Goal: Task Accomplishment & Management: Manage account settings

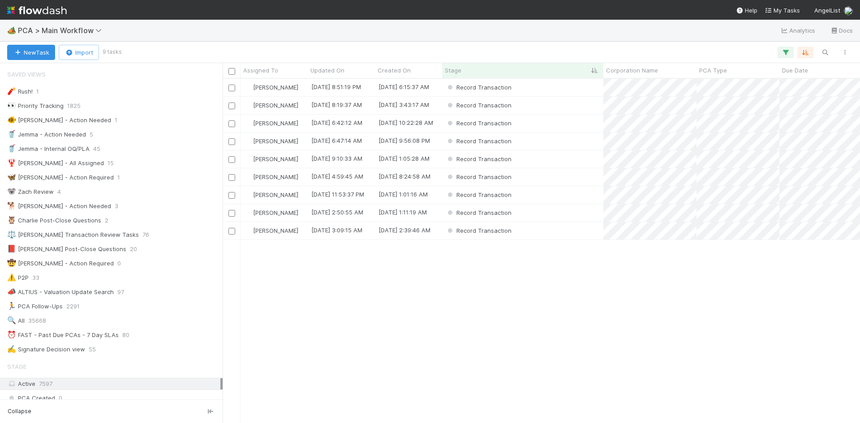
scroll to position [338, 630]
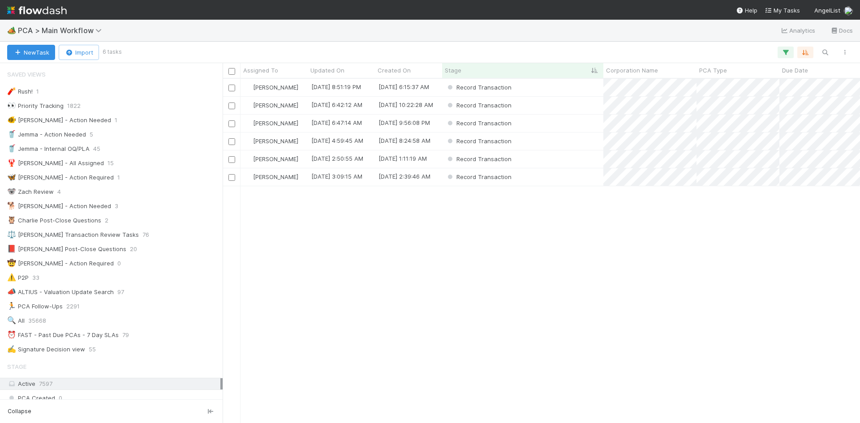
click at [571, 268] on div "Meg Castanare 8/29/25, 8:51:19 PM 4/16/25, 6:15:37 AM Record Transaction 1 0 0 …" at bounding box center [541, 251] width 637 height 344
click at [552, 161] on div "Record Transaction" at bounding box center [522, 158] width 161 height 17
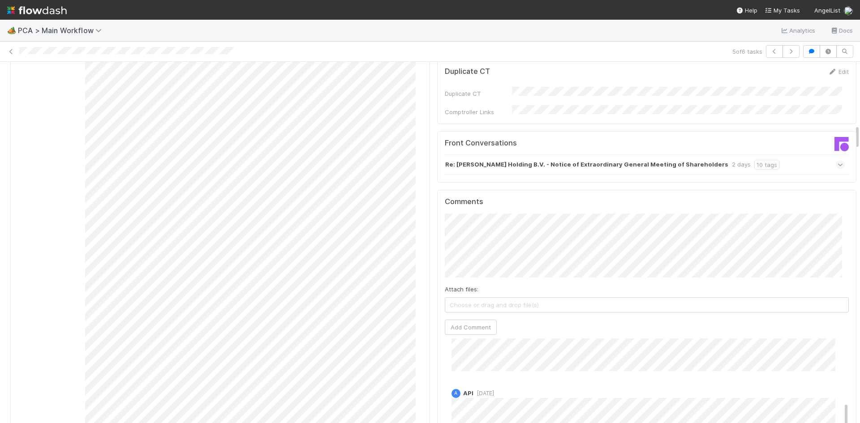
scroll to position [896, 0]
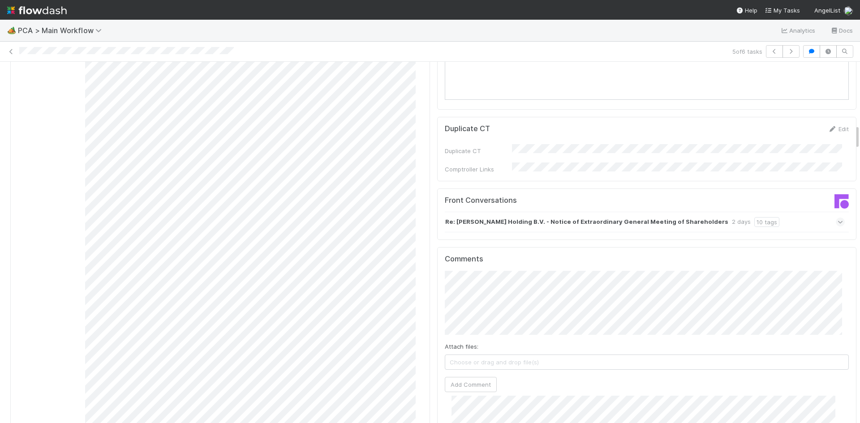
click at [778, 212] on div "Re: Trella Holding B.V. - Notice of Extraordinary General Meeting of Shareholde…" at bounding box center [645, 222] width 400 height 21
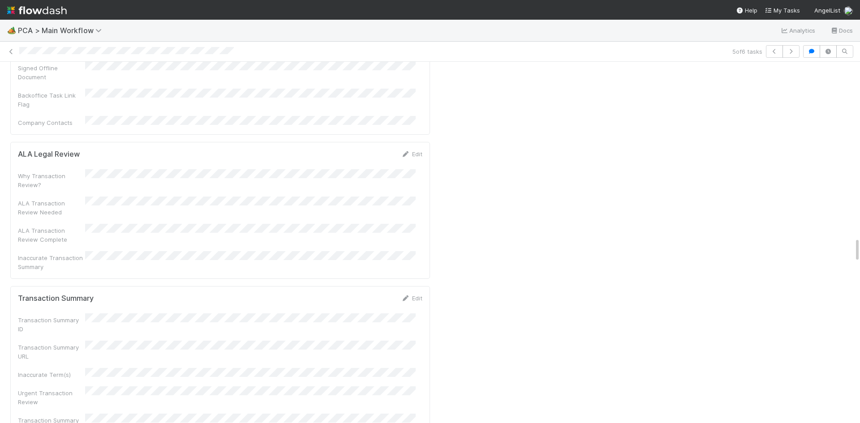
scroll to position [2731, 0]
drag, startPoint x: 405, startPoint y: 200, endPoint x: 362, endPoint y: 216, distance: 45.8
click at [405, 291] on link "Edit" at bounding box center [411, 294] width 21 height 7
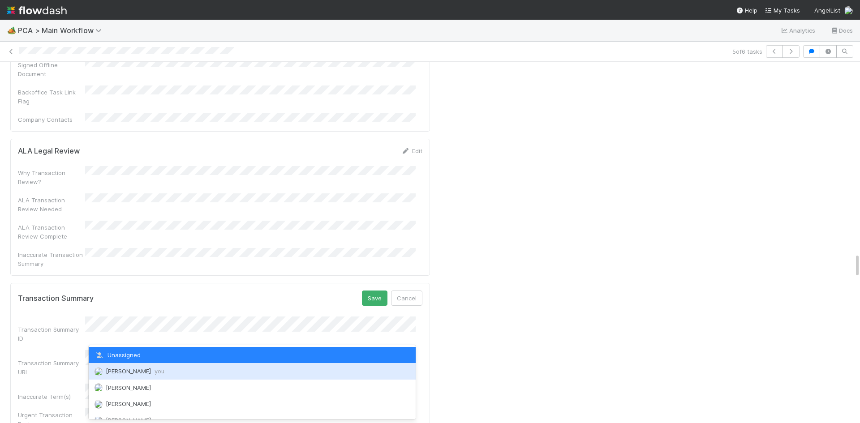
click at [147, 373] on span "[PERSON_NAME] you" at bounding box center [135, 371] width 59 height 7
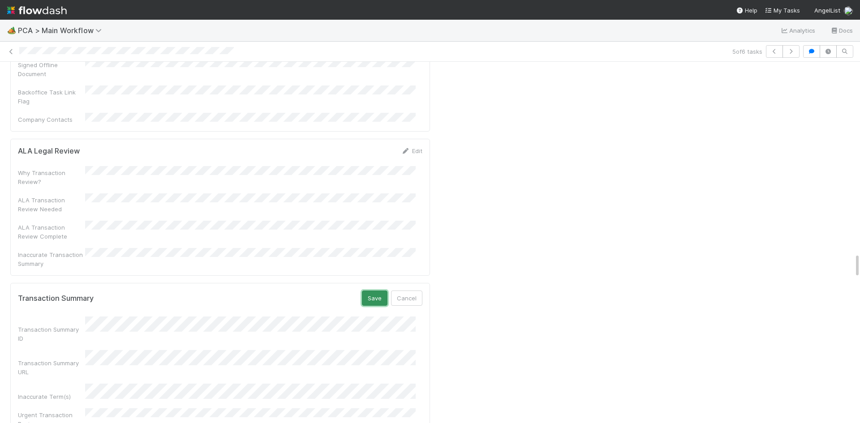
click at [364, 291] on button "Save" at bounding box center [375, 298] width 26 height 15
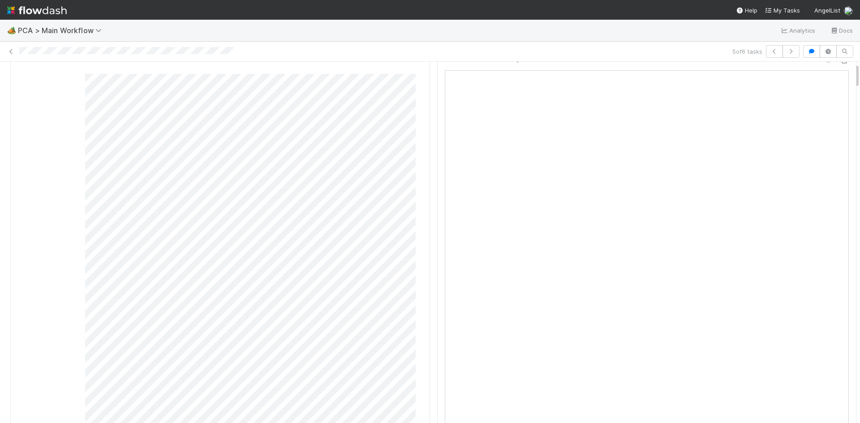
scroll to position [0, 0]
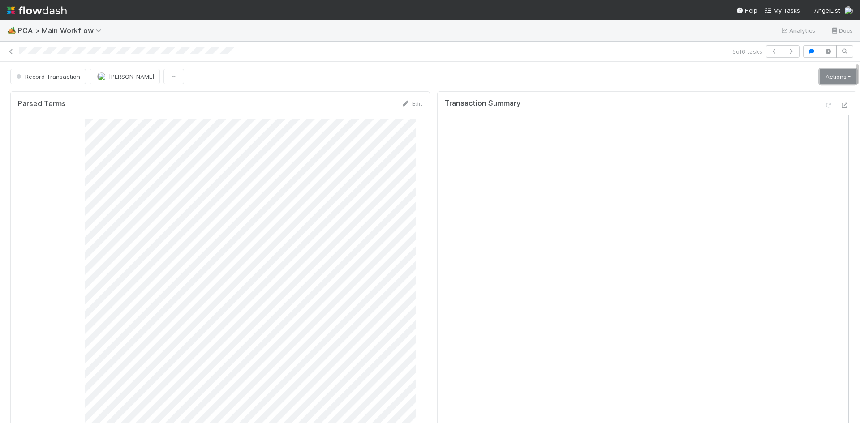
click at [830, 77] on link "Actions" at bounding box center [837, 76] width 37 height 15
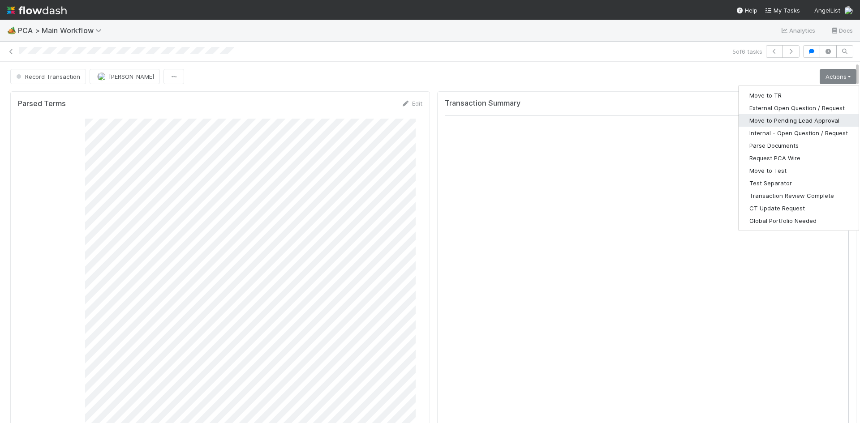
click at [796, 121] on button "Move to Pending Lead Approval" at bounding box center [798, 120] width 120 height 13
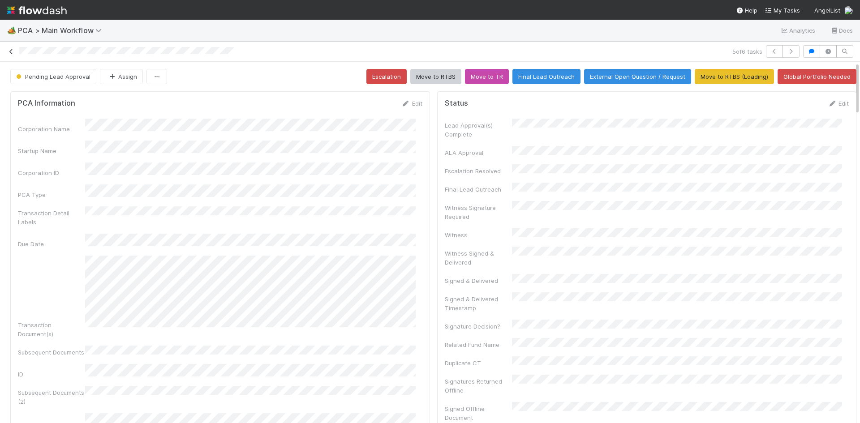
click at [11, 51] on icon at bounding box center [11, 52] width 9 height 6
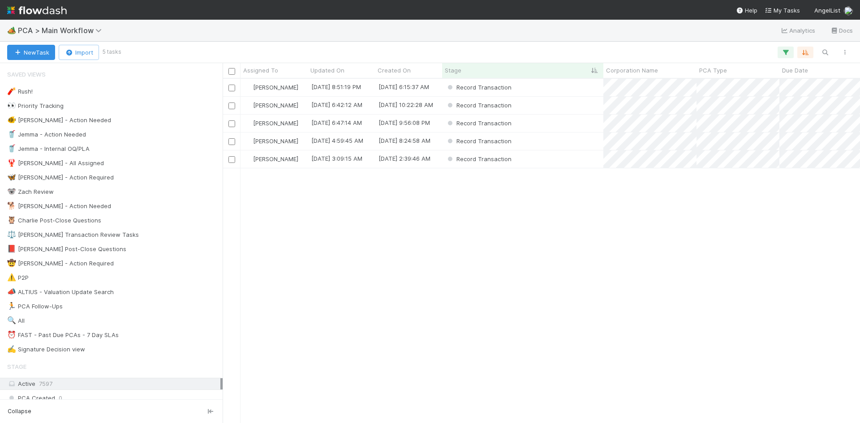
scroll to position [338, 630]
click at [576, 110] on div "Record Transaction" at bounding box center [522, 105] width 161 height 17
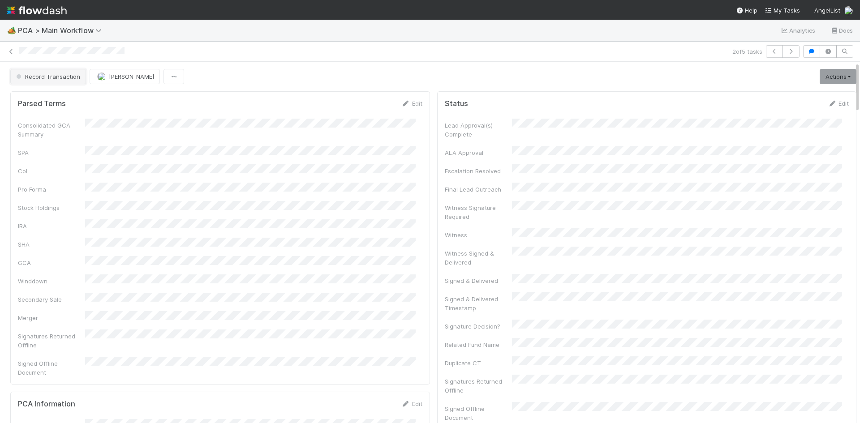
click at [51, 77] on span "Record Transaction" at bounding box center [47, 76] width 66 height 7
click at [47, 95] on div "ICU" at bounding box center [70, 99] width 126 height 16
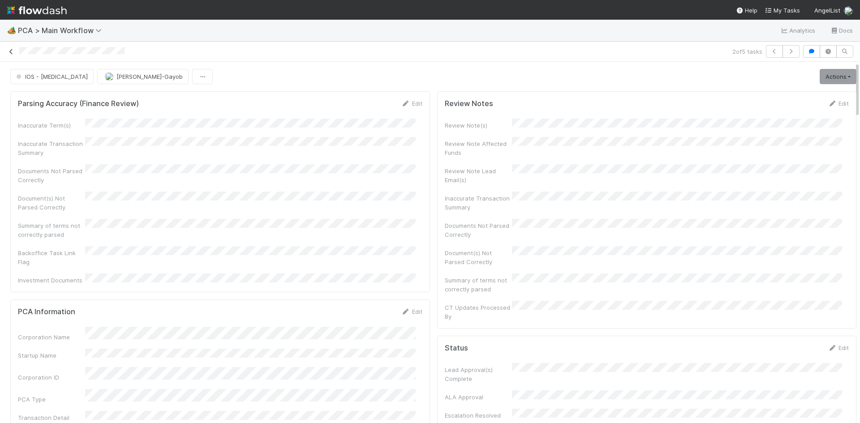
click at [10, 50] on icon at bounding box center [11, 52] width 9 height 6
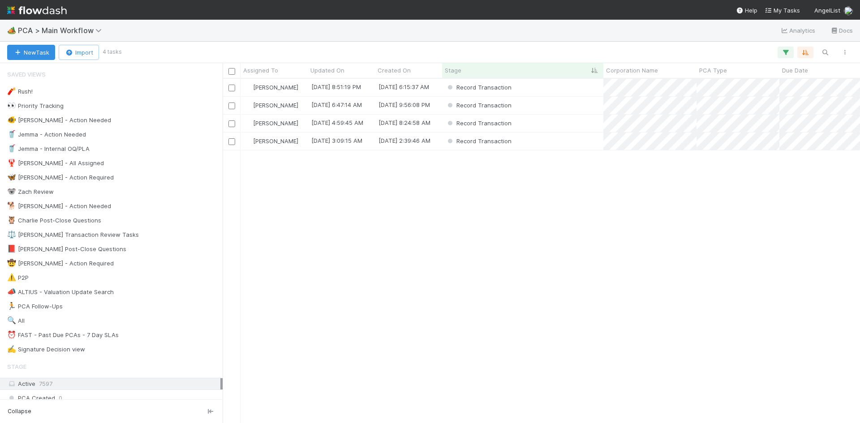
scroll to position [338, 630]
click at [553, 93] on div "Record Transaction" at bounding box center [522, 87] width 161 height 17
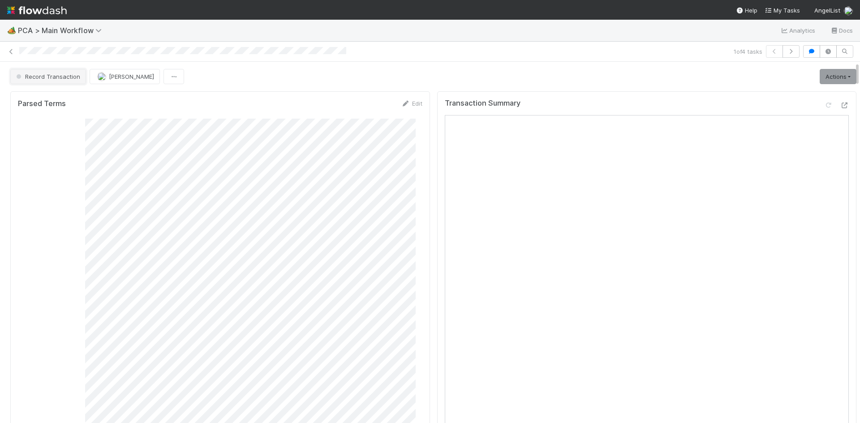
click at [50, 77] on span "Record Transaction" at bounding box center [47, 76] width 66 height 7
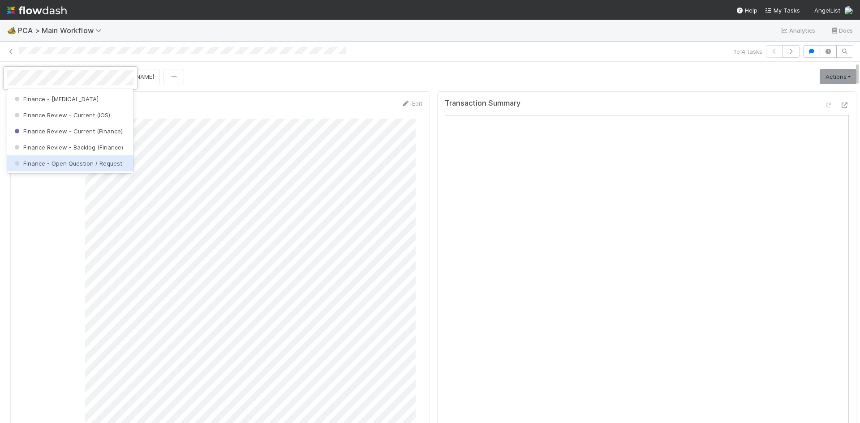
click at [64, 162] on span "Finance - Open Question / Request" at bounding box center [68, 163] width 110 height 7
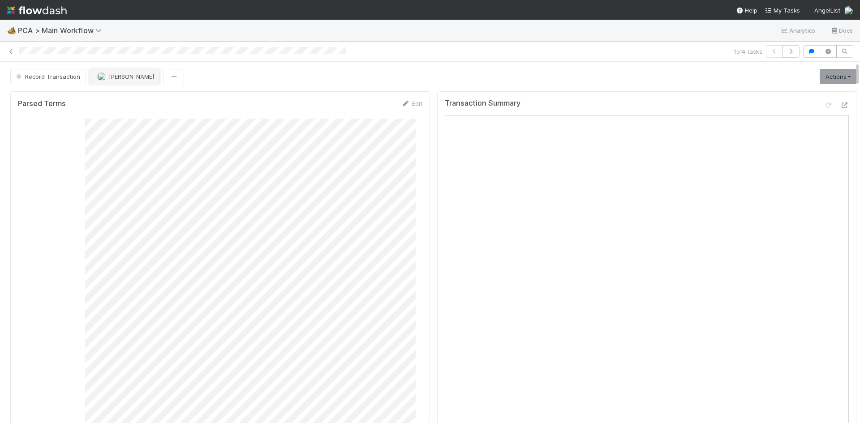
click at [129, 81] on button "[PERSON_NAME]" at bounding box center [125, 76] width 70 height 15
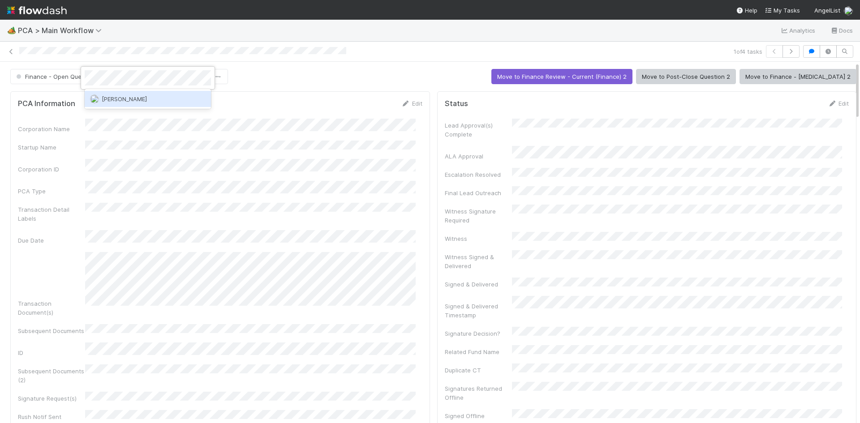
click at [131, 102] on div "Marlon" at bounding box center [148, 99] width 126 height 16
click at [11, 54] on icon at bounding box center [11, 52] width 9 height 6
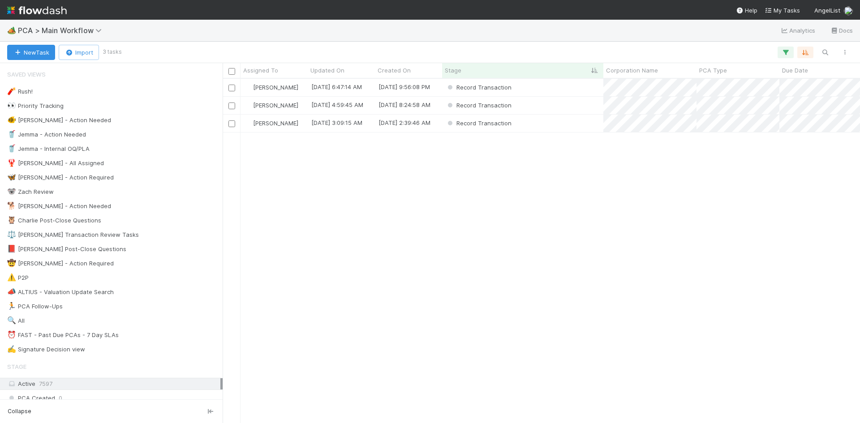
scroll to position [338, 630]
click at [547, 121] on div "Record Transaction" at bounding box center [522, 123] width 161 height 17
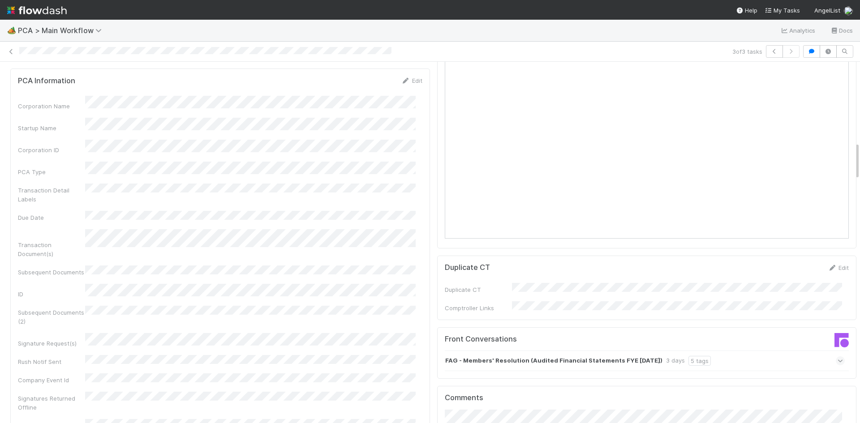
scroll to position [896, 0]
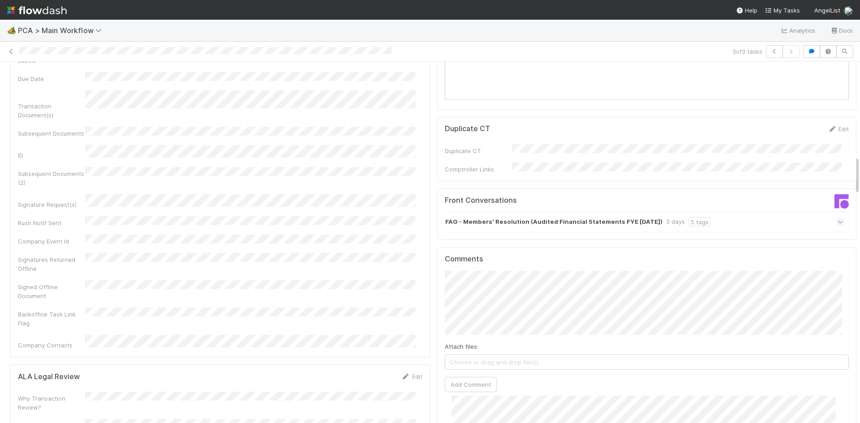
click at [733, 212] on div "FAG - Members' Resolution (Audited Financial Statements FYE 31.12.2024) 3 days …" at bounding box center [645, 222] width 400 height 21
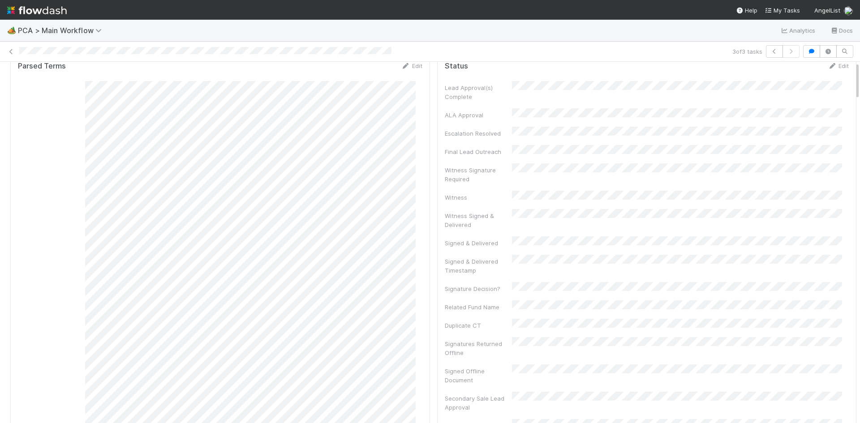
scroll to position [0, 0]
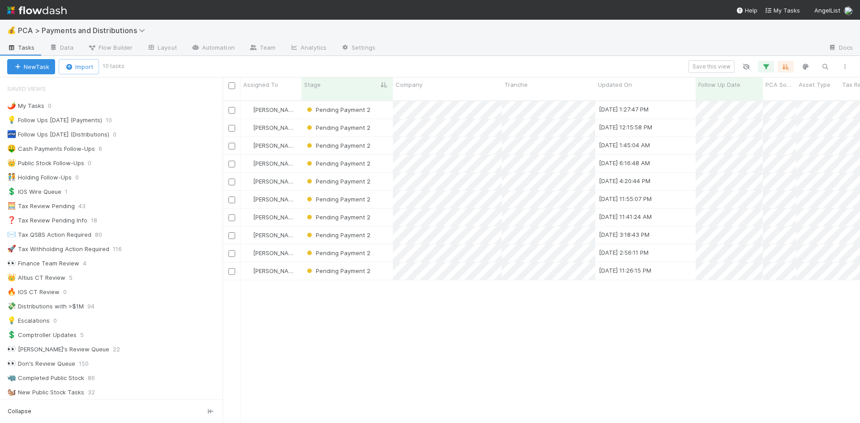
scroll to position [323, 630]
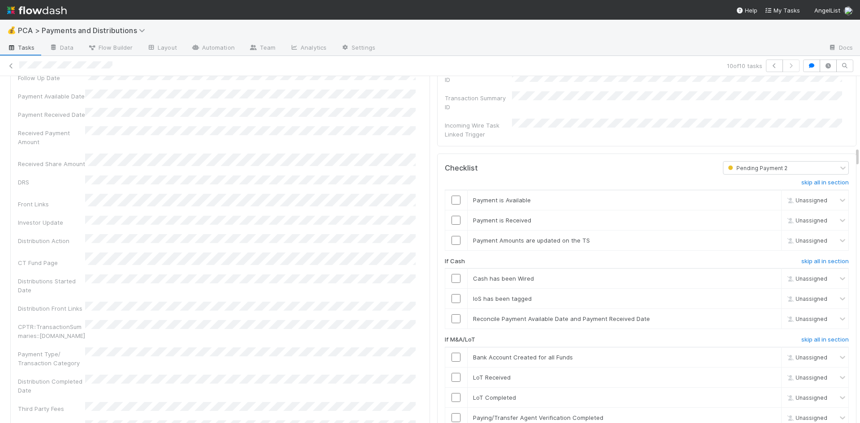
scroll to position [896, 0]
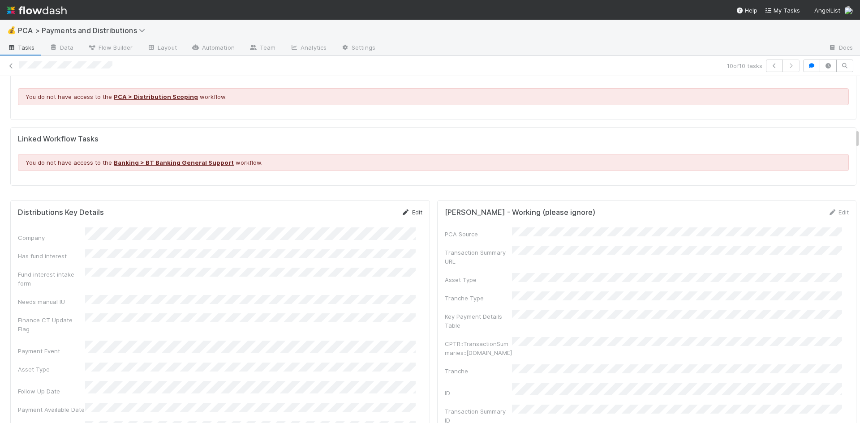
click at [401, 210] on icon at bounding box center [405, 213] width 9 height 6
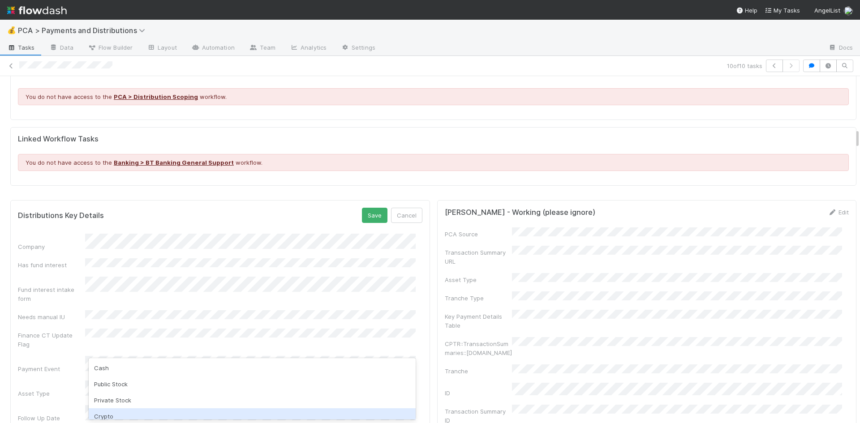
click at [146, 413] on div "Crypto" at bounding box center [252, 416] width 327 height 16
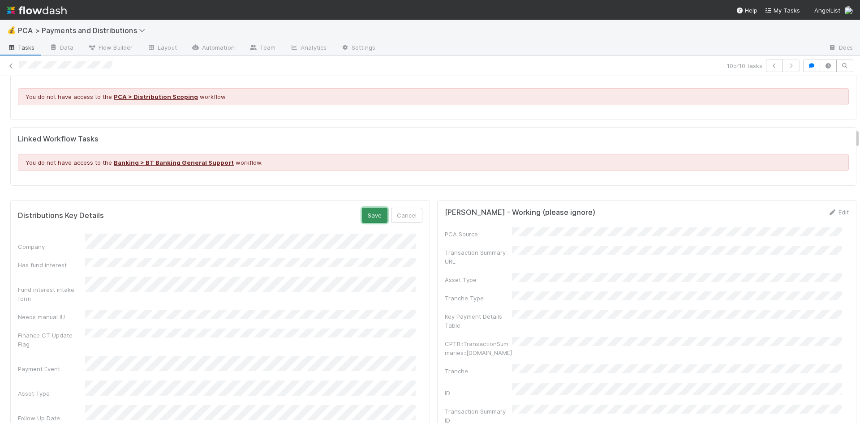
click at [365, 208] on button "Save" at bounding box center [375, 215] width 26 height 15
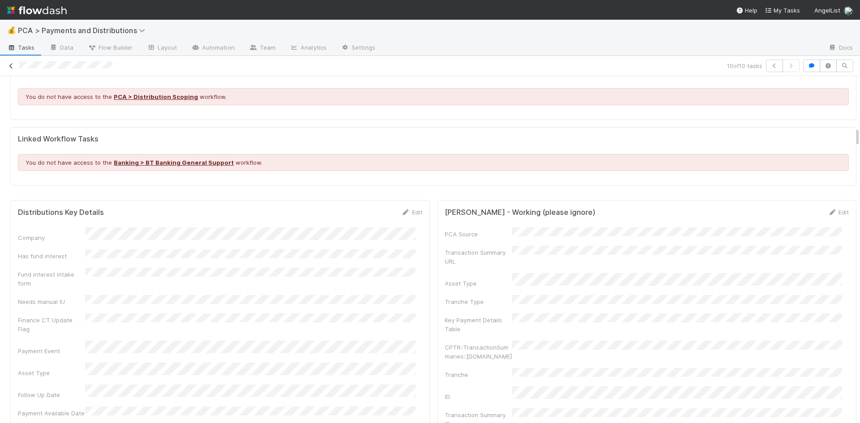
click at [8, 67] on icon at bounding box center [11, 66] width 9 height 6
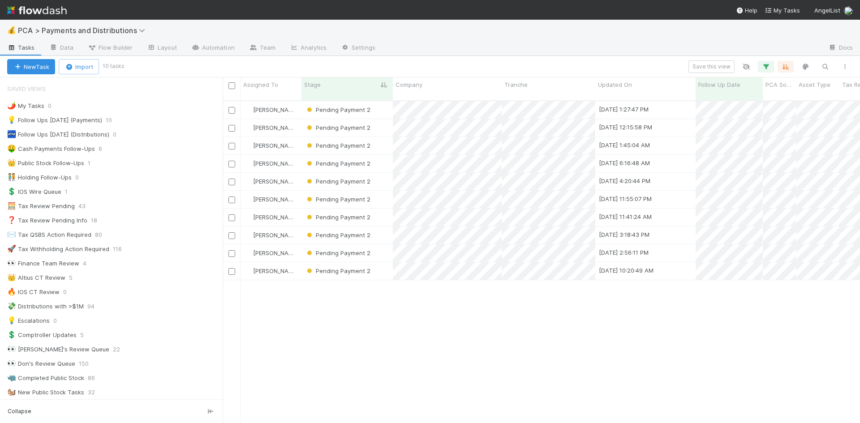
scroll to position [323, 630]
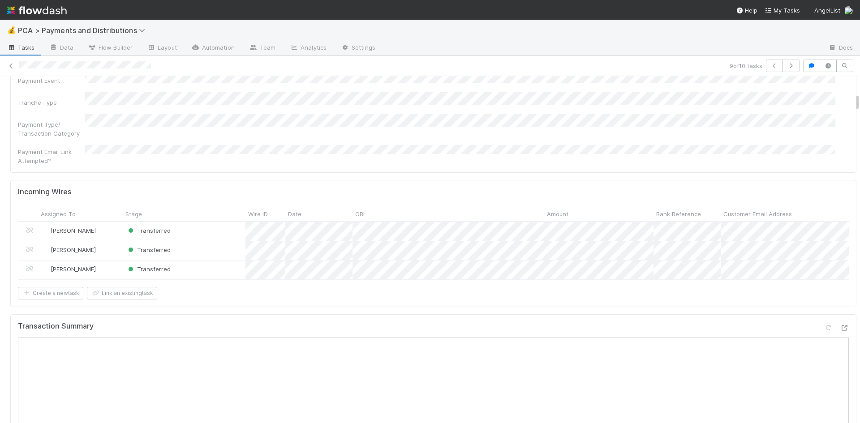
scroll to position [313, 0]
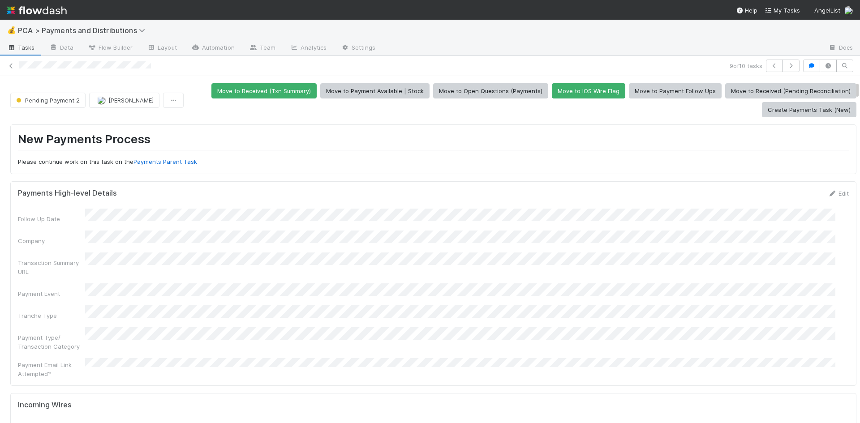
scroll to position [90, 0]
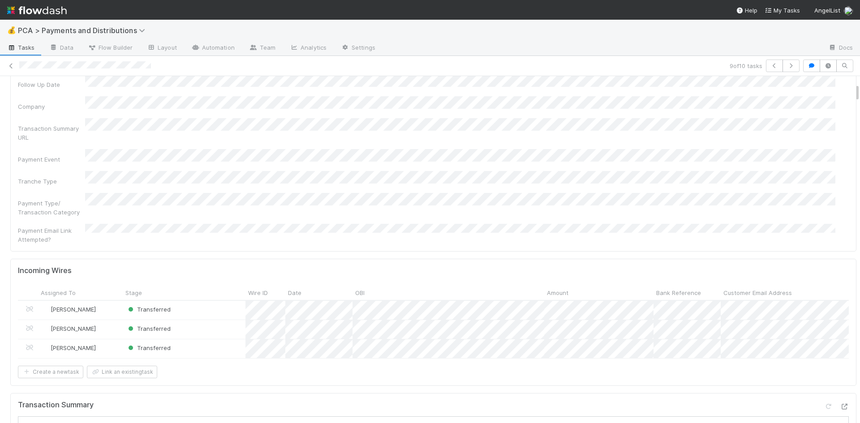
scroll to position [313, 0]
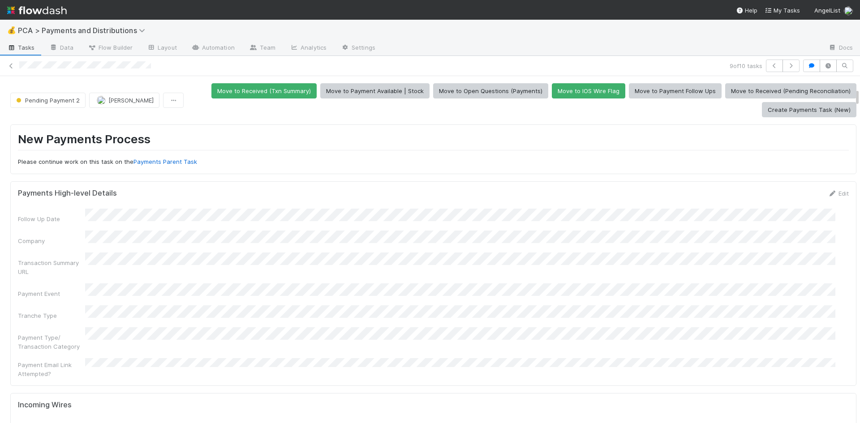
scroll to position [224, 0]
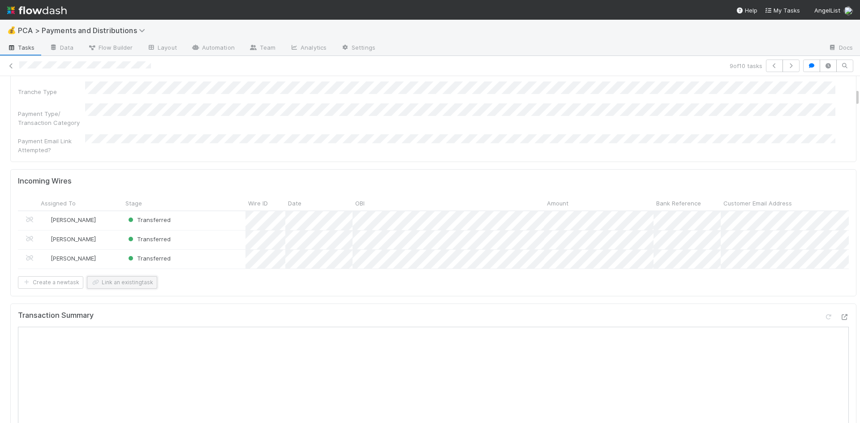
click at [137, 276] on button "Link an existing task" at bounding box center [122, 282] width 70 height 13
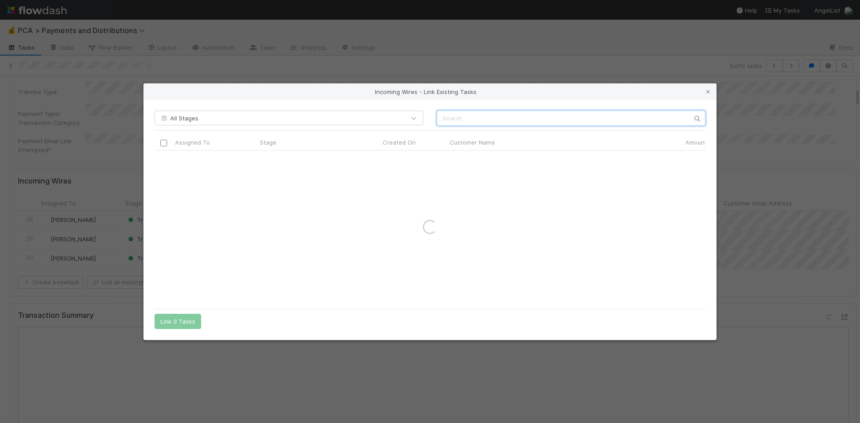
click at [475, 119] on input "text" at bounding box center [571, 118] width 269 height 15
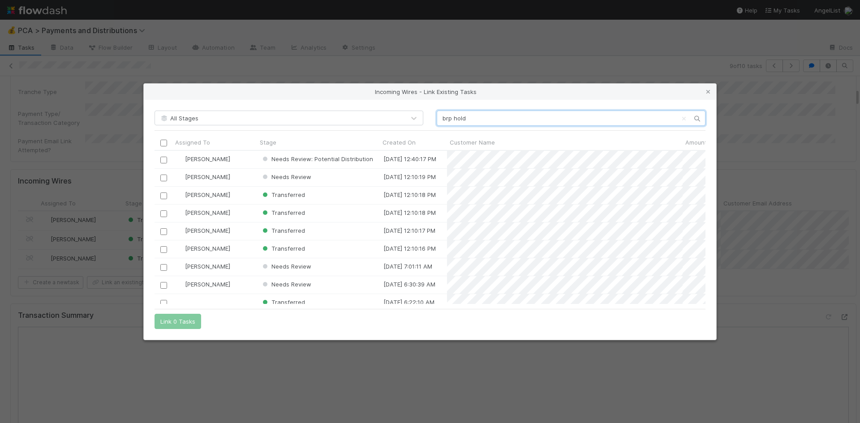
type input "brp hold"
click at [475, 119] on input "brp hold" at bounding box center [571, 118] width 269 height 15
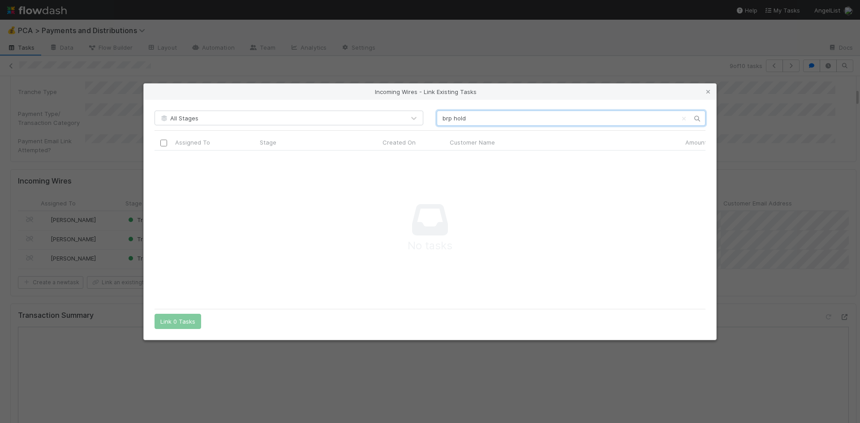
scroll to position [140, 544]
drag, startPoint x: 705, startPoint y: 93, endPoint x: 829, endPoint y: 127, distance: 128.2
click at [705, 93] on icon at bounding box center [707, 92] width 9 height 6
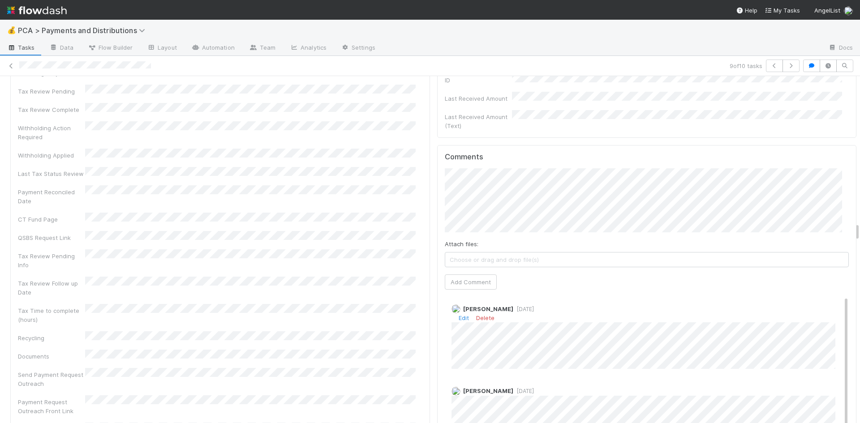
scroll to position [0, 0]
click at [460, 274] on button "Add Comment" at bounding box center [471, 281] width 52 height 15
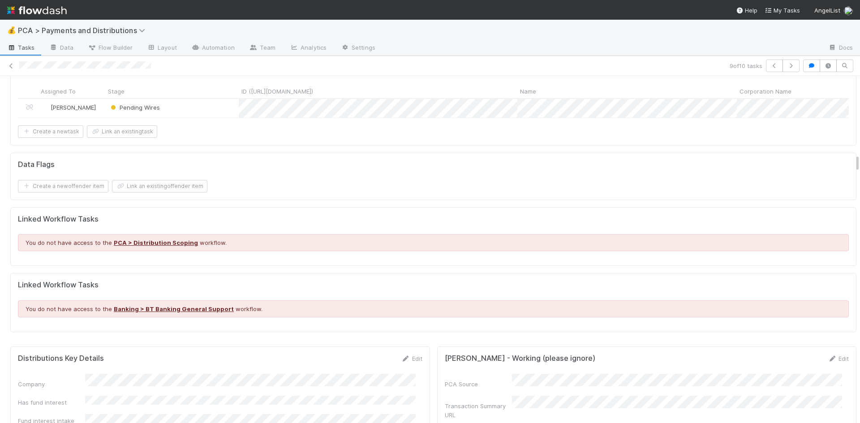
scroll to position [1567, 0]
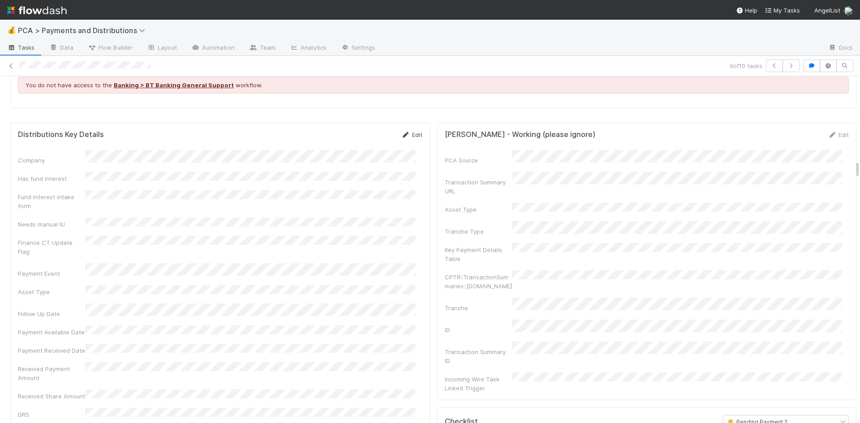
click at [403, 131] on link "Edit" at bounding box center [411, 134] width 21 height 7
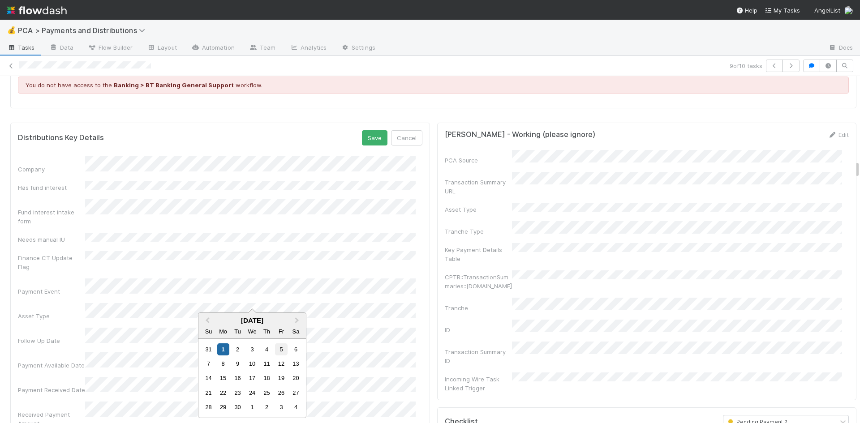
click at [282, 349] on div "5" at bounding box center [281, 349] width 12 height 12
click at [369, 130] on button "Save" at bounding box center [375, 137] width 26 height 15
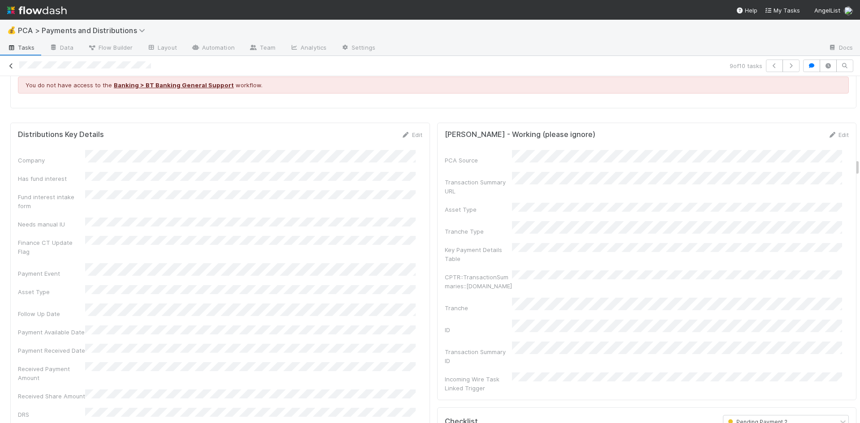
click at [8, 64] on icon at bounding box center [11, 66] width 9 height 6
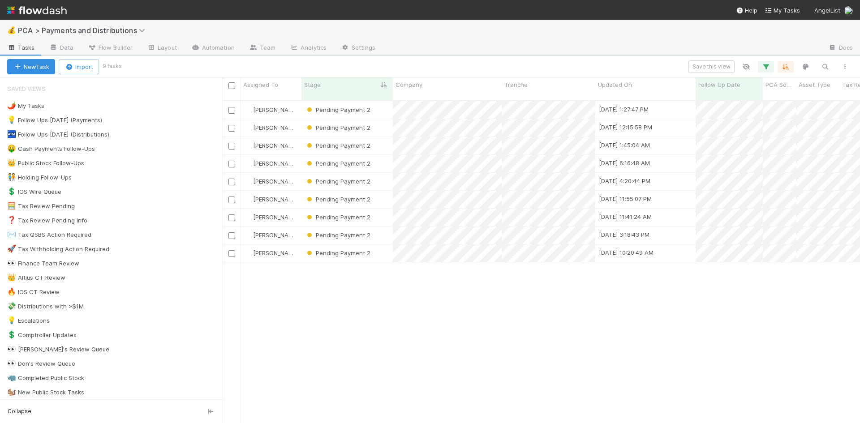
scroll to position [323, 630]
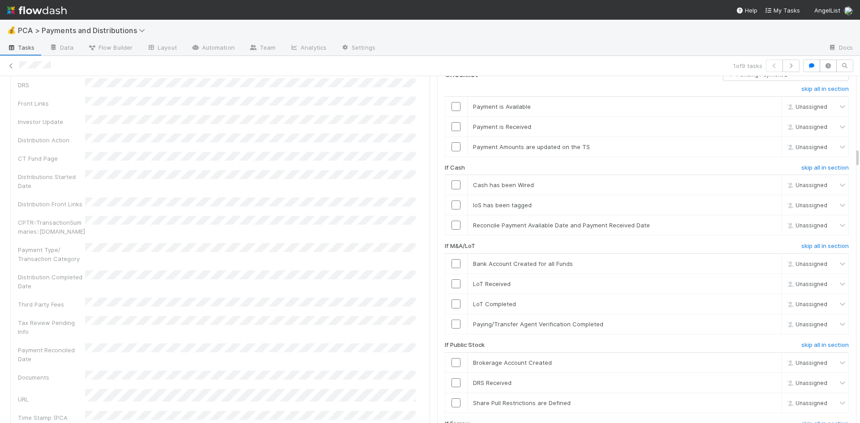
scroll to position [1254, 0]
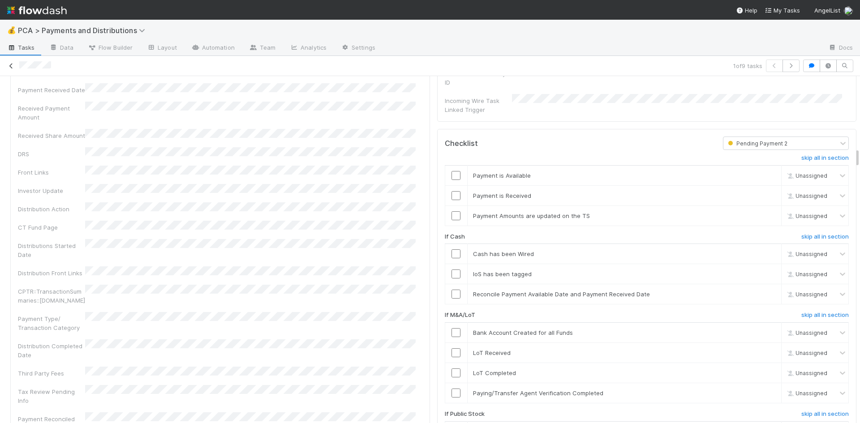
click at [7, 62] on link at bounding box center [11, 65] width 9 height 9
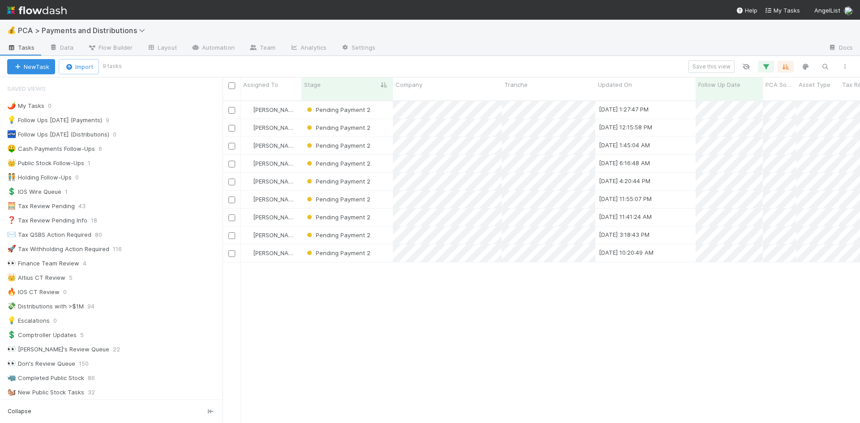
scroll to position [323, 630]
click at [760, 148] on div "3" at bounding box center [759, 149] width 12 height 12
click at [711, 118] on div at bounding box center [430, 211] width 860 height 423
click at [232, 84] on input "checkbox" at bounding box center [231, 85] width 7 height 7
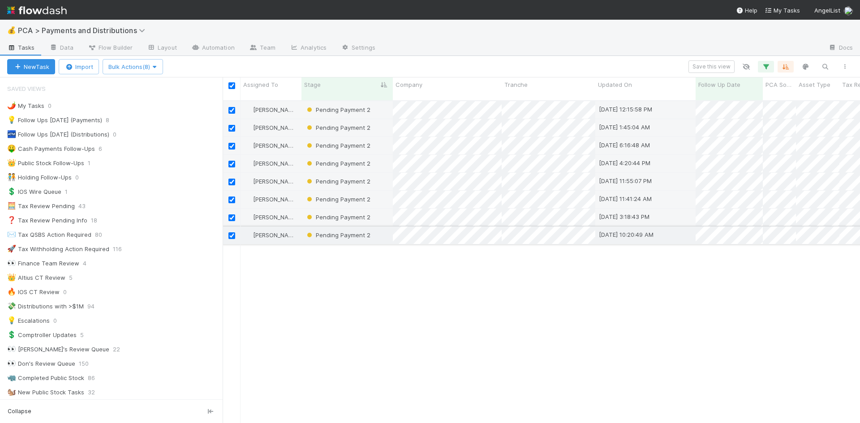
click at [233, 232] on input "checkbox" at bounding box center [231, 235] width 7 height 7
click at [230, 232] on input "checkbox" at bounding box center [231, 235] width 7 height 7
checkbox input "true"
click at [141, 66] on span "Bulk Actions (8)" at bounding box center [132, 66] width 49 height 7
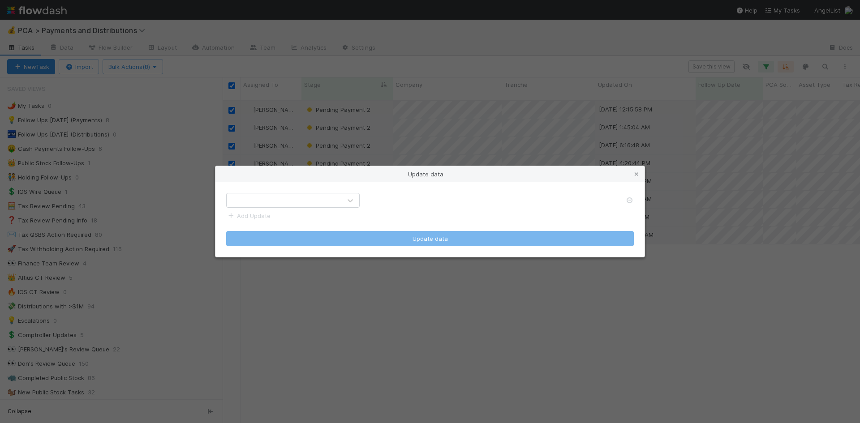
click at [308, 201] on div at bounding box center [284, 200] width 115 height 14
type input "foll"
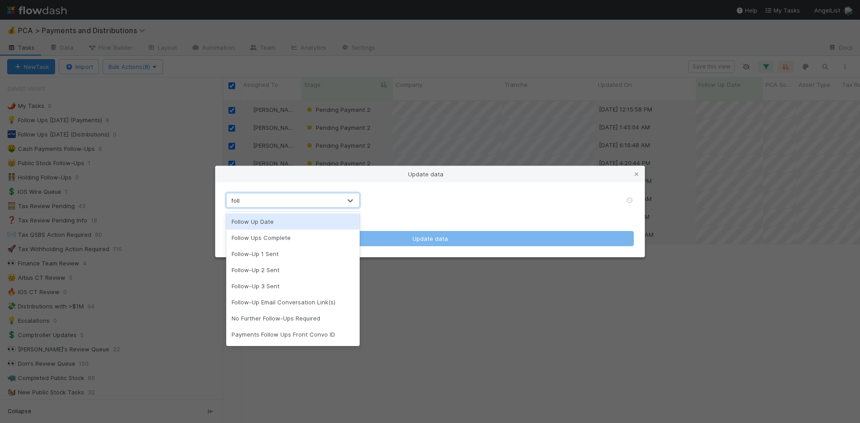
click at [300, 215] on div "Follow Up Date" at bounding box center [292, 222] width 133 height 16
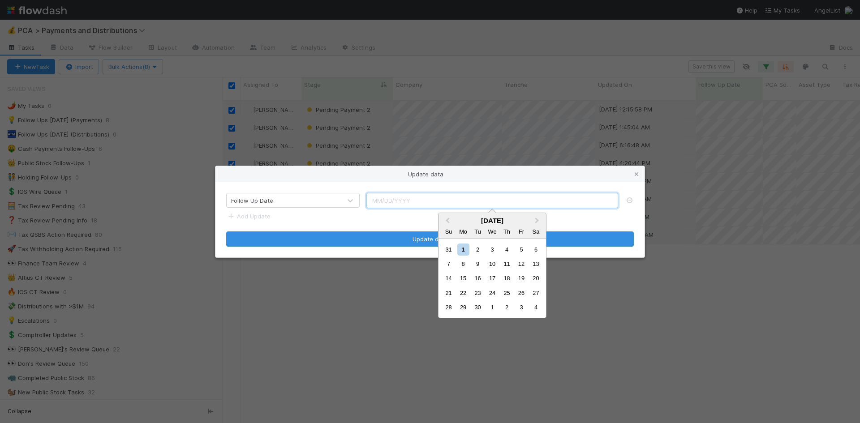
click at [452, 201] on input "text" at bounding box center [492, 200] width 252 height 15
click at [493, 249] on div "3" at bounding box center [492, 250] width 12 height 12
type input "09/03/2025"
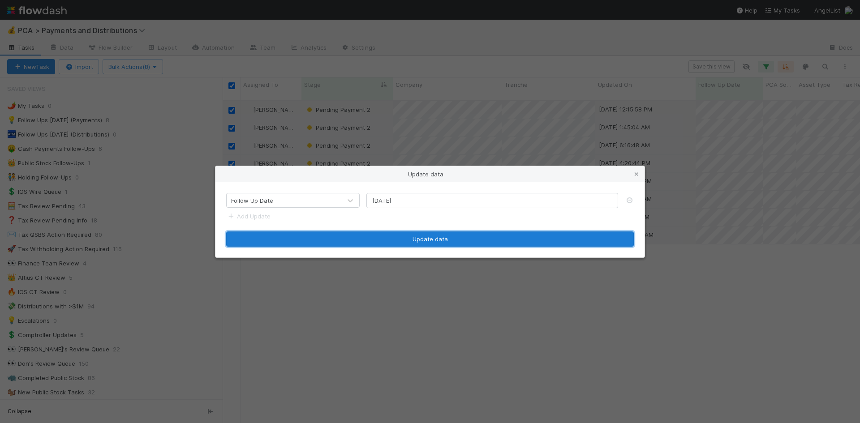
click at [459, 243] on button "Update data" at bounding box center [429, 238] width 407 height 15
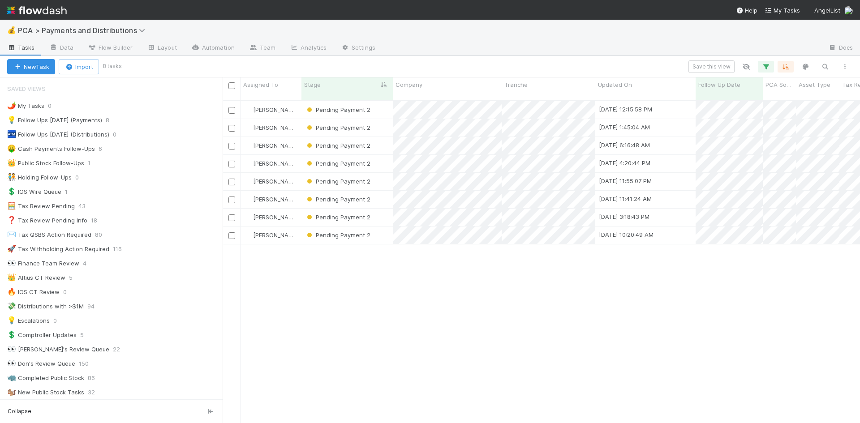
click at [554, 340] on div "Michael Guidi Pending Payment 2 6/5/25, 12:15:58 PM 10/14/23, 7:00:18 AM 1 0 0 …" at bounding box center [541, 266] width 637 height 330
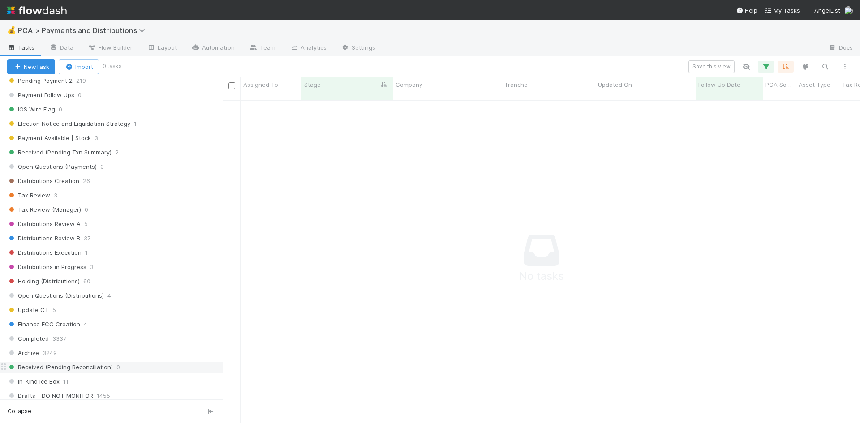
scroll to position [163, 0]
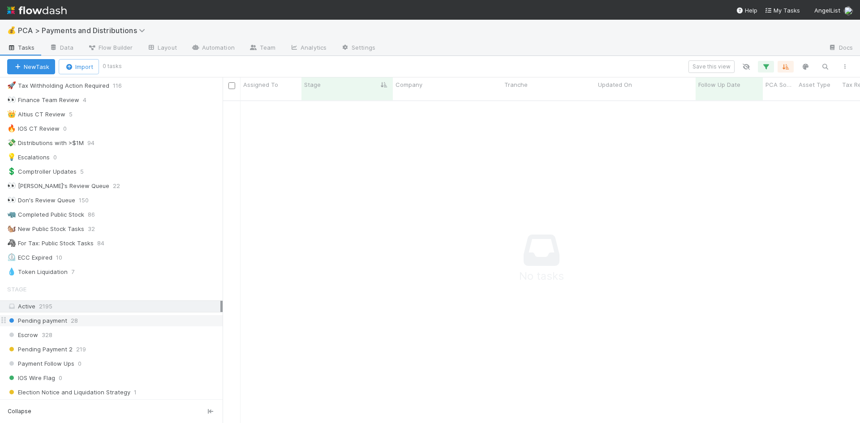
click at [100, 320] on div "Pending payment 28" at bounding box center [114, 320] width 215 height 11
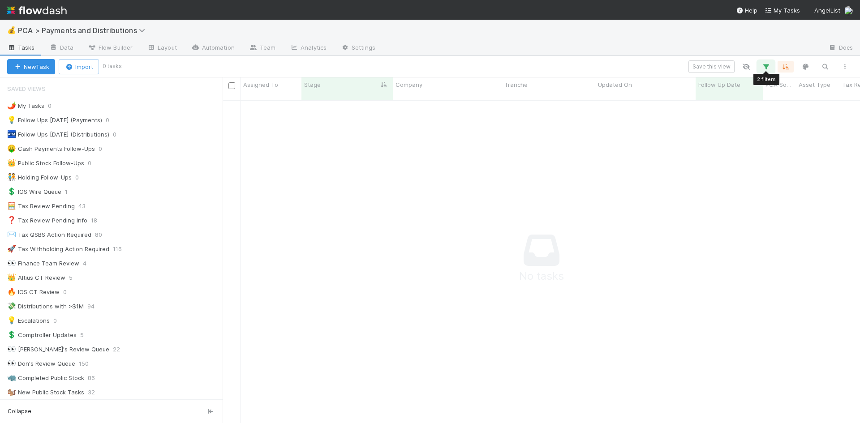
click at [766, 68] on icon "button" at bounding box center [765, 67] width 9 height 8
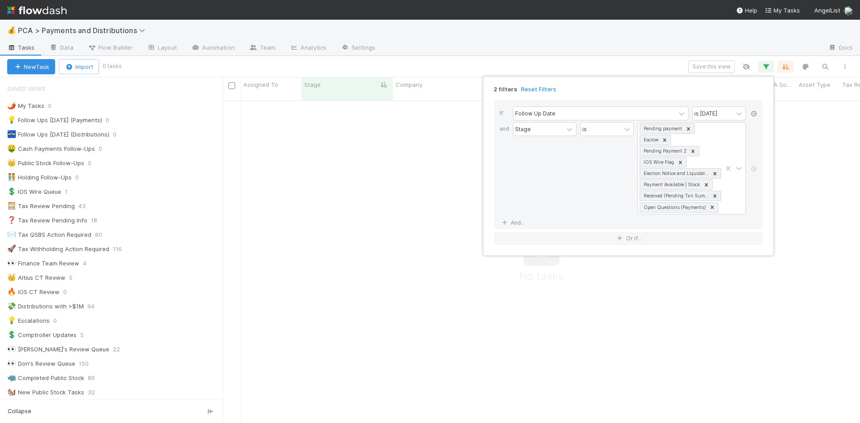
click at [751, 112] on icon at bounding box center [753, 113] width 9 height 5
click at [753, 152] on icon at bounding box center [753, 152] width 9 height 5
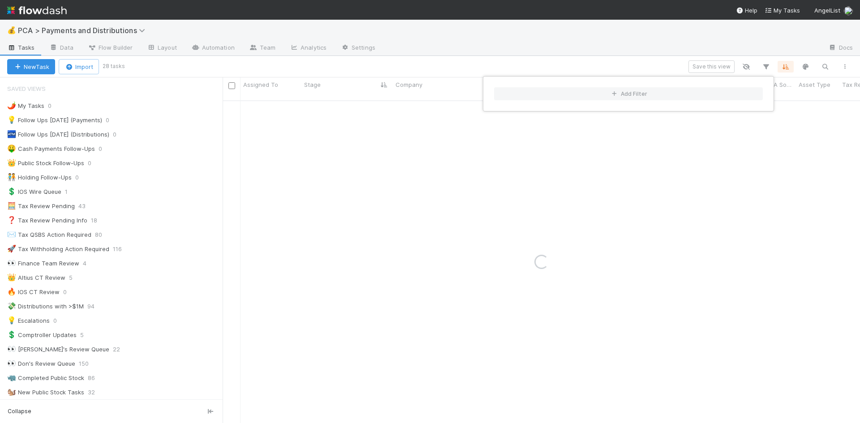
click at [555, 47] on div "Add Filter" at bounding box center [430, 211] width 860 height 423
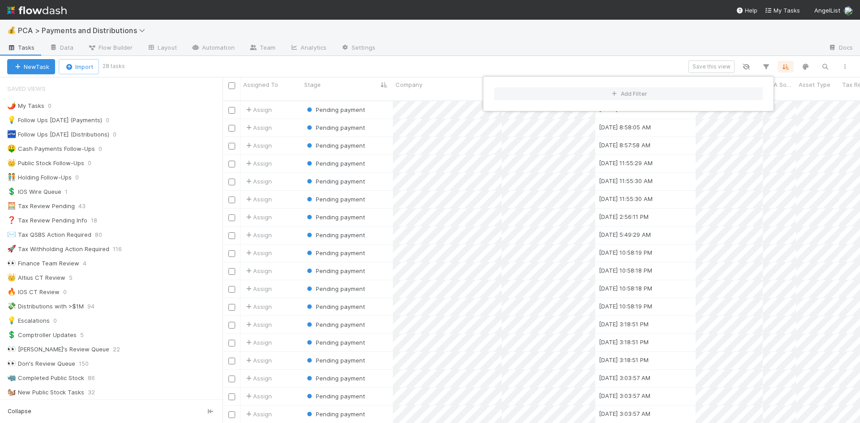
scroll to position [323, 630]
click at [490, 29] on div "Add Filter" at bounding box center [430, 211] width 860 height 423
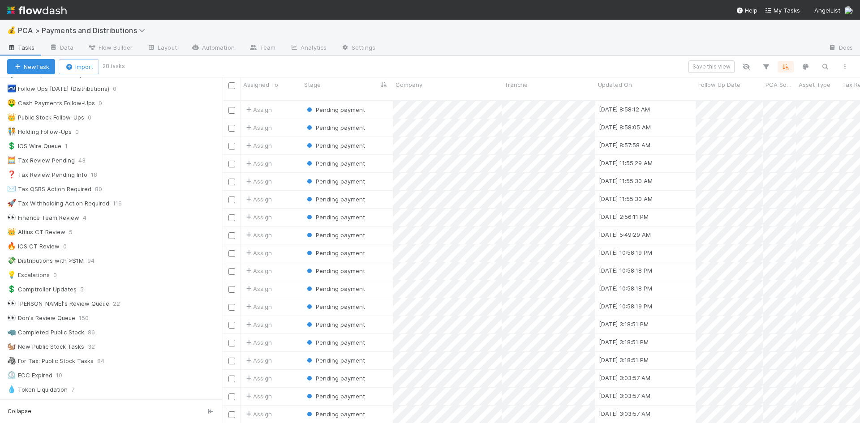
scroll to position [224, 0]
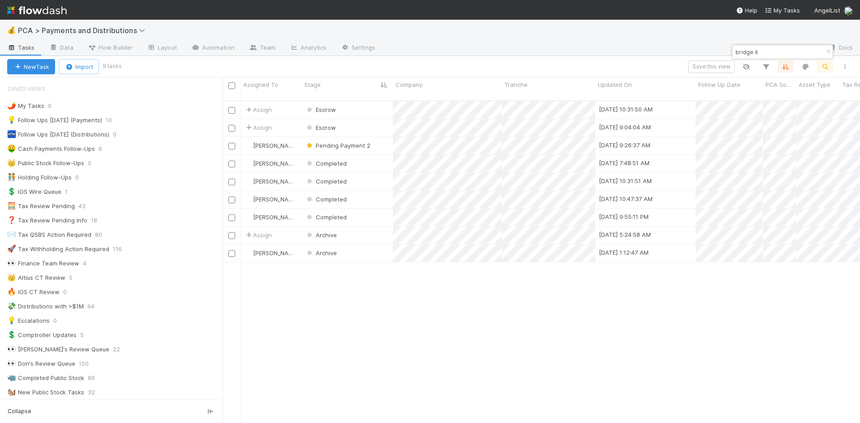
click at [735, 52] on input "bridge it" at bounding box center [778, 52] width 90 height 11
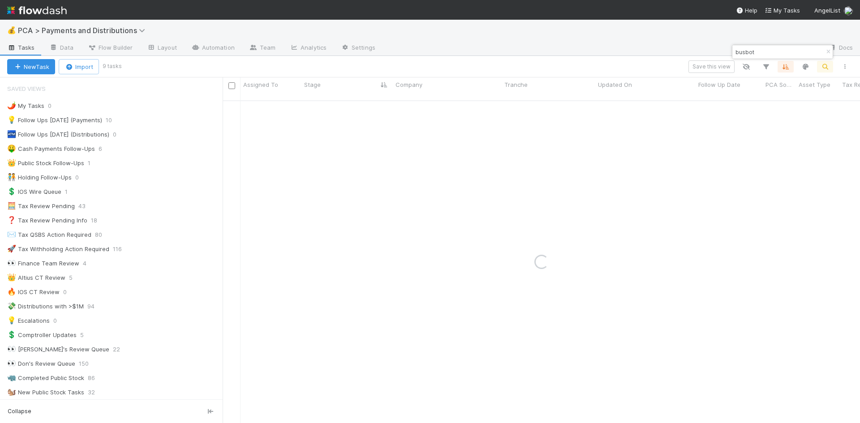
type input "busbot"
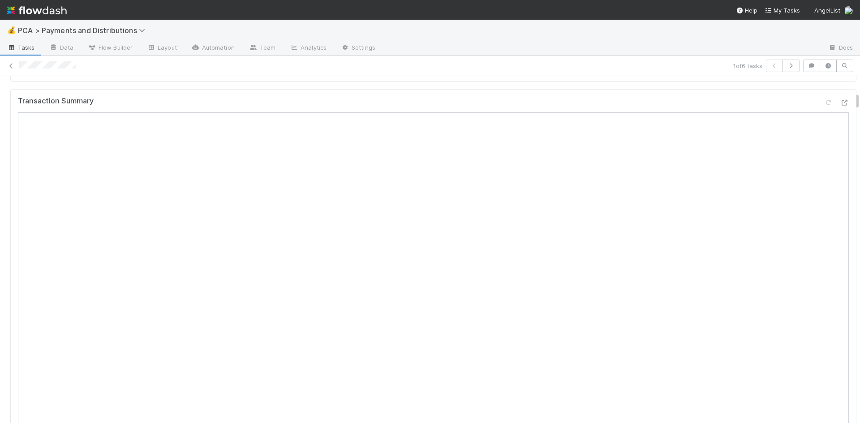
scroll to position [537, 0]
click at [9, 65] on icon at bounding box center [11, 66] width 9 height 6
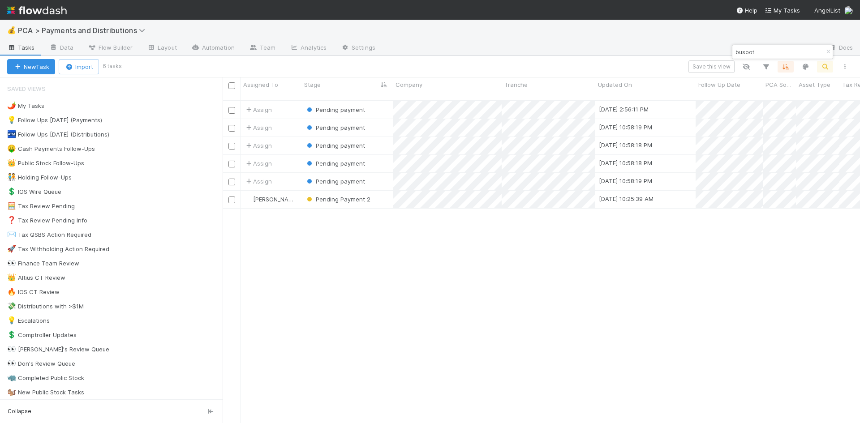
scroll to position [323, 630]
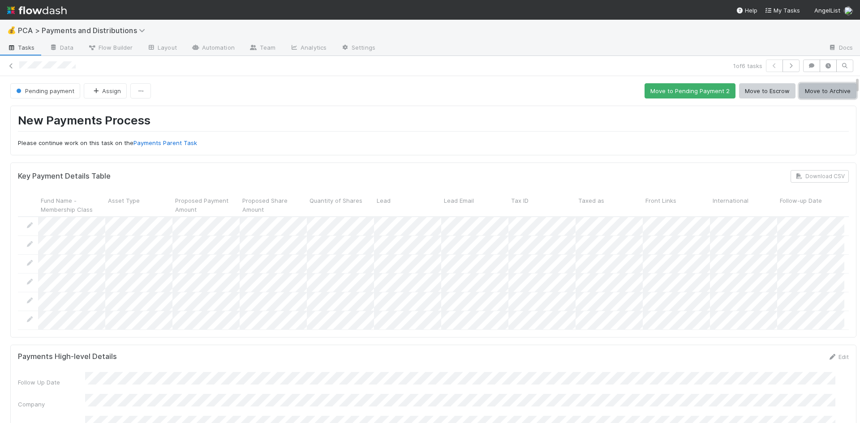
click at [822, 88] on button "Move to Archive" at bounding box center [827, 90] width 57 height 15
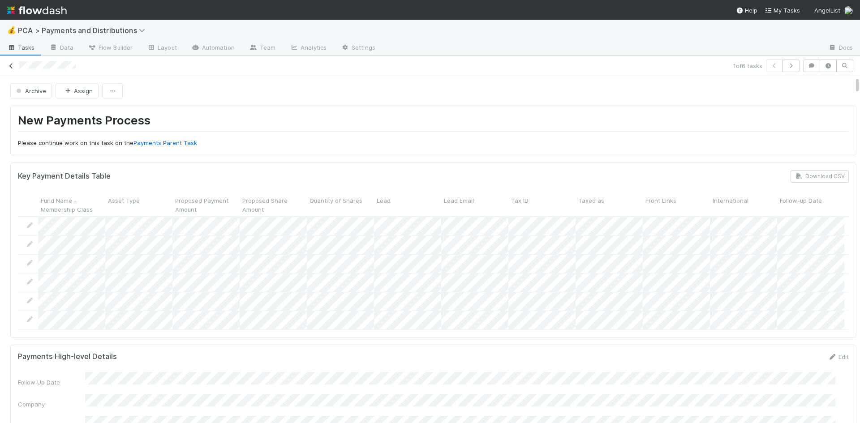
click at [9, 65] on icon at bounding box center [11, 66] width 9 height 6
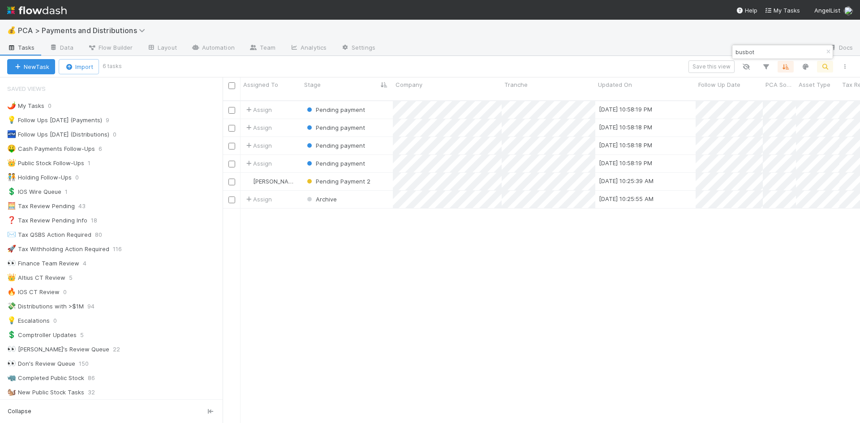
scroll to position [323, 630]
click at [383, 176] on div "Pending Payment 2" at bounding box center [346, 181] width 91 height 17
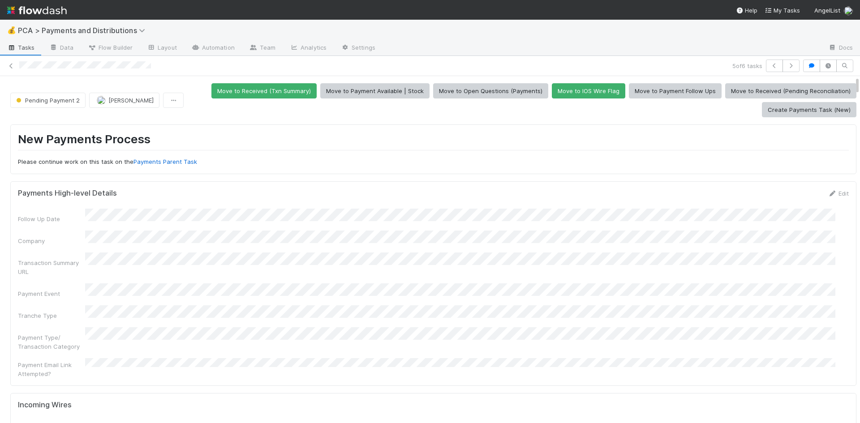
drag, startPoint x: 14, startPoint y: 64, endPoint x: 4, endPoint y: 41, distance: 25.9
click at [13, 64] on icon at bounding box center [11, 66] width 9 height 6
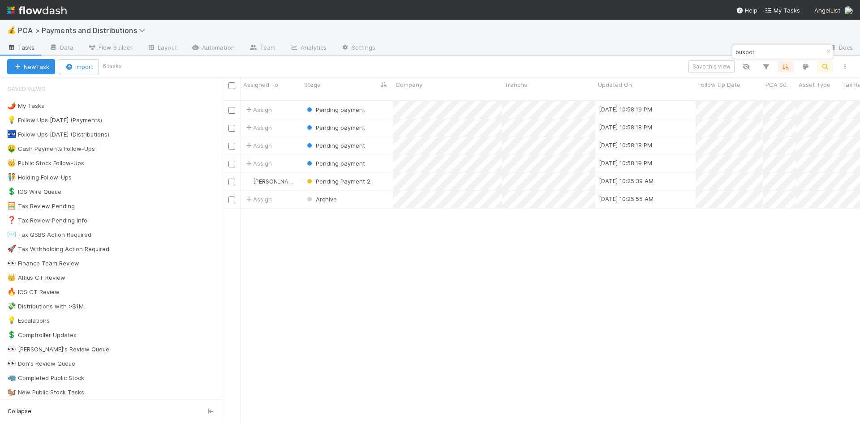
scroll to position [323, 630]
click at [733, 53] on input "busbot" at bounding box center [778, 52] width 90 height 11
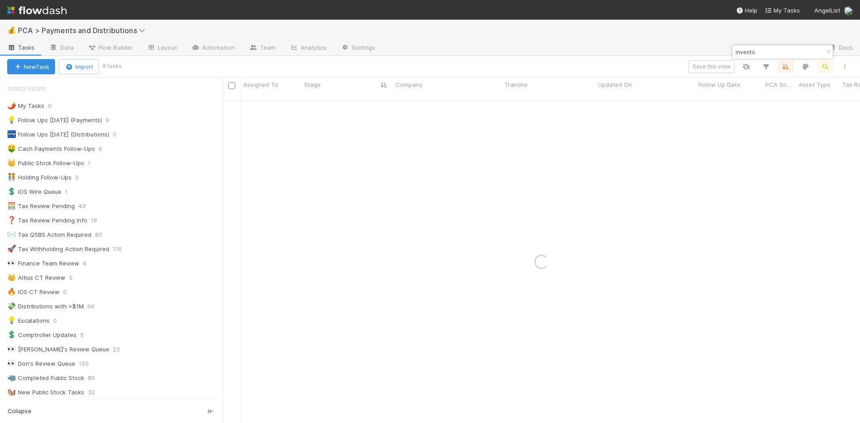
type input "invento"
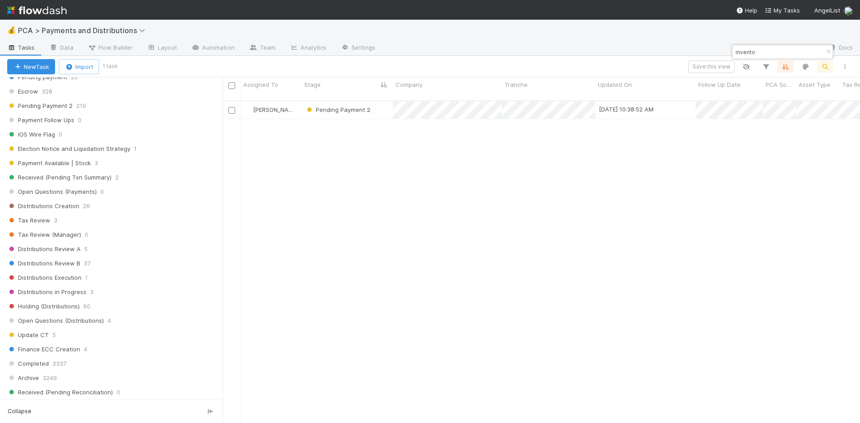
scroll to position [493, 0]
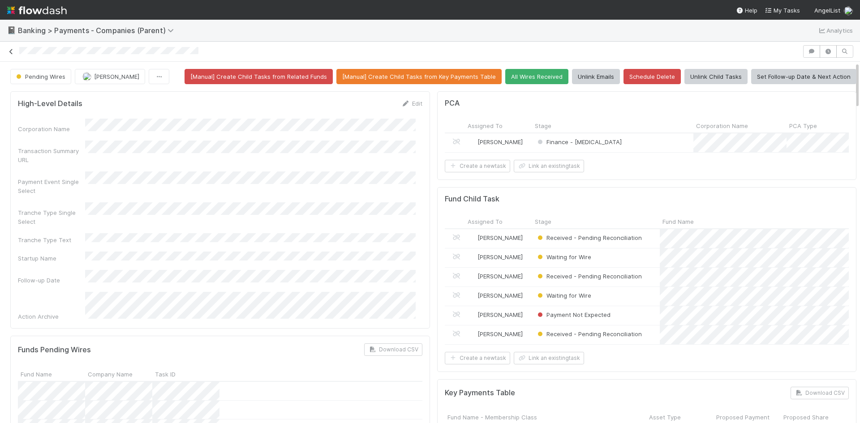
click at [11, 51] on icon at bounding box center [11, 52] width 9 height 6
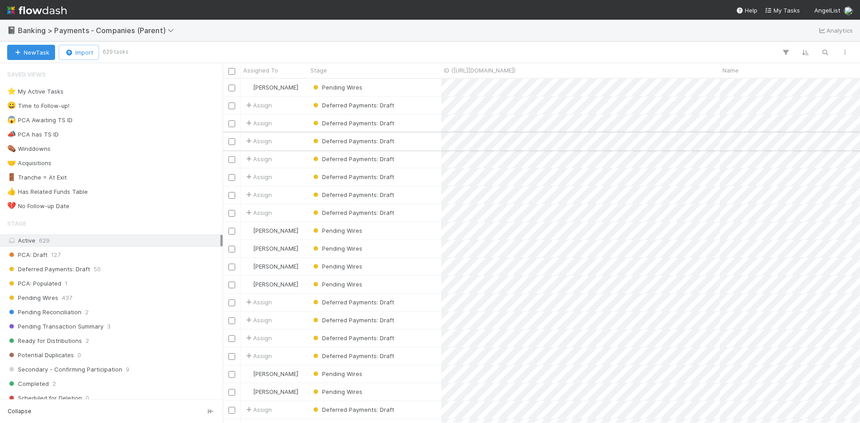
scroll to position [338, 630]
click at [124, 108] on div "😀 Time to Follow-up! 15" at bounding box center [113, 105] width 213 height 11
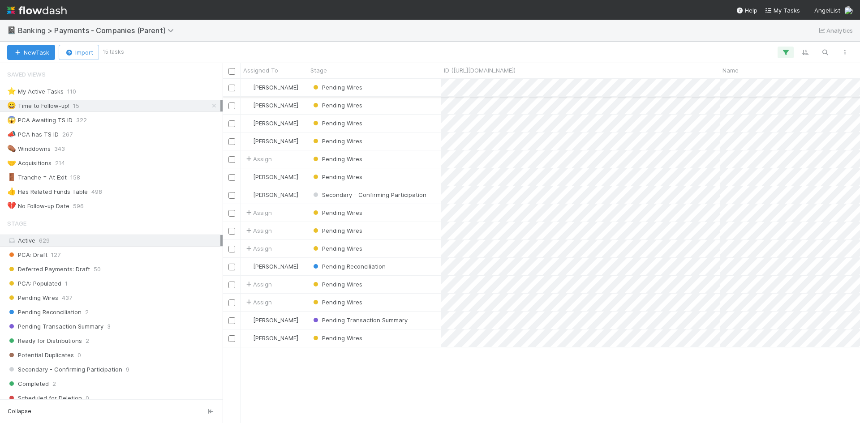
click at [391, 90] on div "Pending Wires" at bounding box center [374, 87] width 133 height 17
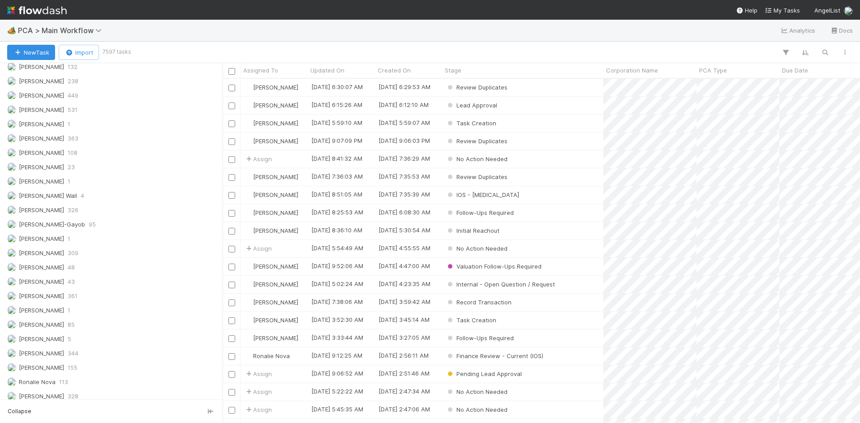
scroll to position [1288, 0]
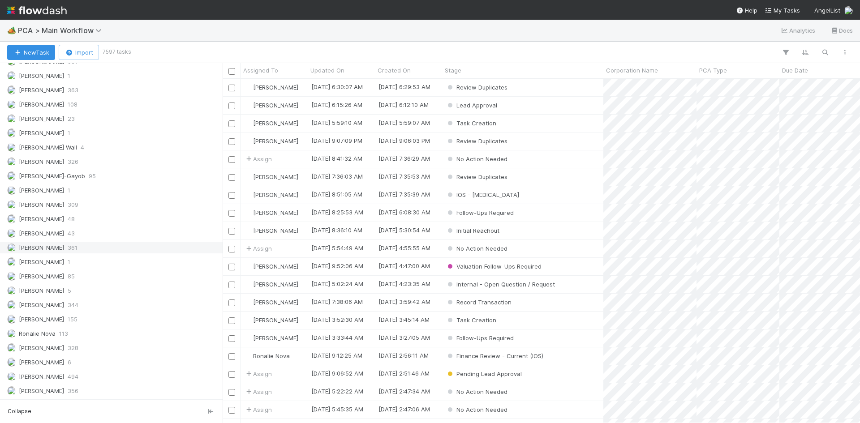
click at [76, 244] on div "[PERSON_NAME] 361" at bounding box center [113, 247] width 213 height 11
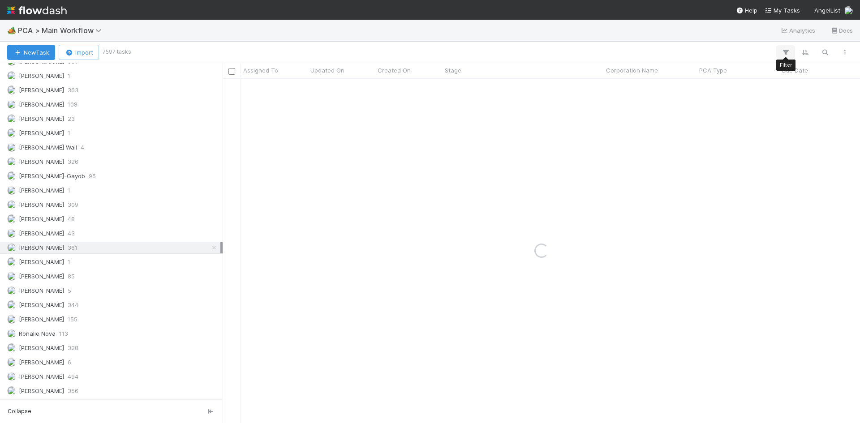
click at [785, 53] on icon "button" at bounding box center [785, 52] width 9 height 8
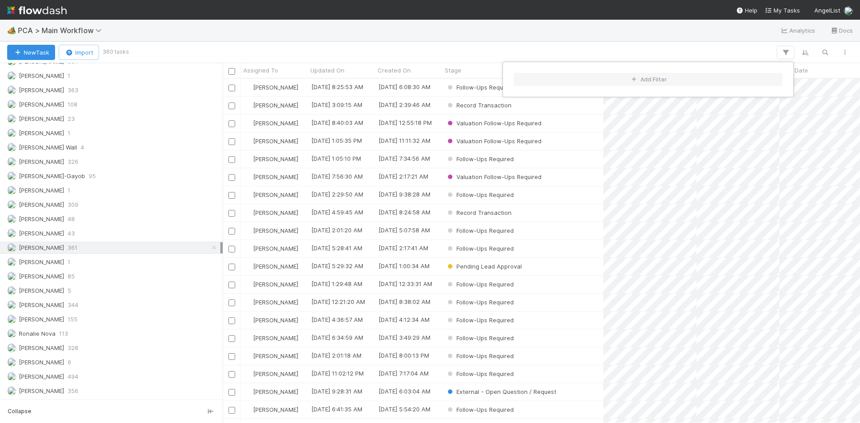
scroll to position [338, 630]
click at [609, 78] on button "Add Filter" at bounding box center [648, 79] width 269 height 13
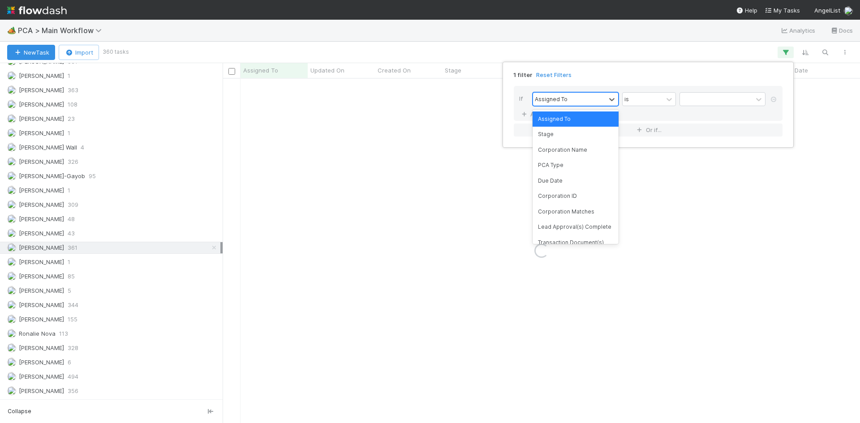
click at [559, 95] on div "Assigned To" at bounding box center [551, 99] width 33 height 8
type input "stage"
click at [557, 117] on div "Stage" at bounding box center [575, 118] width 86 height 15
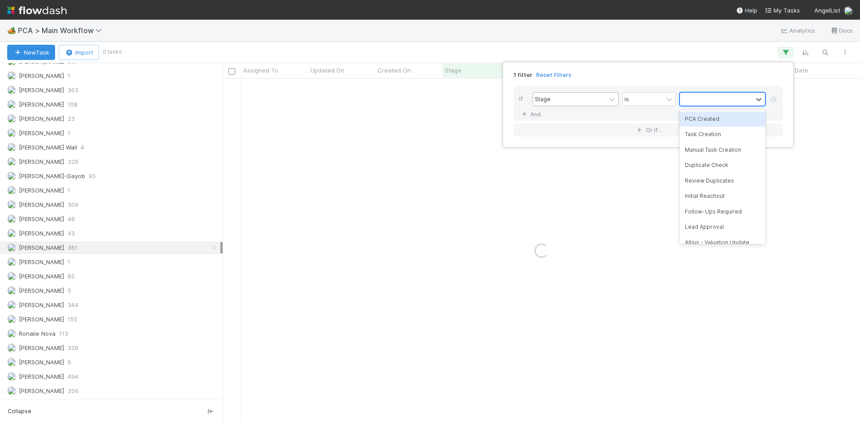
click at [705, 102] on div at bounding box center [716, 99] width 73 height 13
type input "rec"
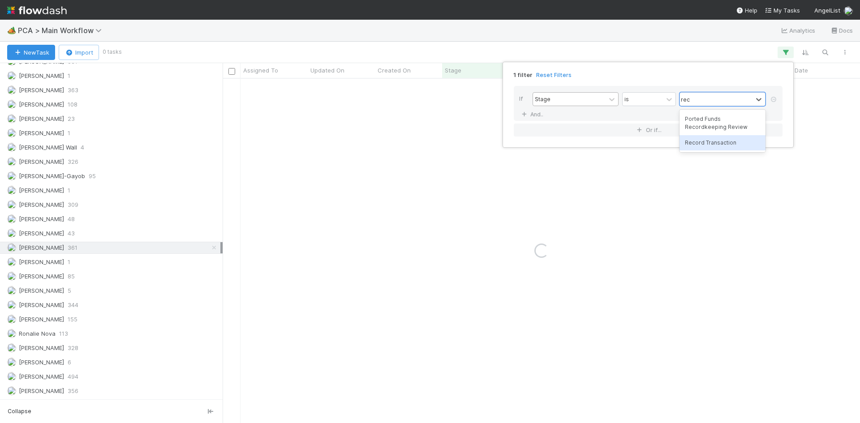
click at [710, 142] on div "Record Transaction" at bounding box center [722, 142] width 86 height 15
click at [615, 29] on div "1 filter Reset Filters If Stage is option Record Transaction , selected. 0 resu…" at bounding box center [430, 211] width 860 height 423
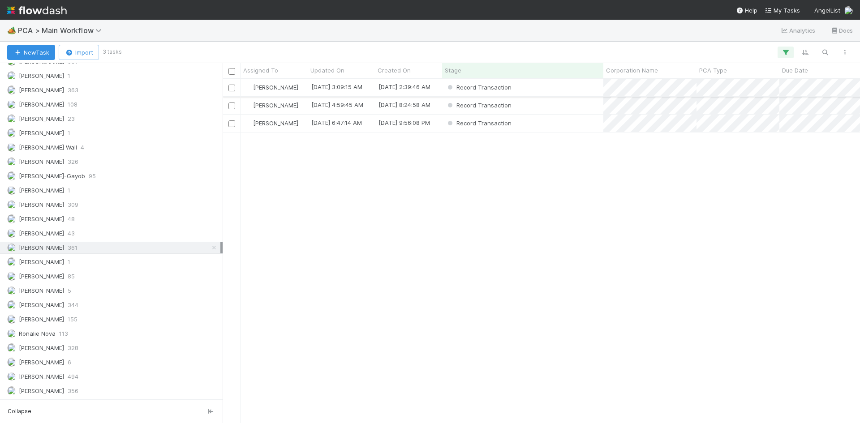
click at [544, 88] on div "Record Transaction" at bounding box center [522, 87] width 161 height 17
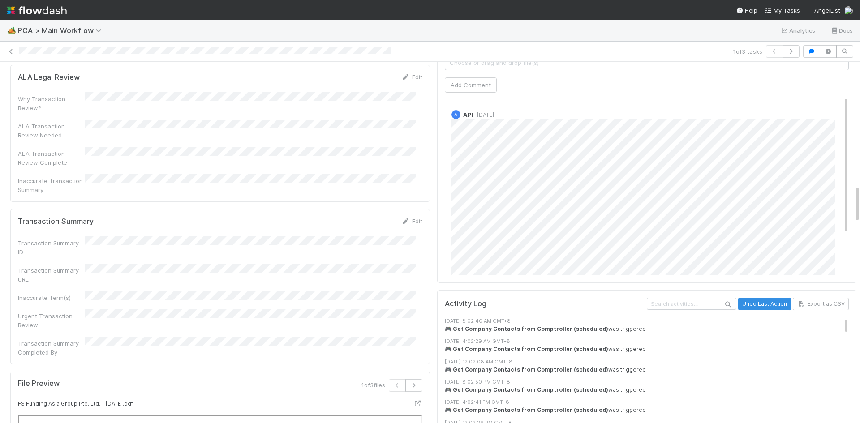
scroll to position [1164, 0]
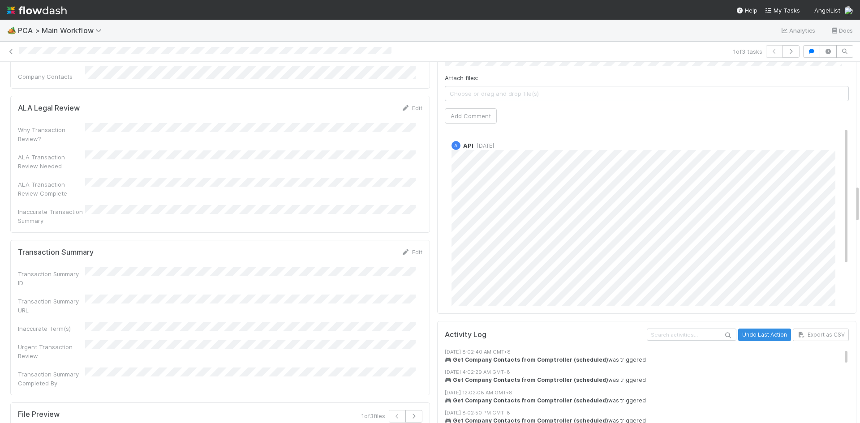
drag, startPoint x: 403, startPoint y: 156, endPoint x: 349, endPoint y: 170, distance: 55.1
click at [402, 249] on icon at bounding box center [405, 252] width 9 height 6
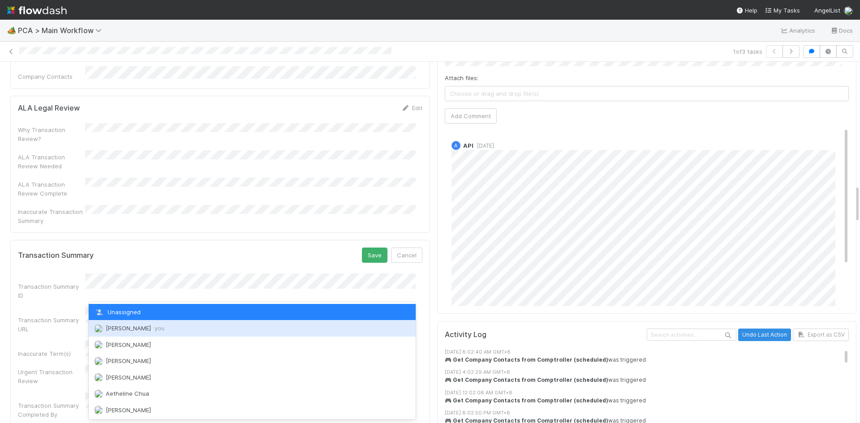
click at [169, 325] on div "Meg Castanare you" at bounding box center [252, 328] width 327 height 16
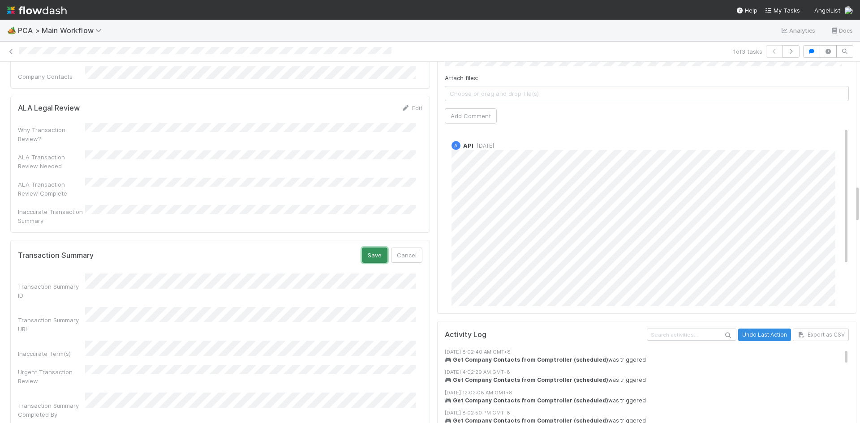
click at [376, 248] on button "Save" at bounding box center [375, 255] width 26 height 15
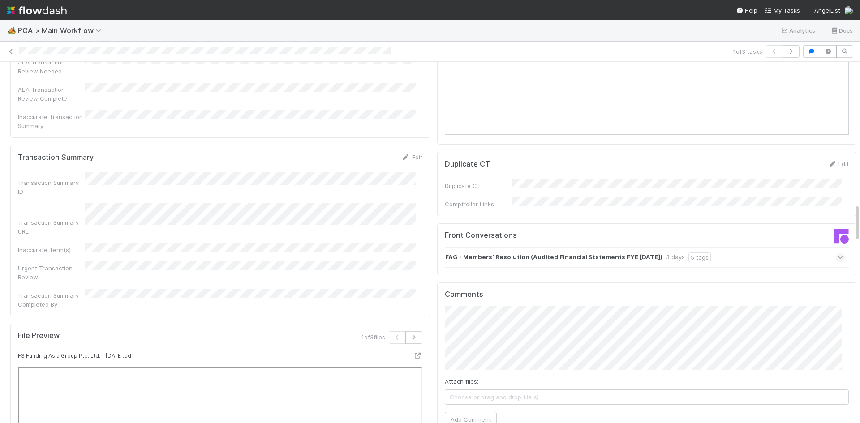
scroll to position [1343, 0]
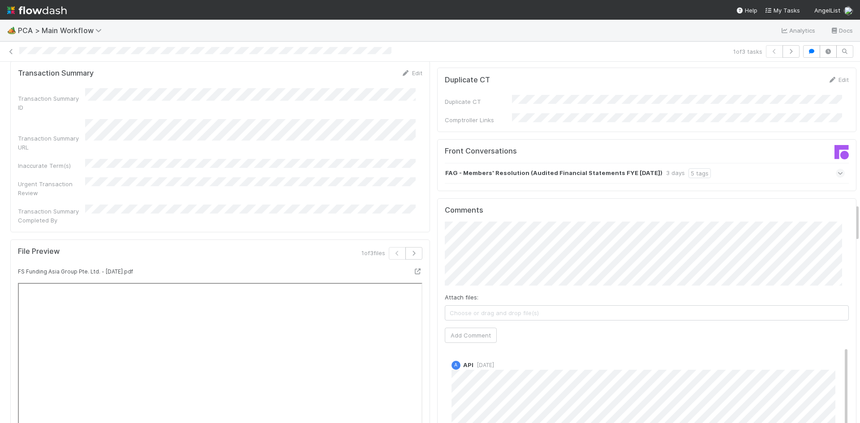
click at [740, 163] on div "FAG - Members' Resolution (Audited Financial Statements FYE 31.12.2024) 3 days …" at bounding box center [645, 173] width 400 height 21
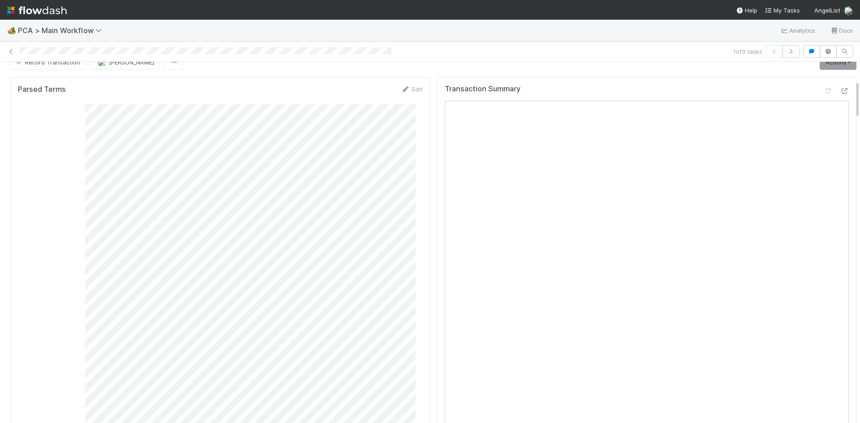
scroll to position [0, 0]
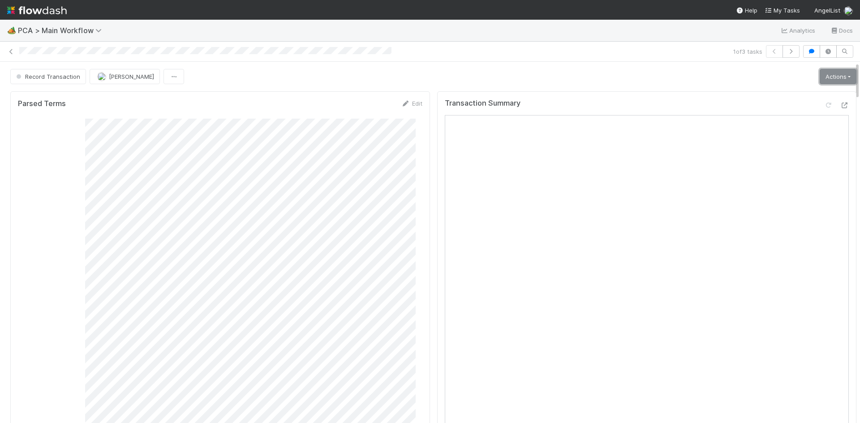
click at [819, 73] on link "Actions" at bounding box center [837, 76] width 37 height 15
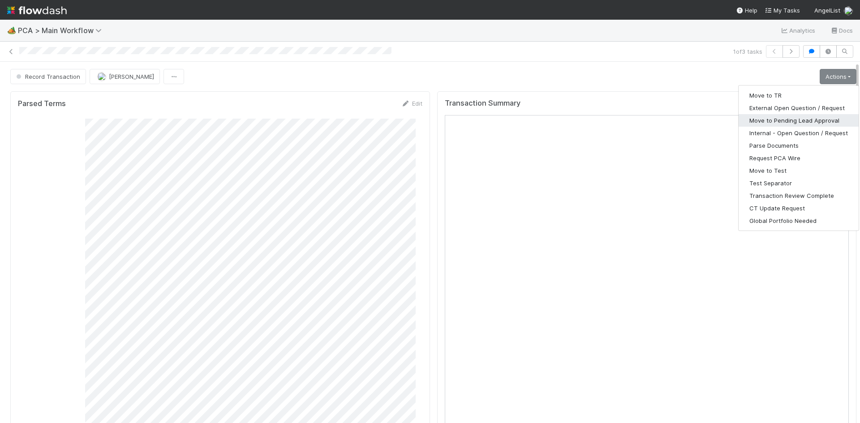
drag, startPoint x: 803, startPoint y: 120, endPoint x: 471, endPoint y: 42, distance: 341.8
click at [802, 120] on button "Move to Pending Lead Approval" at bounding box center [798, 120] width 120 height 13
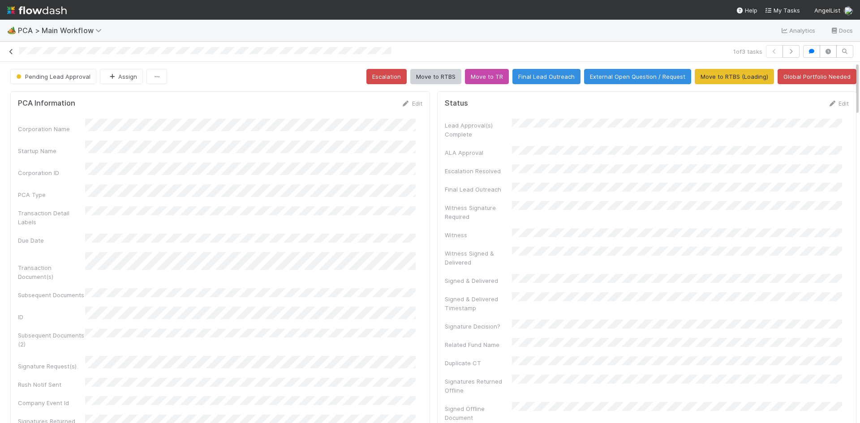
click at [12, 50] on icon at bounding box center [11, 52] width 9 height 6
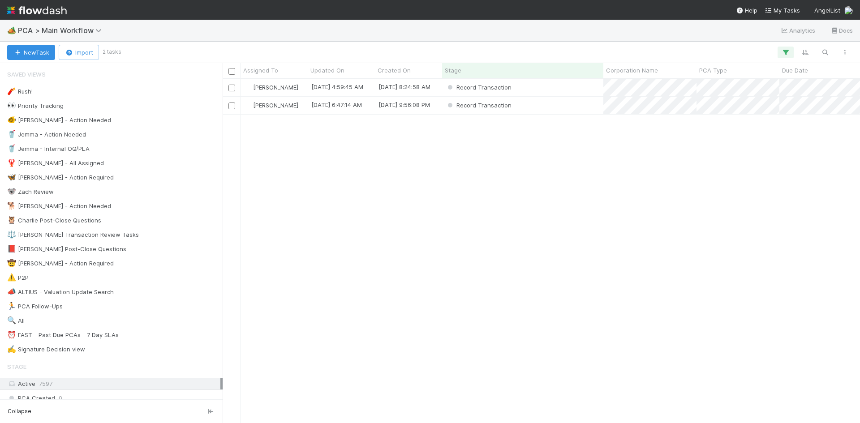
scroll to position [338, 630]
click at [539, 90] on div "Record Transaction" at bounding box center [522, 87] width 161 height 17
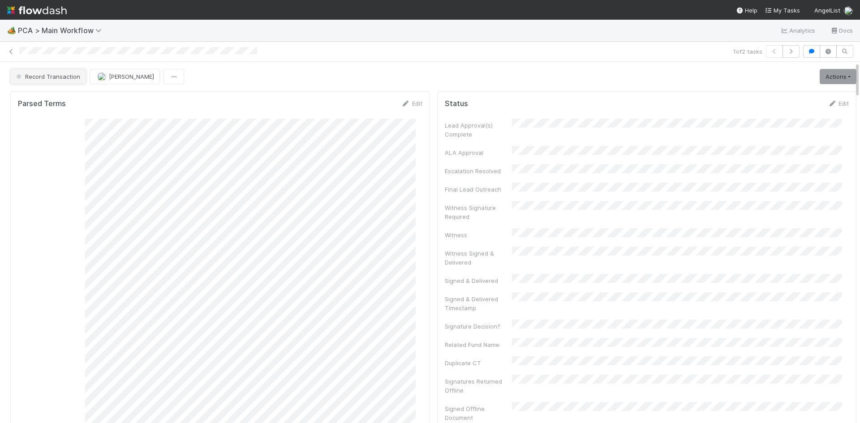
click at [71, 80] on span "Record Transaction" at bounding box center [47, 76] width 66 height 7
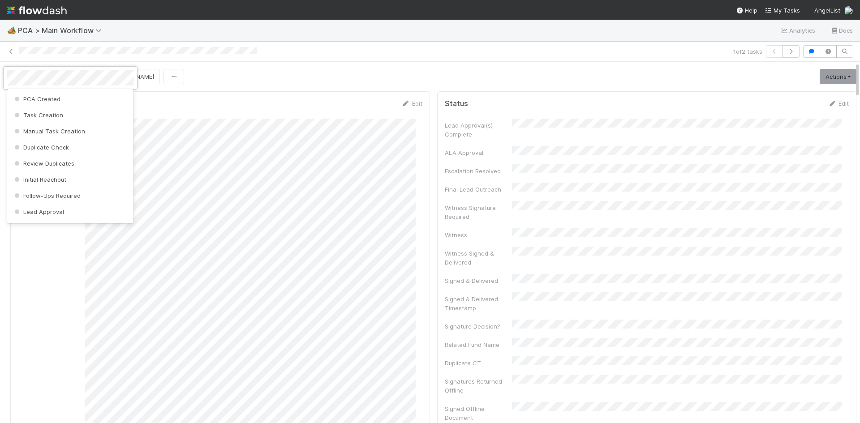
scroll to position [446, 0]
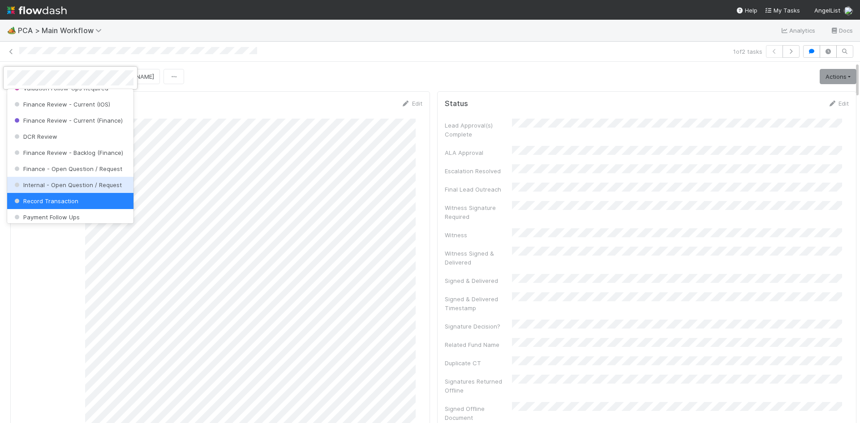
click at [105, 189] on span "Internal - Open Question / Request" at bounding box center [67, 184] width 109 height 7
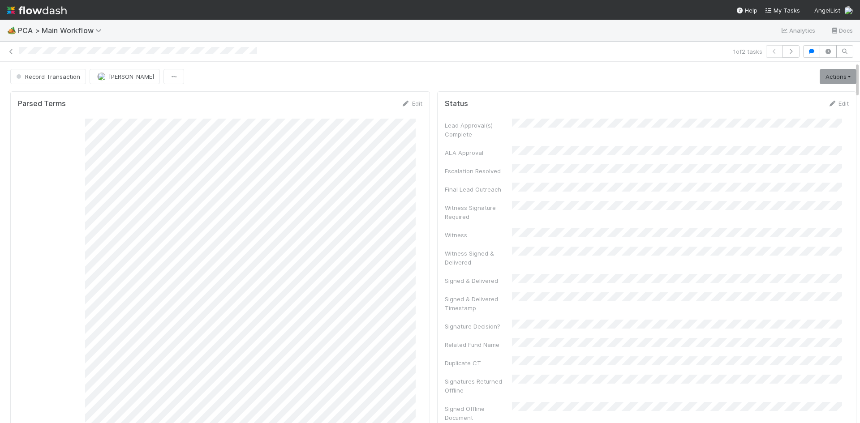
click at [317, 60] on div "1 of 2 tasks" at bounding box center [430, 52] width 860 height 20
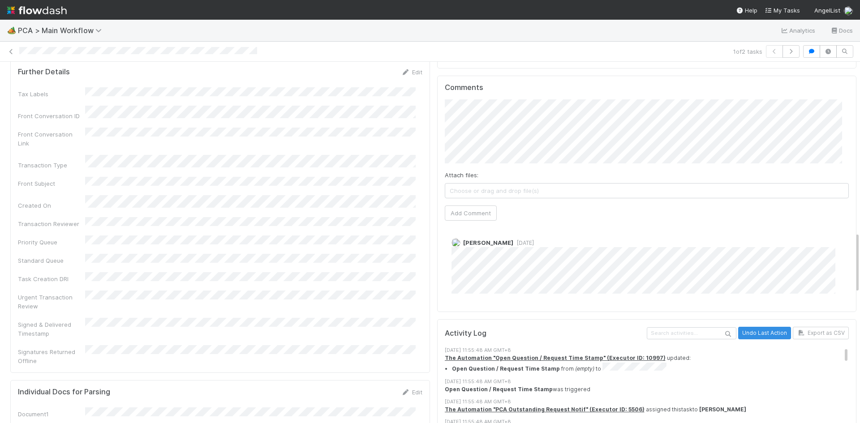
scroll to position [929, 0]
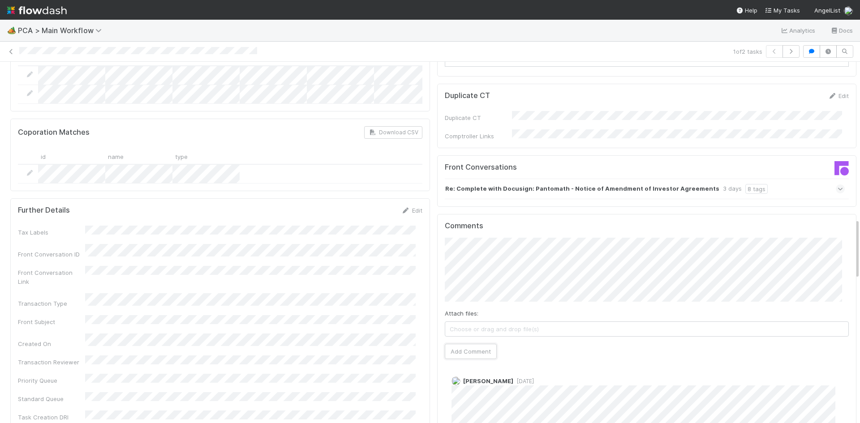
drag, startPoint x: 465, startPoint y: 301, endPoint x: 427, endPoint y: 288, distance: 40.6
click at [465, 344] on button "Add Comment" at bounding box center [471, 351] width 52 height 15
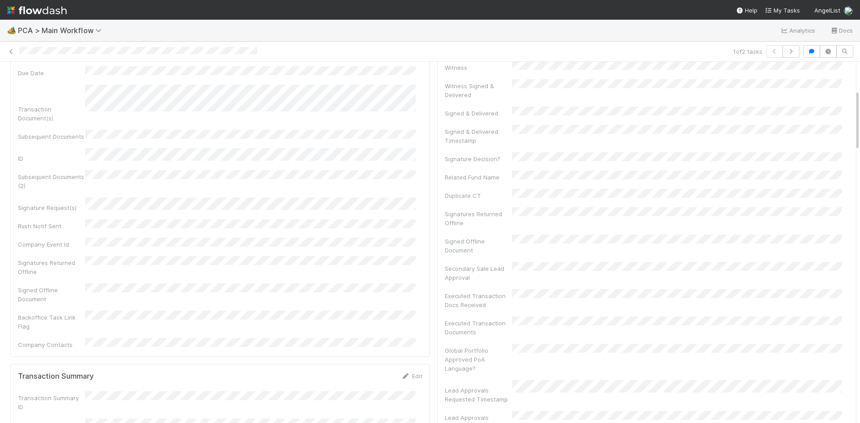
scroll to position [0, 0]
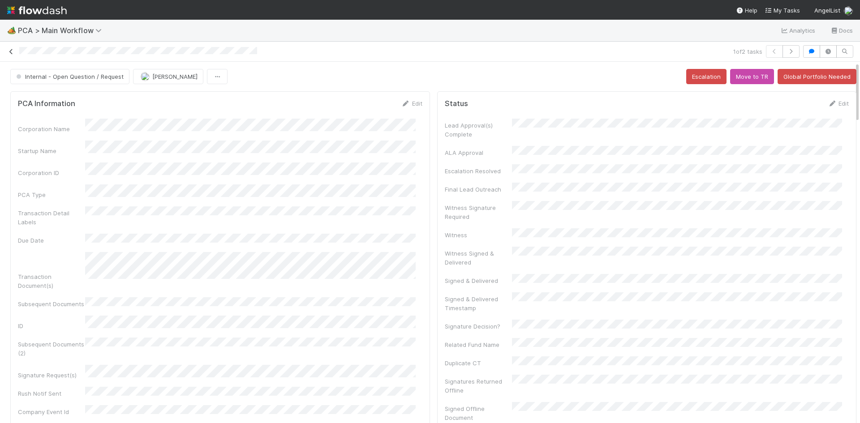
click at [8, 50] on icon at bounding box center [11, 52] width 9 height 6
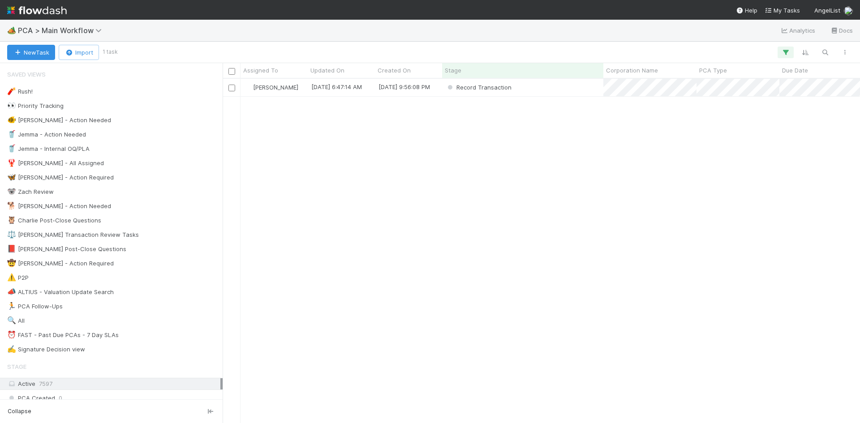
scroll to position [338, 630]
click at [553, 89] on div "Record Transaction" at bounding box center [522, 87] width 161 height 17
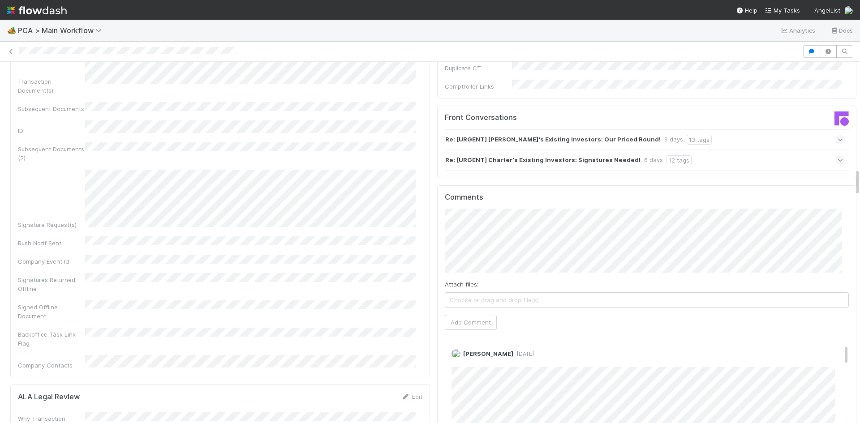
scroll to position [1388, 0]
click at [487, 200] on span "Nathalie Gualito" at bounding box center [490, 199] width 45 height 7
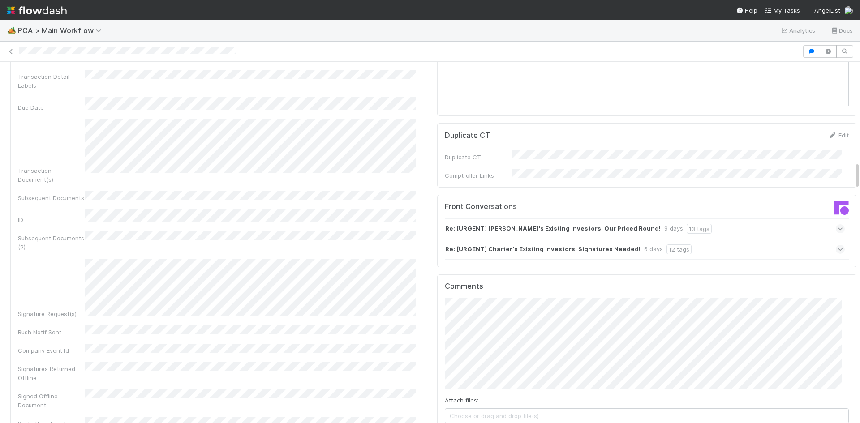
scroll to position [1433, 0]
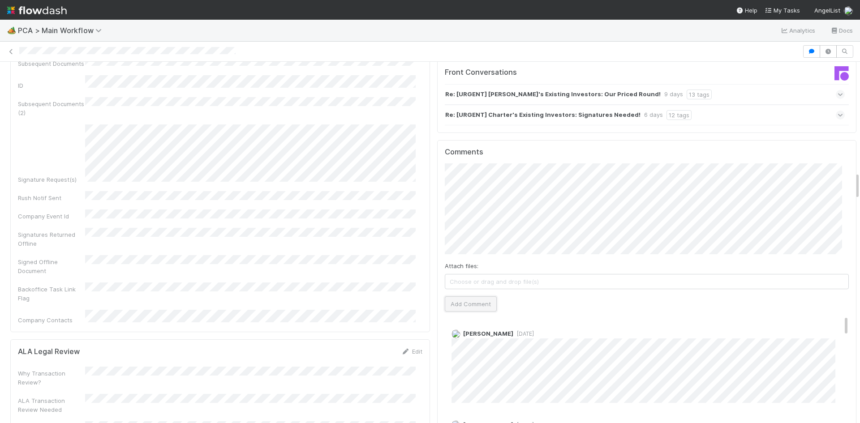
click at [480, 296] on button "Add Comment" at bounding box center [471, 303] width 52 height 15
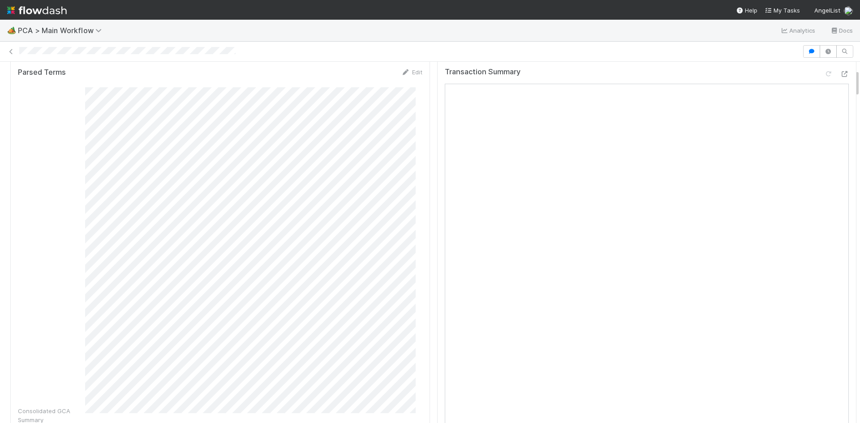
scroll to position [0, 0]
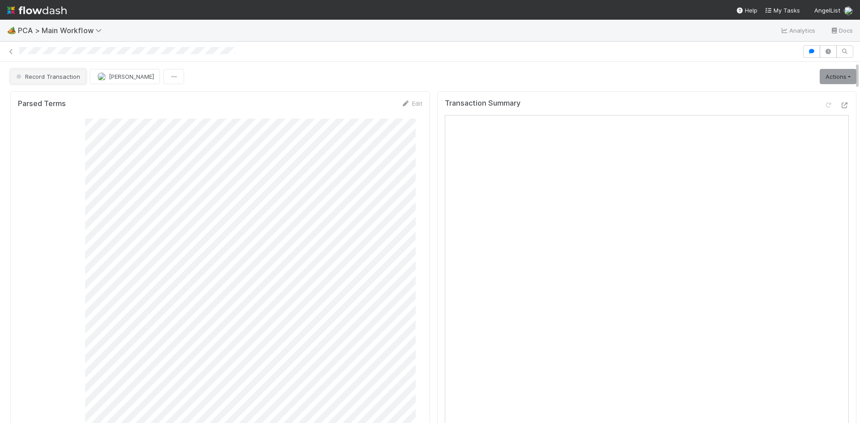
click at [43, 79] on span "Record Transaction" at bounding box center [47, 76] width 66 height 7
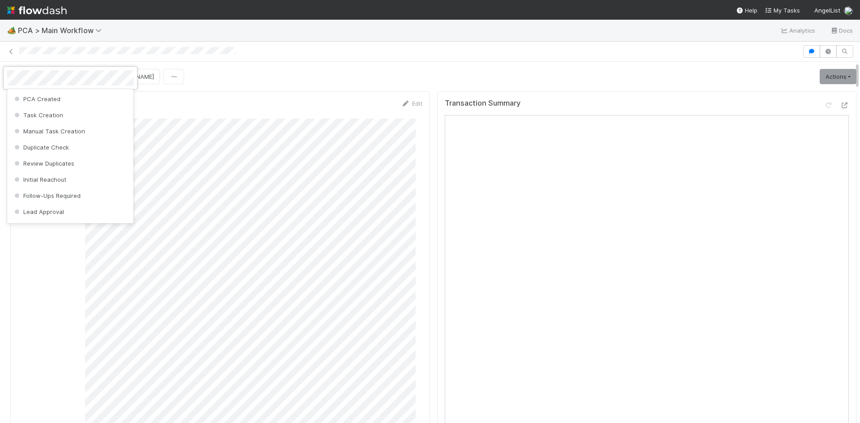
scroll to position [446, 0]
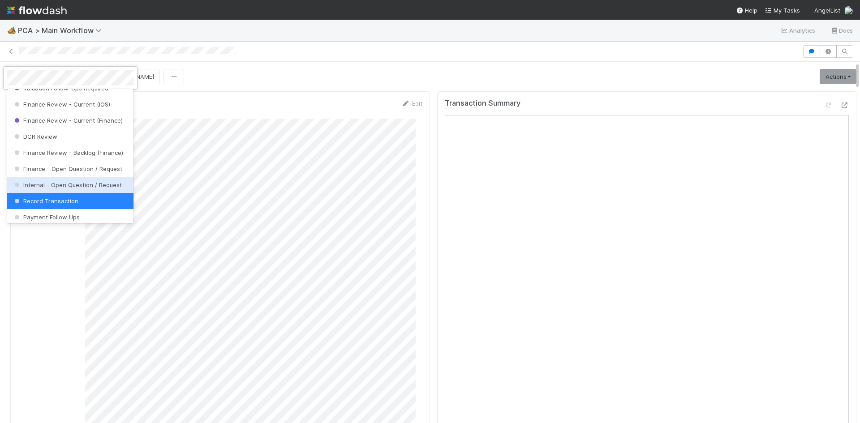
click at [55, 189] on span "Internal - Open Question / Request" at bounding box center [67, 184] width 109 height 7
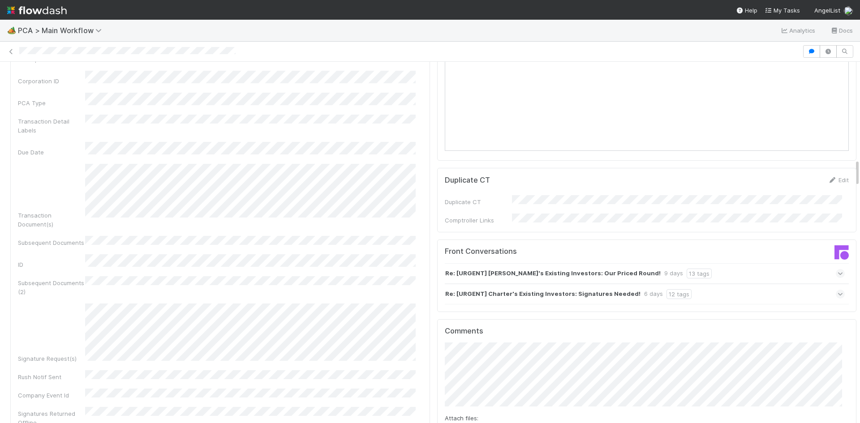
scroll to position [1433, 0]
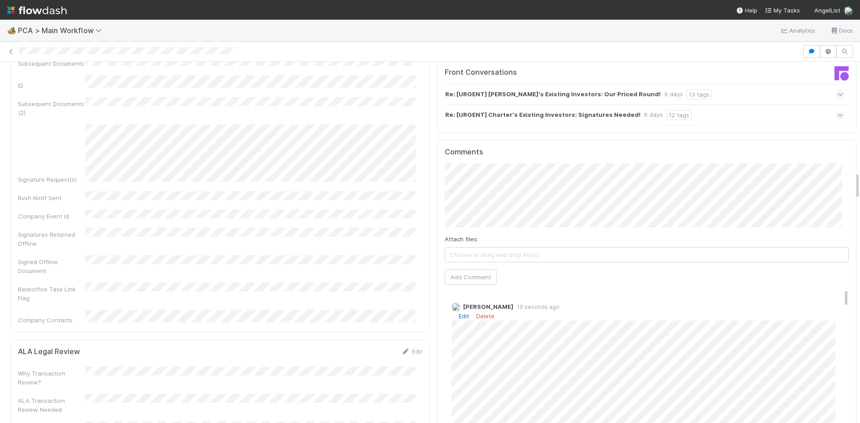
click at [459, 313] on link "Edit" at bounding box center [464, 316] width 10 height 7
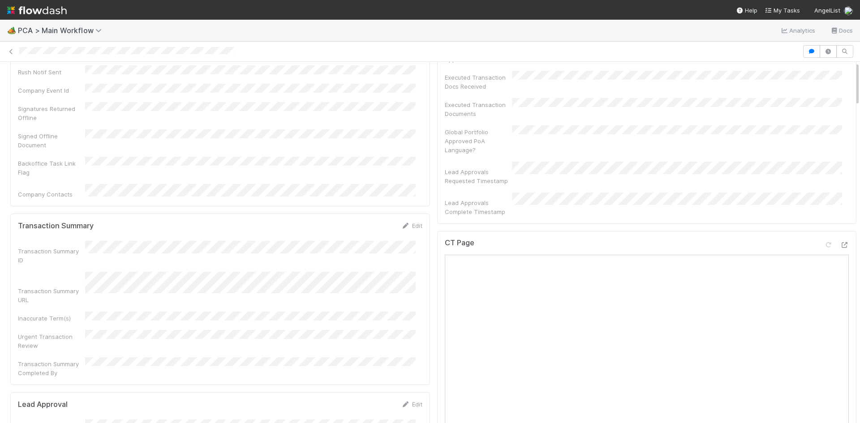
scroll to position [0, 0]
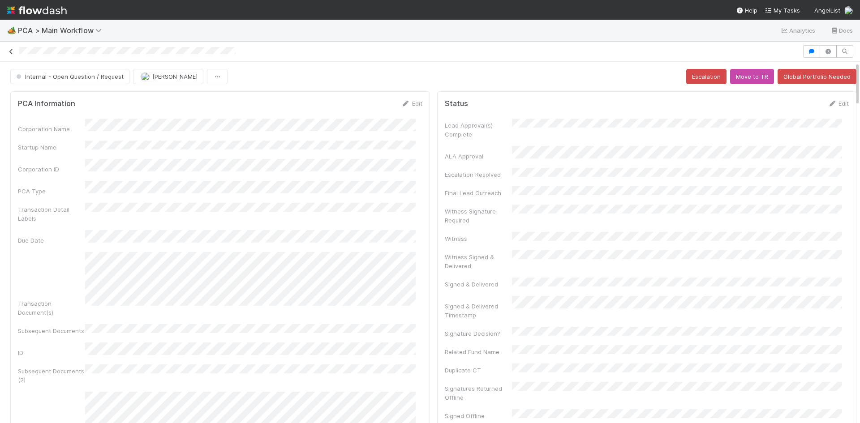
click at [11, 50] on icon at bounding box center [11, 52] width 9 height 6
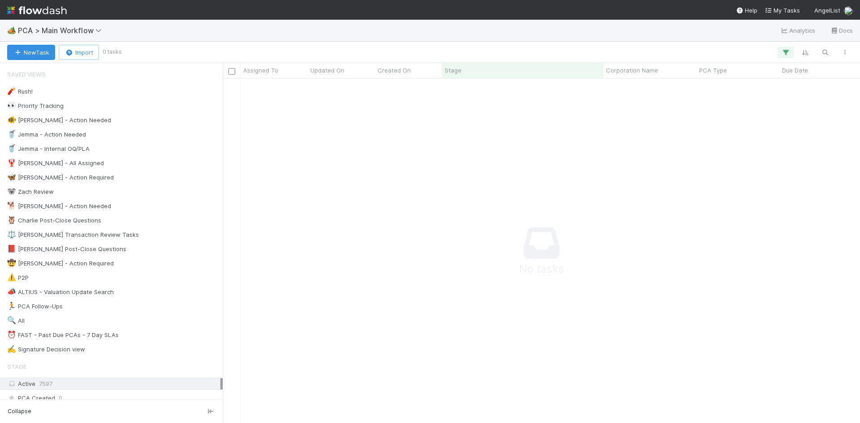
scroll to position [331, 630]
click at [88, 31] on span "PCA > Main Workflow" at bounding box center [62, 30] width 88 height 9
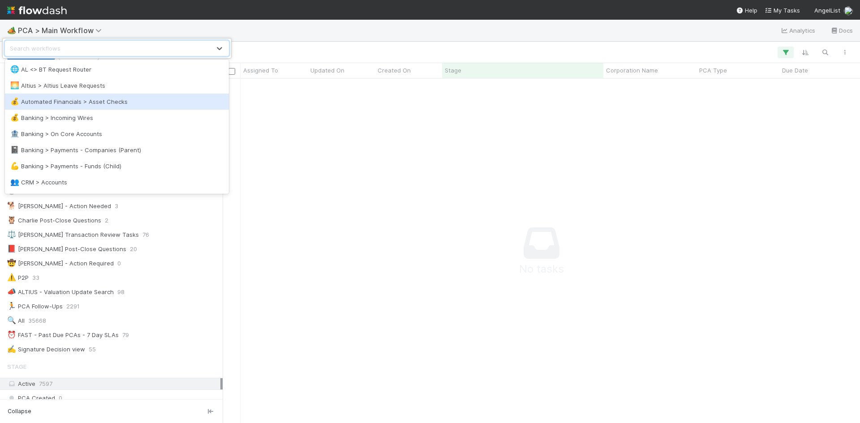
click at [111, 100] on div "💰 Automated Financials > Asset Checks" at bounding box center [116, 101] width 213 height 9
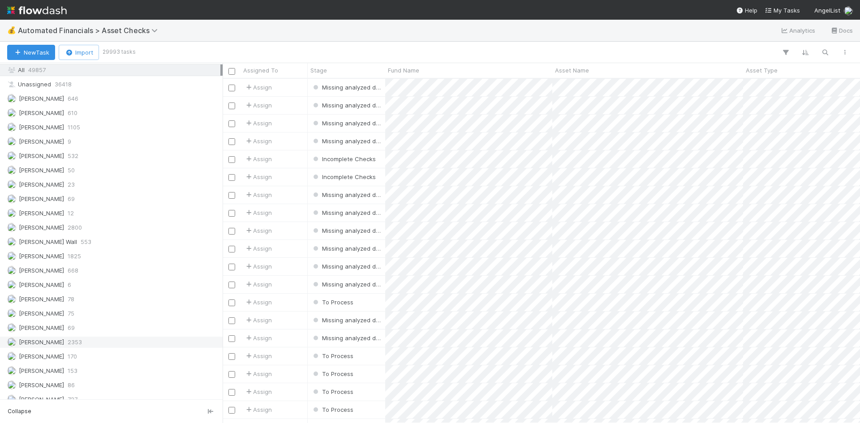
scroll to position [858, 0]
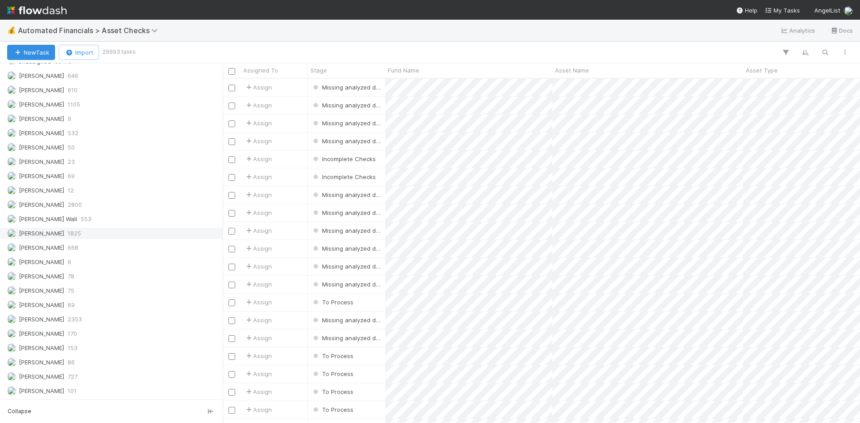
click at [68, 231] on span "1825" at bounding box center [74, 233] width 13 height 11
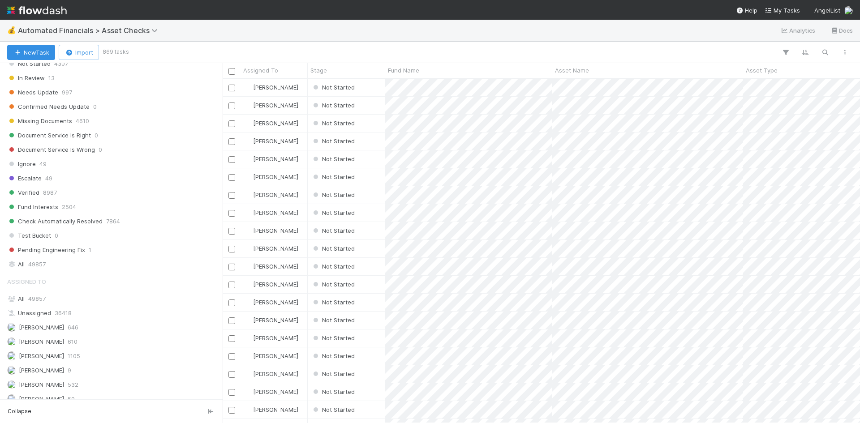
scroll to position [500, 0]
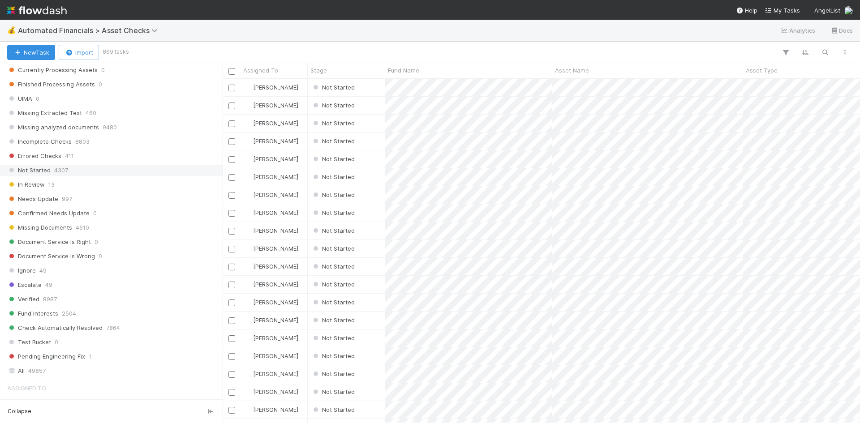
click at [105, 167] on div "Not Started 4307" at bounding box center [113, 170] width 213 height 11
click at [786, 51] on icon "button" at bounding box center [785, 52] width 9 height 8
click at [645, 77] on button "Add Filter" at bounding box center [648, 79] width 269 height 13
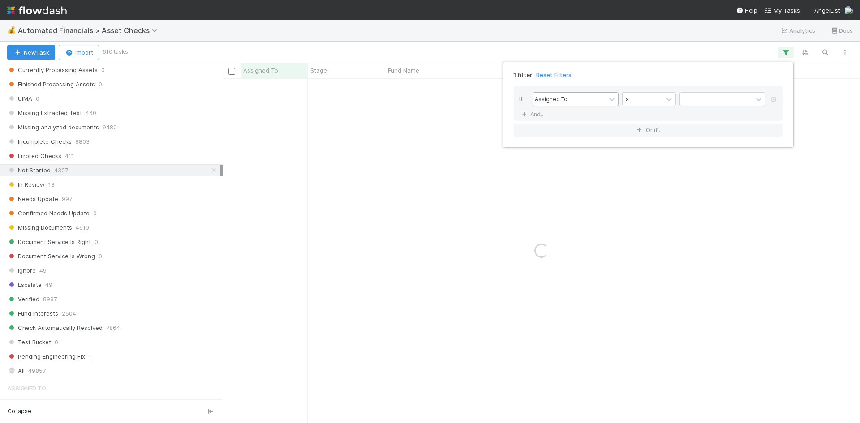
click at [560, 97] on div "Assigned To" at bounding box center [551, 99] width 33 height 8
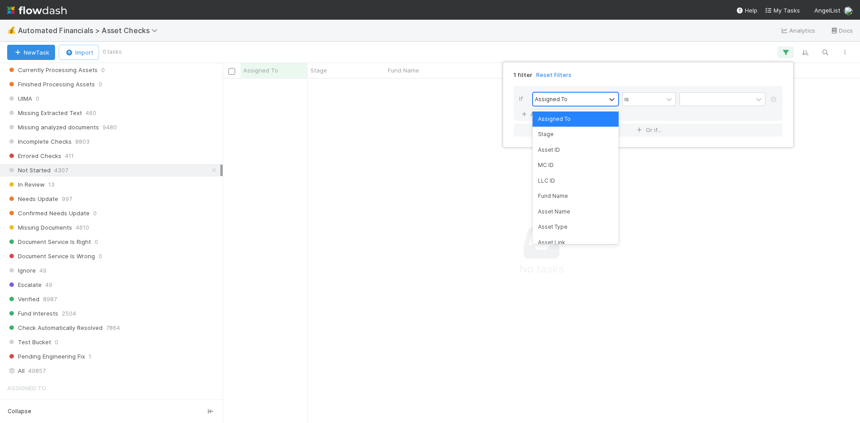
scroll to position [331, 630]
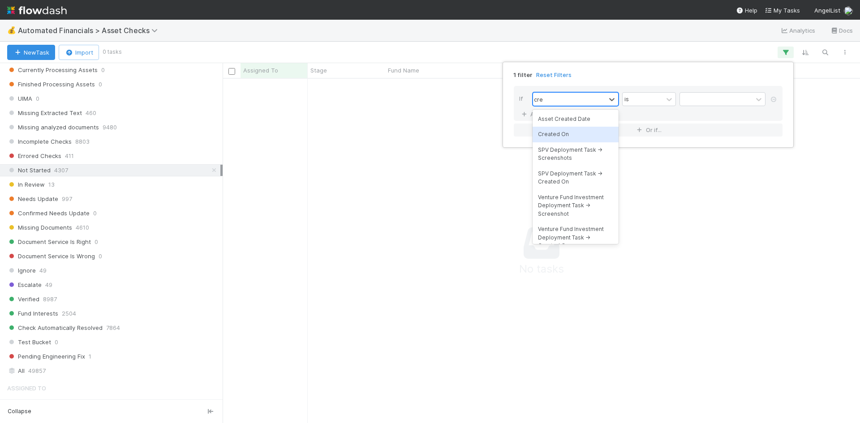
type input "crea"
drag, startPoint x: 560, startPoint y: 137, endPoint x: 563, endPoint y: 132, distance: 5.5
click at [560, 136] on div "Created On" at bounding box center [575, 134] width 86 height 15
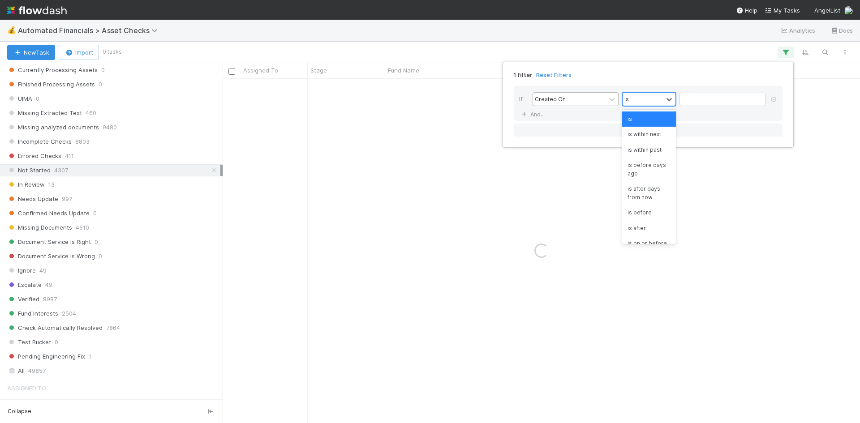
click at [644, 98] on div "is" at bounding box center [642, 99] width 40 height 13
drag, startPoint x: 640, startPoint y: 213, endPoint x: 681, endPoint y: 167, distance: 61.5
click at [641, 212] on div "is before" at bounding box center [649, 212] width 54 height 15
click at [714, 101] on input "text" at bounding box center [722, 99] width 86 height 13
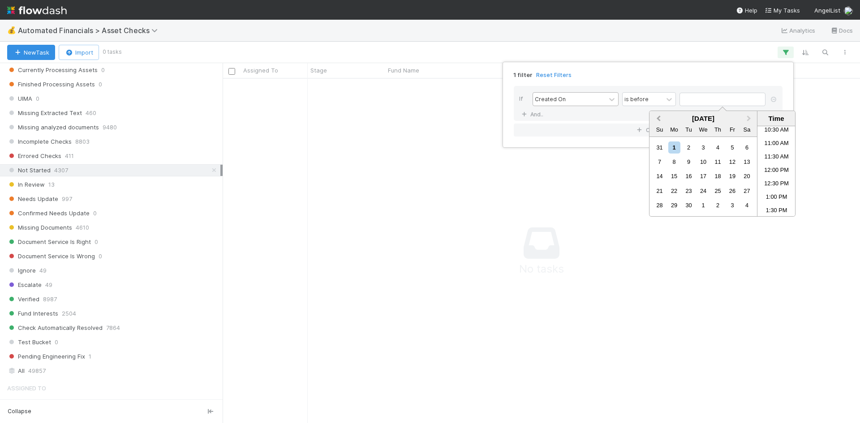
click at [658, 118] on span "Previous Month" at bounding box center [658, 119] width 0 height 10
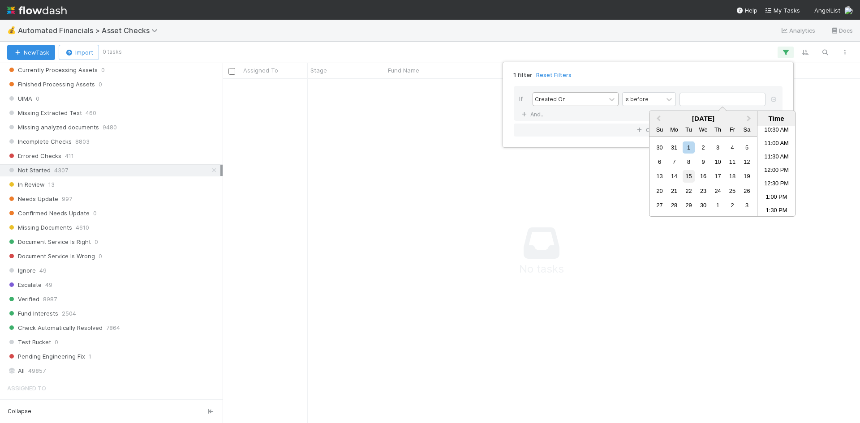
click at [691, 176] on div "15" at bounding box center [688, 176] width 12 height 12
type input "04/15/2025 12:00:00 AM"
click at [712, 248] on div "1 filter Reset Filters If Created On is before 04/15/2025 12:00:00 AM And.. Or …" at bounding box center [430, 211] width 860 height 423
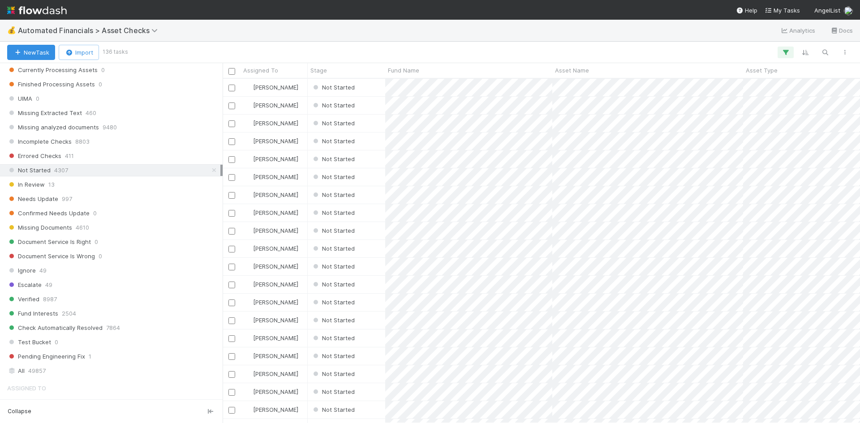
scroll to position [338, 630]
click at [566, 70] on span "Asset Name" at bounding box center [572, 70] width 34 height 9
click at [575, 84] on div "Sort A → Z" at bounding box center [606, 87] width 102 height 13
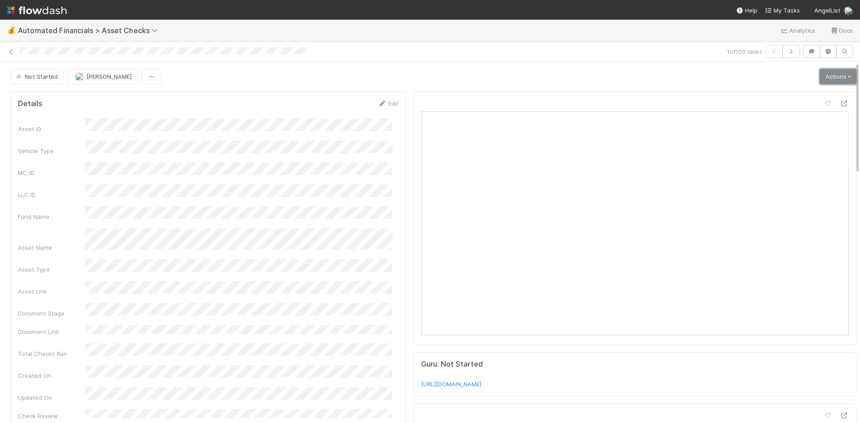
click at [821, 75] on link "Actions" at bounding box center [837, 76] width 37 height 15
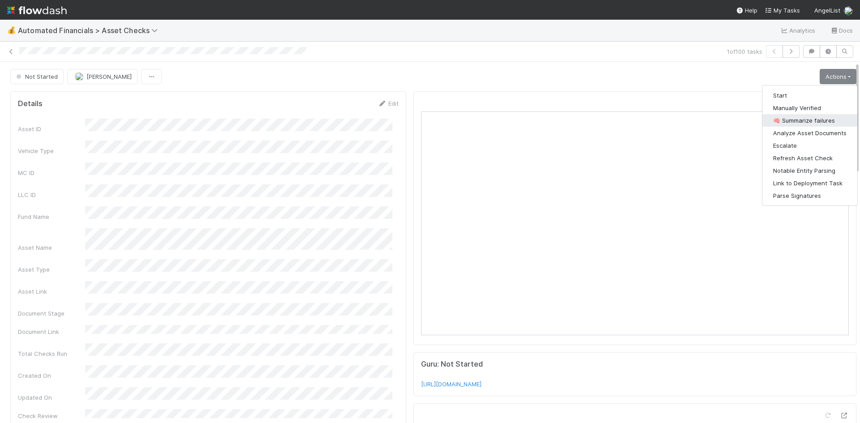
click at [796, 118] on button "🧠 Summarize failures" at bounding box center [809, 120] width 95 height 13
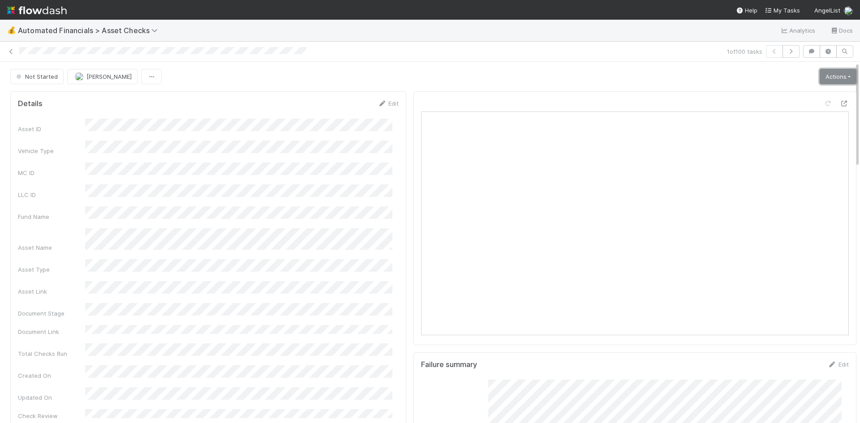
click at [821, 78] on link "Actions" at bounding box center [837, 76] width 37 height 15
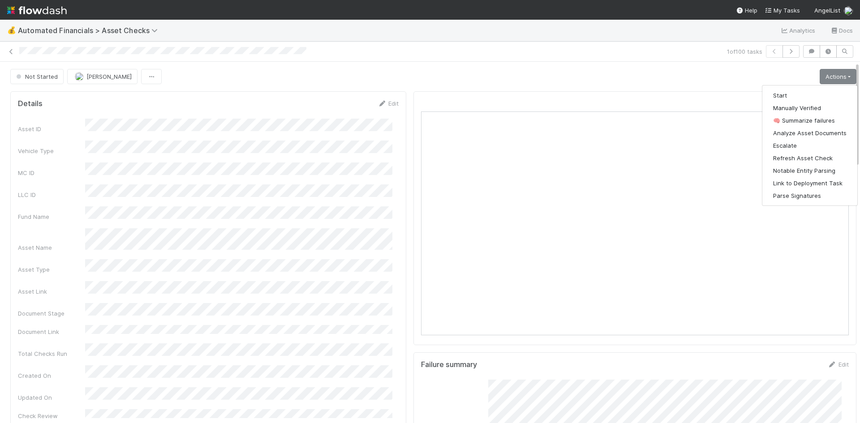
drag, startPoint x: 579, startPoint y: 67, endPoint x: 577, endPoint y: 111, distance: 44.4
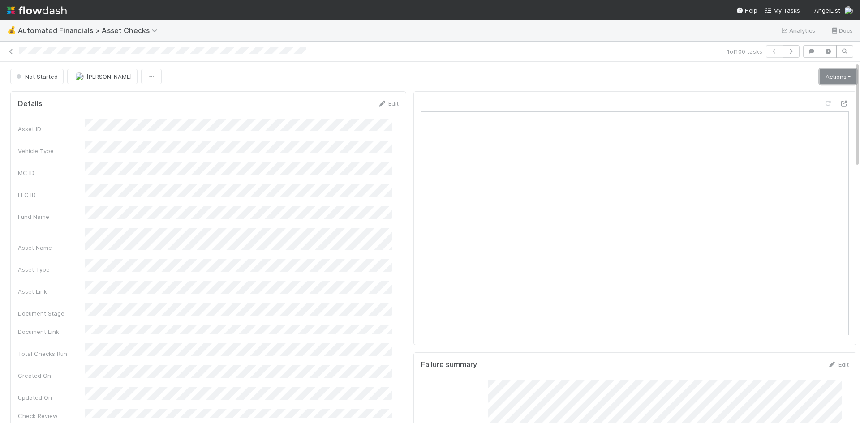
click at [819, 77] on link "Actions" at bounding box center [837, 76] width 37 height 15
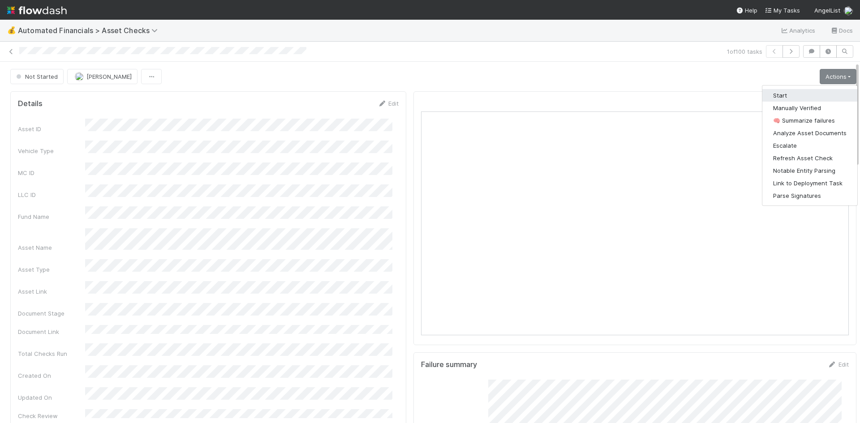
click at [795, 95] on button "Start" at bounding box center [809, 95] width 95 height 13
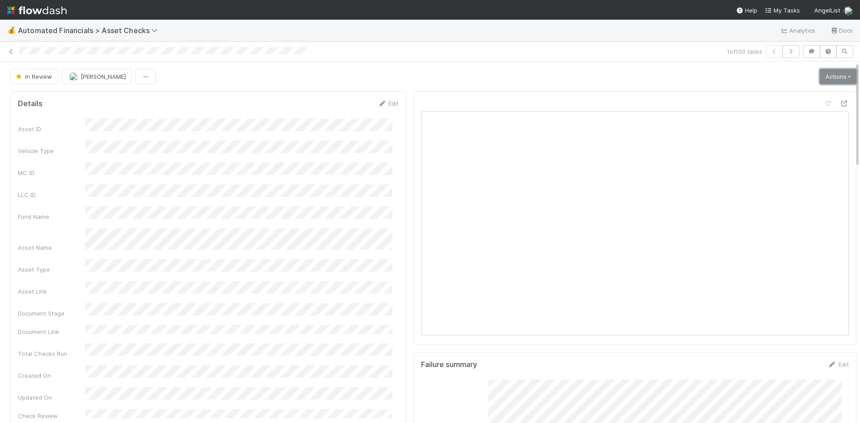
click at [819, 81] on link "Actions" at bounding box center [837, 76] width 37 height 15
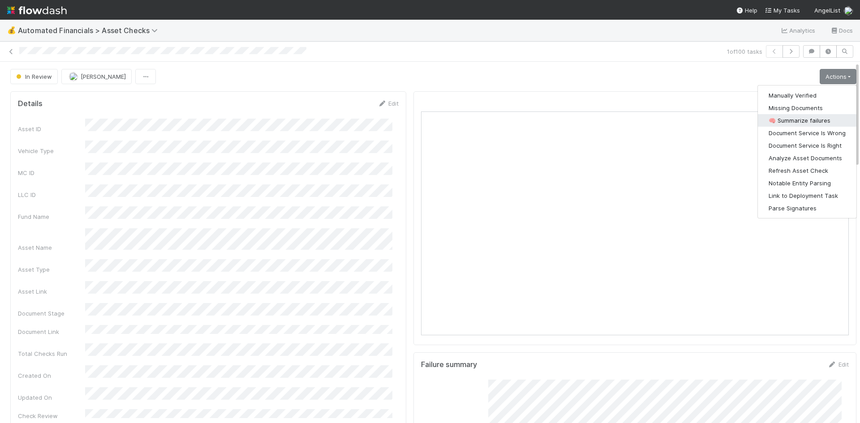
click at [807, 121] on button "🧠 Summarize failures" at bounding box center [807, 120] width 99 height 13
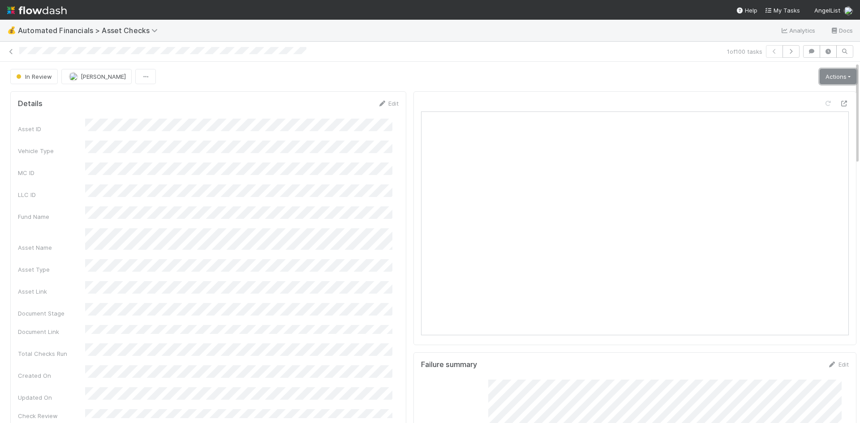
click at [829, 75] on link "Actions" at bounding box center [837, 76] width 37 height 15
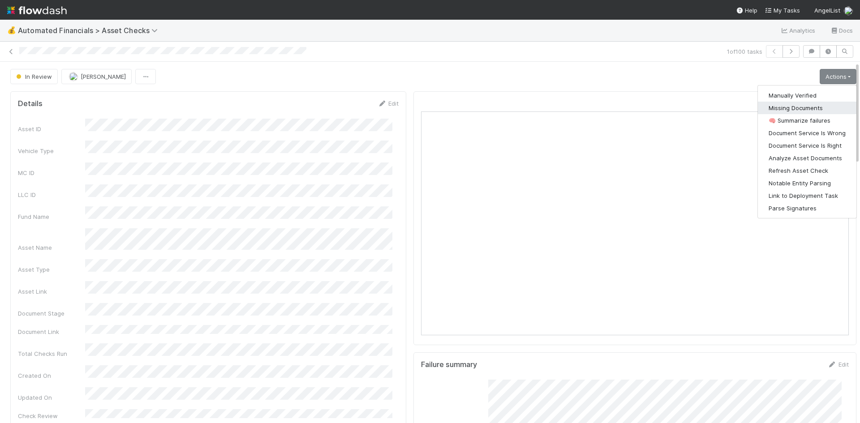
click at [809, 108] on button "Missing Documents" at bounding box center [807, 108] width 99 height 13
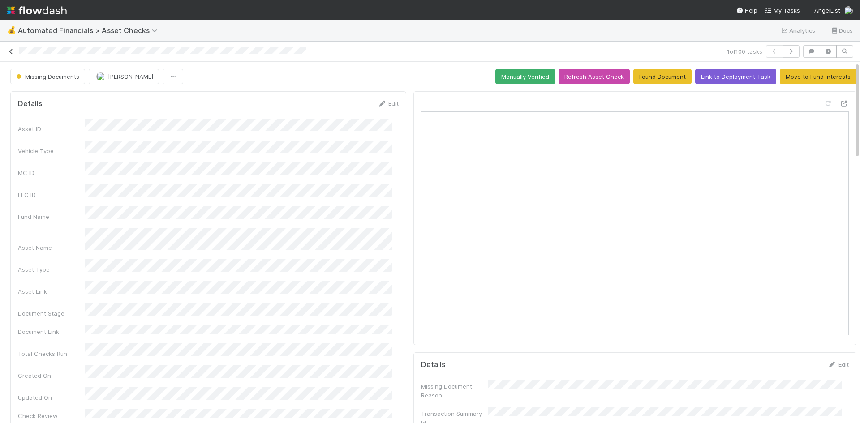
click at [13, 53] on icon at bounding box center [11, 52] width 9 height 6
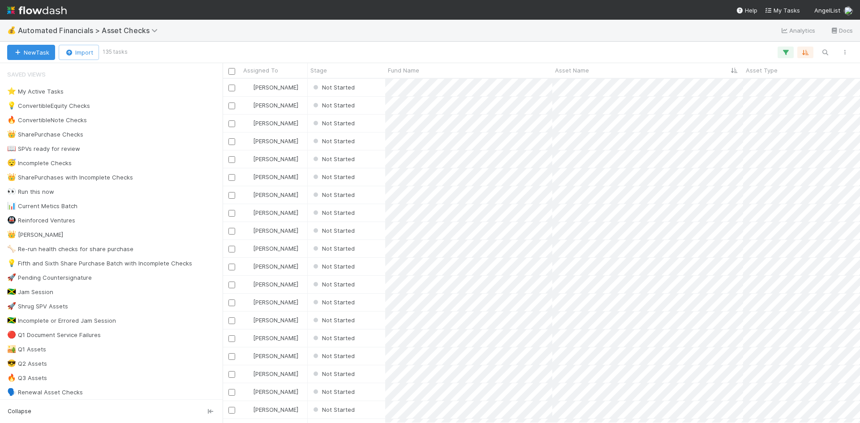
scroll to position [338, 630]
click at [373, 89] on div "Not Started" at bounding box center [346, 87] width 77 height 17
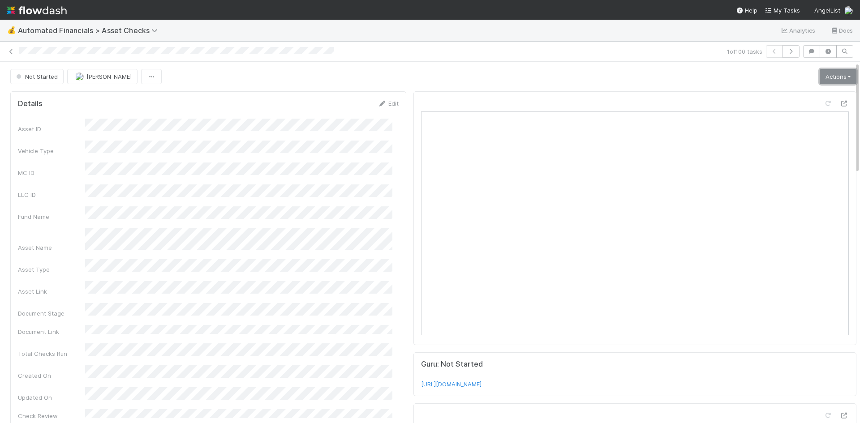
click at [819, 77] on link "Actions" at bounding box center [837, 76] width 37 height 15
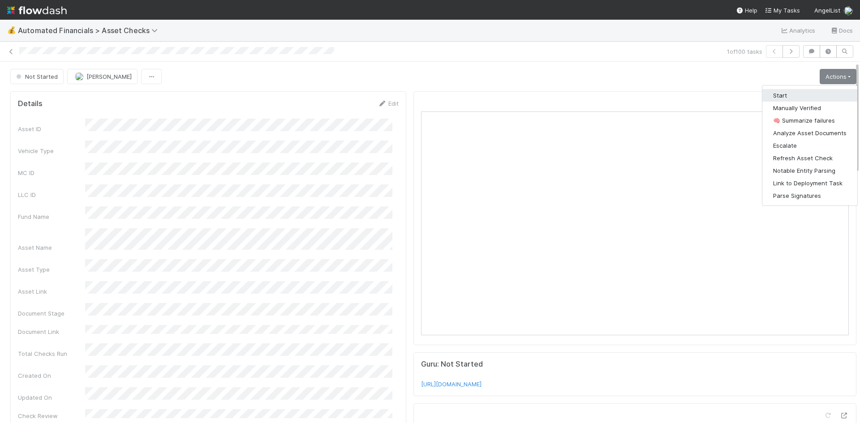
click at [792, 94] on button "Start" at bounding box center [809, 95] width 95 height 13
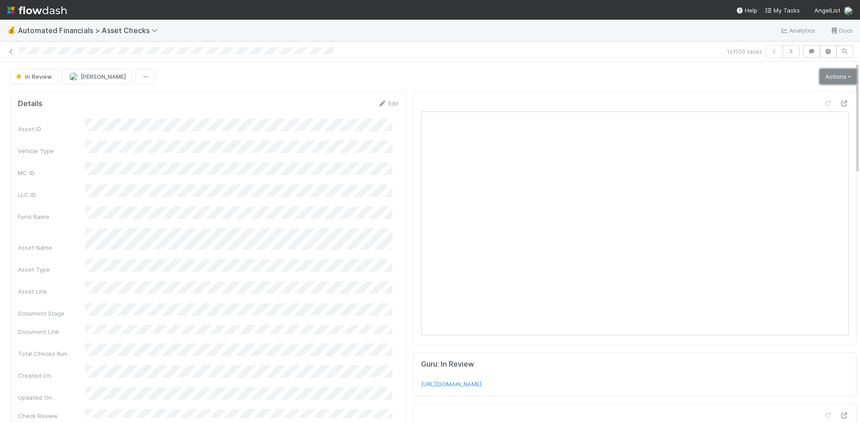
click at [830, 81] on link "Actions" at bounding box center [837, 76] width 37 height 15
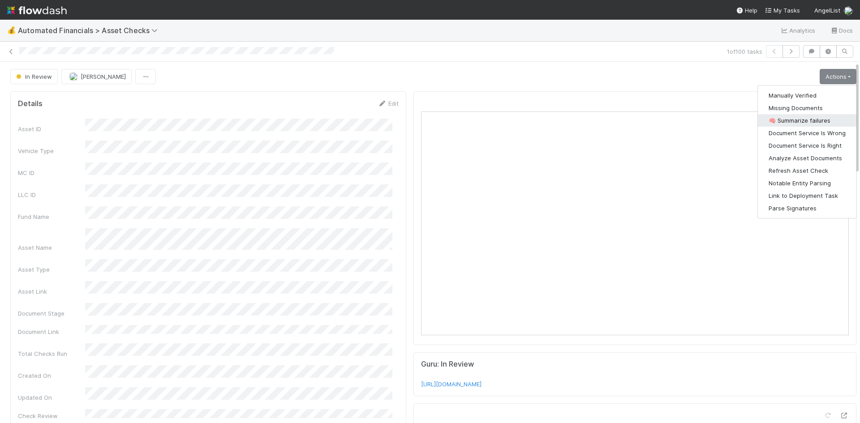
click at [814, 121] on button "🧠 Summarize failures" at bounding box center [807, 120] width 99 height 13
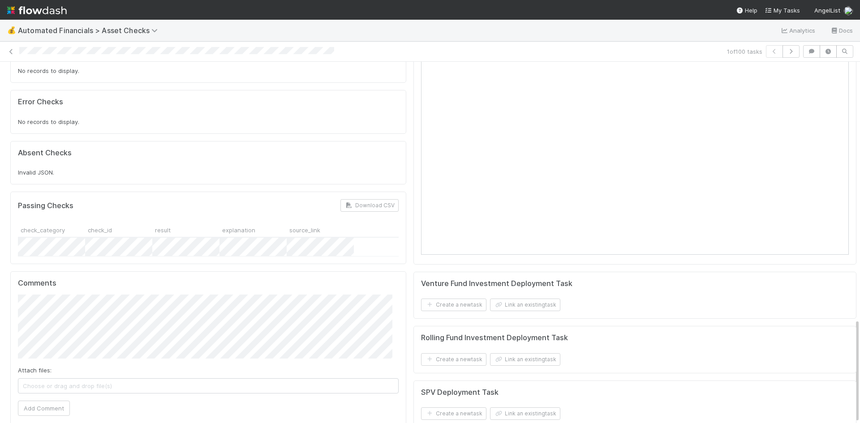
scroll to position [889, 0]
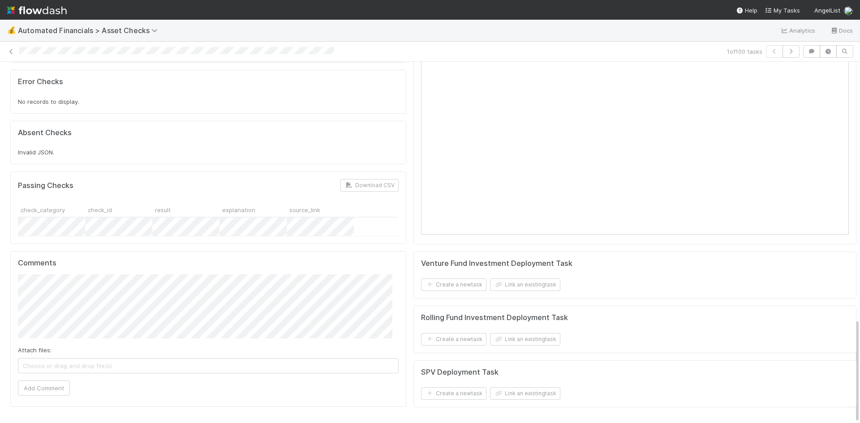
click at [157, 359] on span "Choose or drag and drop file(s)" at bounding box center [208, 366] width 380 height 14
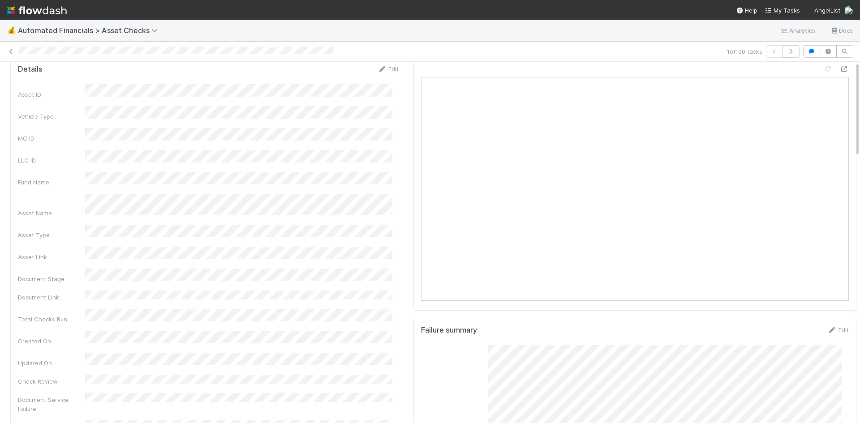
scroll to position [0, 0]
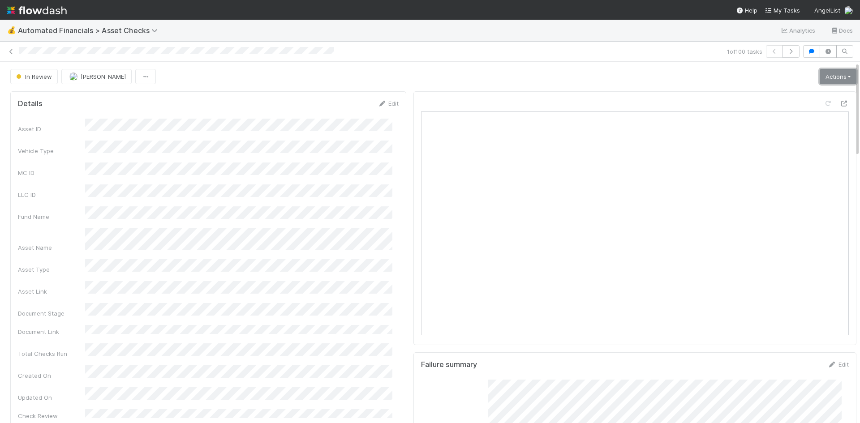
click at [829, 77] on link "Actions" at bounding box center [837, 76] width 37 height 15
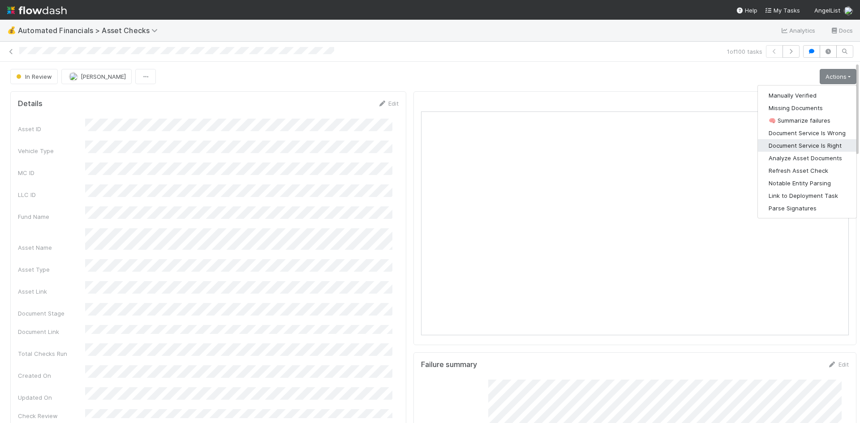
click at [813, 144] on button "Document Service Is Right" at bounding box center [807, 145] width 99 height 13
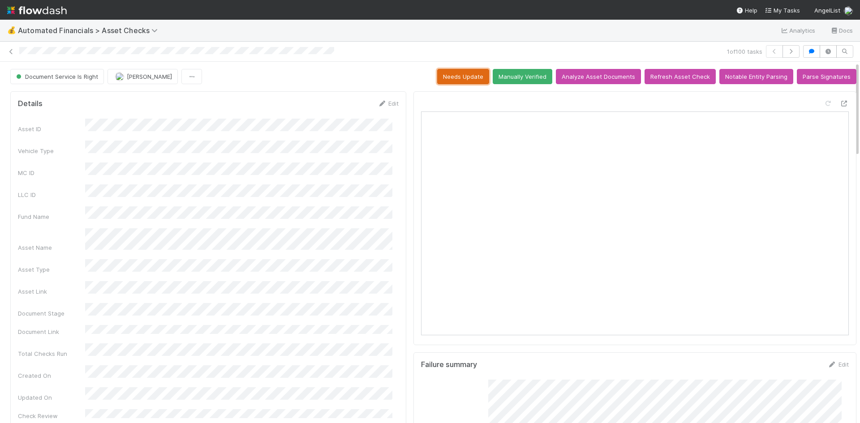
click at [441, 82] on button "Needs Update" at bounding box center [463, 76] width 52 height 15
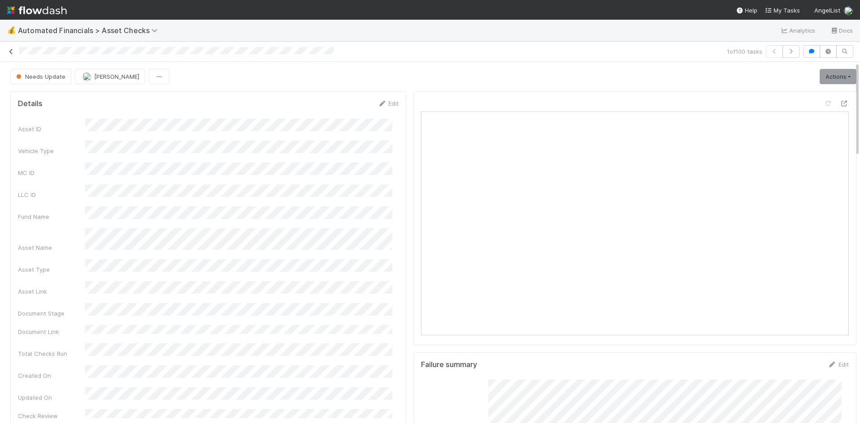
click at [13, 48] on link at bounding box center [11, 51] width 9 height 9
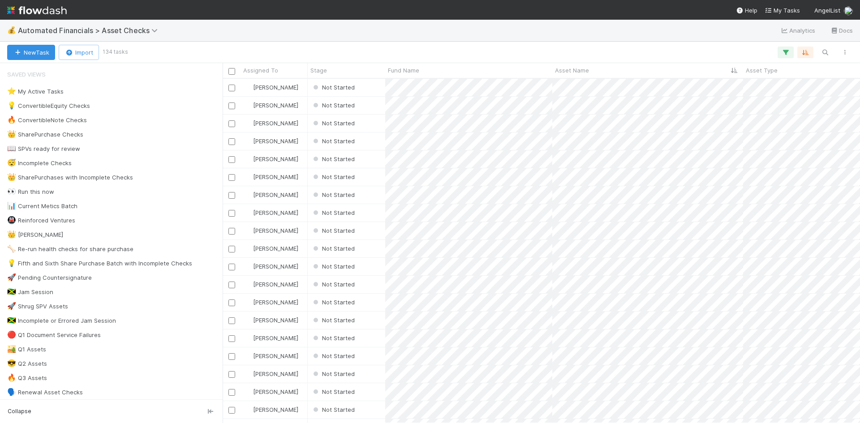
scroll to position [338, 630]
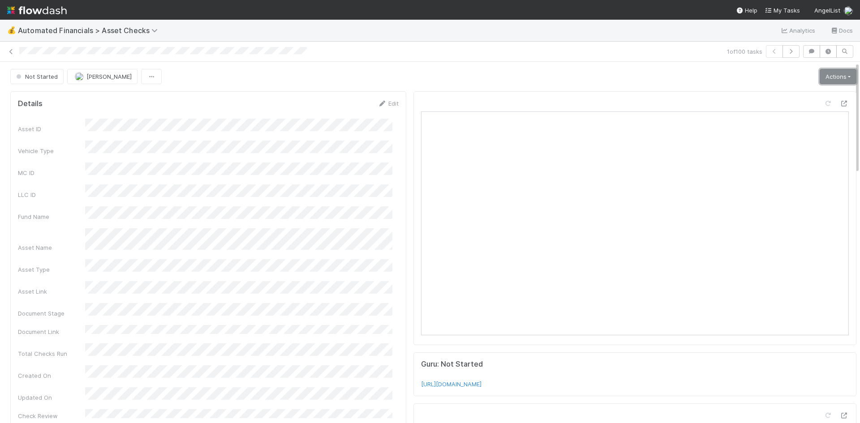
click at [826, 78] on link "Actions" at bounding box center [837, 76] width 37 height 15
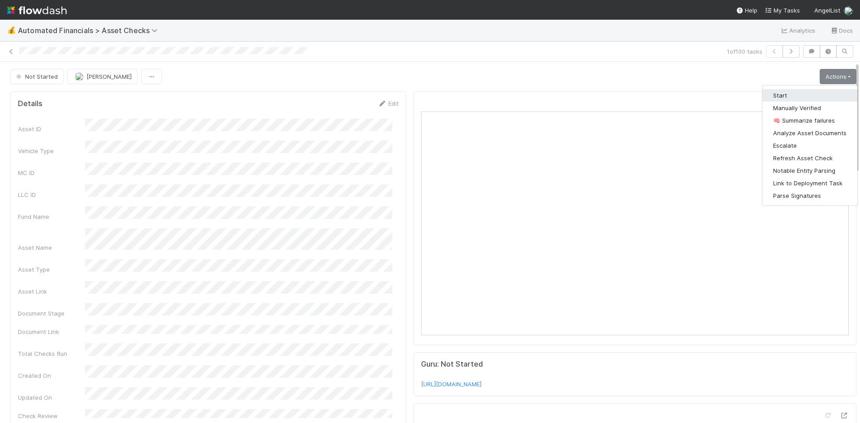
click at [802, 98] on button "Start" at bounding box center [809, 95] width 95 height 13
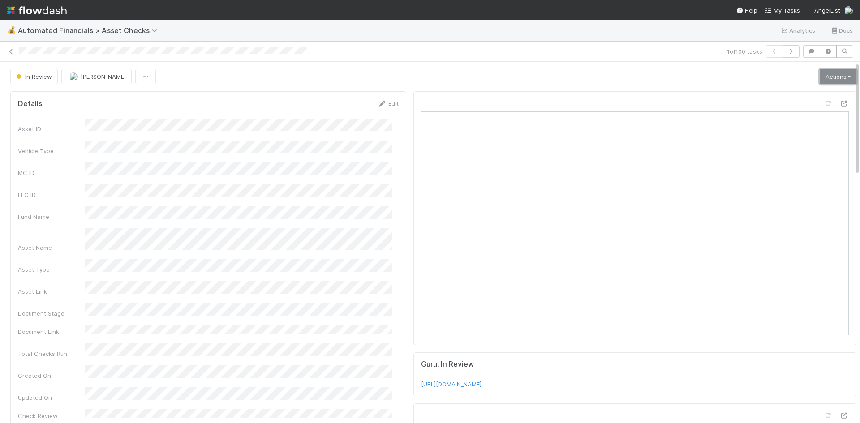
click at [819, 74] on link "Actions" at bounding box center [837, 76] width 37 height 15
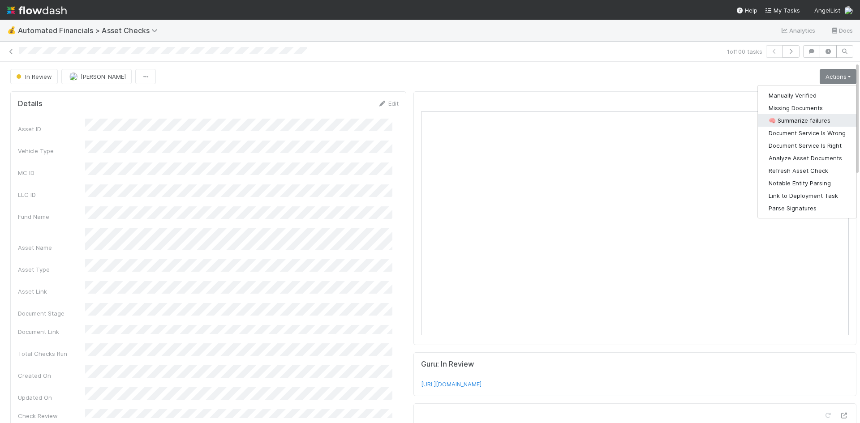
click at [799, 122] on button "🧠 Summarize failures" at bounding box center [807, 120] width 99 height 13
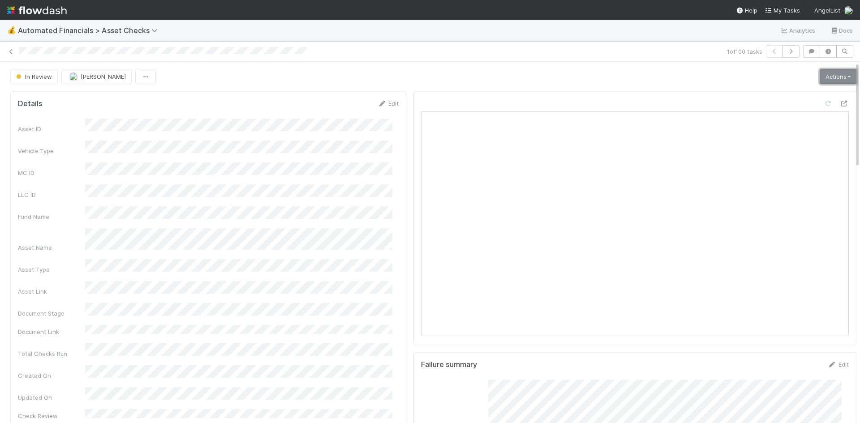
click at [819, 77] on link "Actions" at bounding box center [837, 76] width 37 height 15
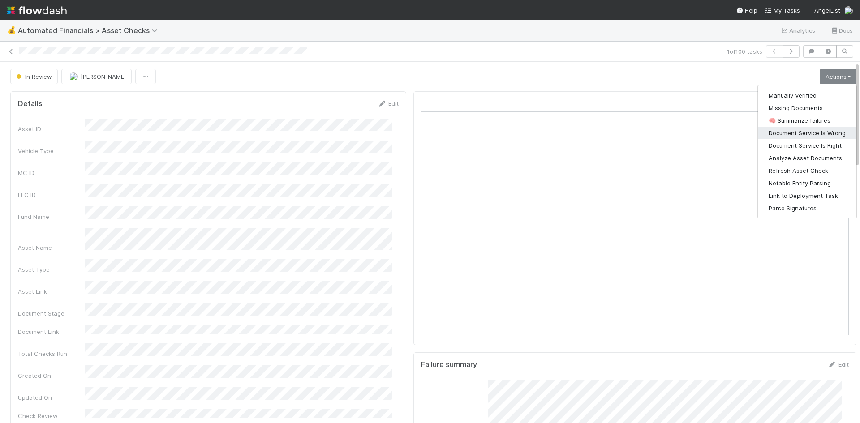
click at [807, 132] on button "Document Service Is Wrong" at bounding box center [807, 133] width 99 height 13
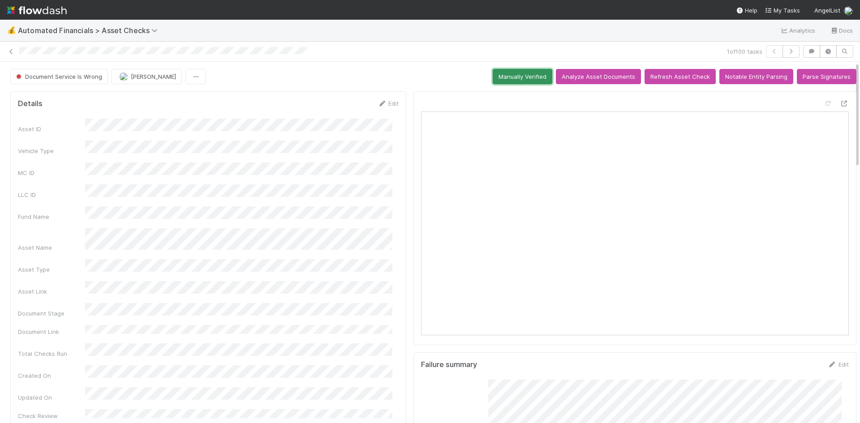
click at [529, 77] on button "Manually Verified" at bounding box center [523, 76] width 60 height 15
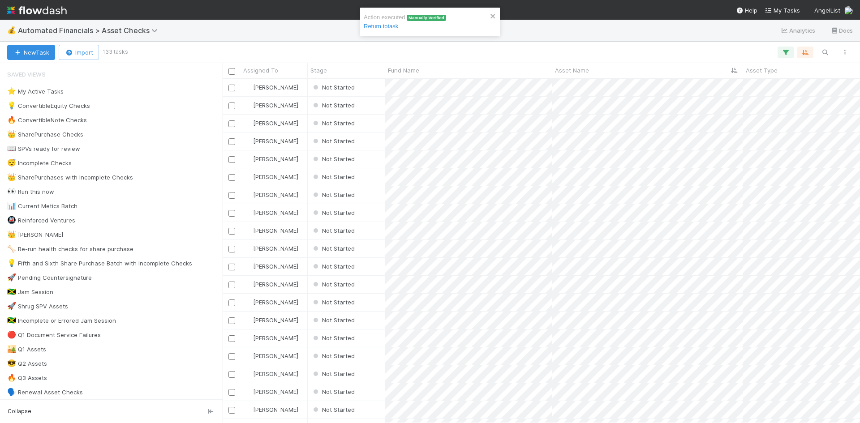
scroll to position [338, 630]
click at [376, 84] on div "Not Started" at bounding box center [346, 87] width 77 height 17
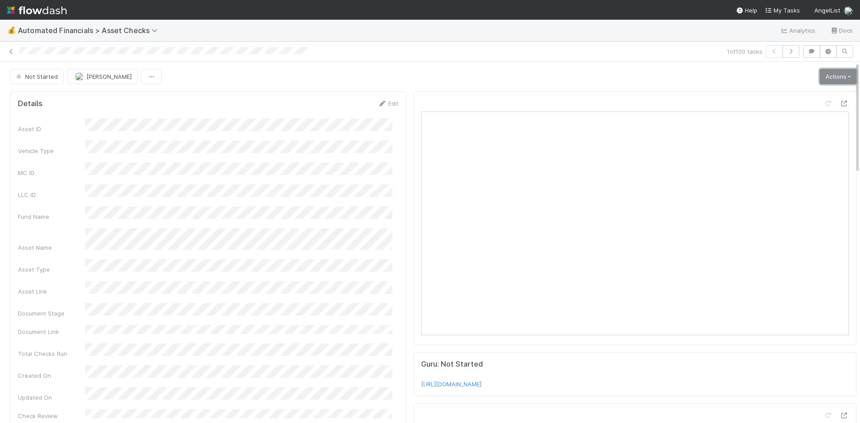
click at [819, 75] on link "Actions" at bounding box center [837, 76] width 37 height 15
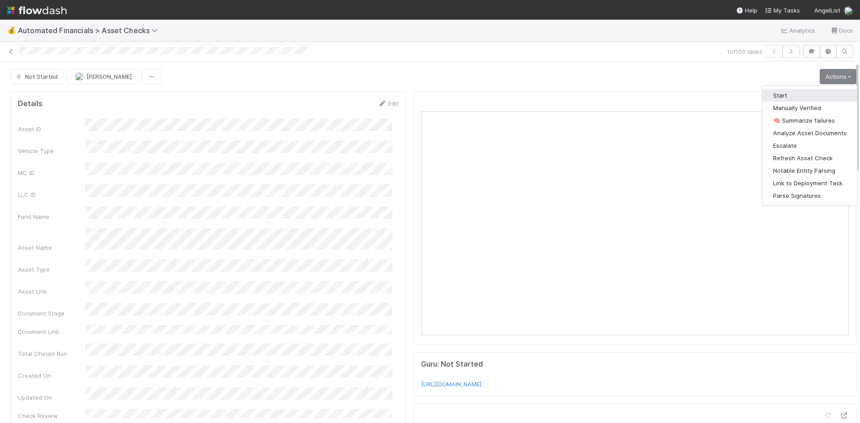
click at [791, 96] on button "Start" at bounding box center [809, 95] width 95 height 13
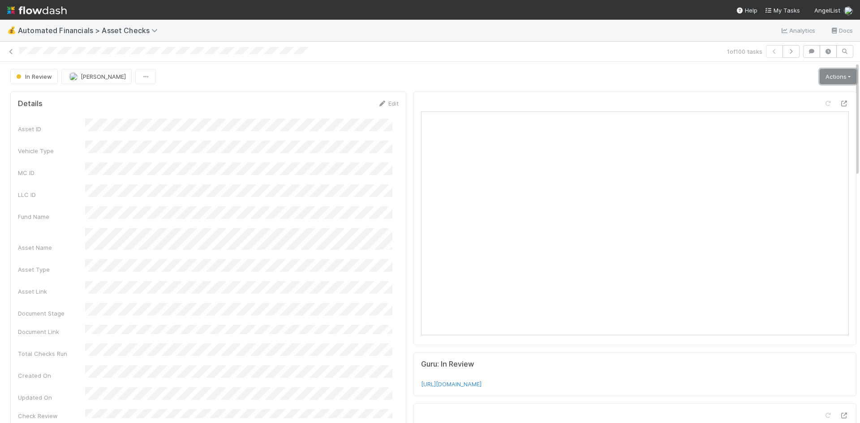
click at [823, 76] on link "Actions" at bounding box center [837, 76] width 37 height 15
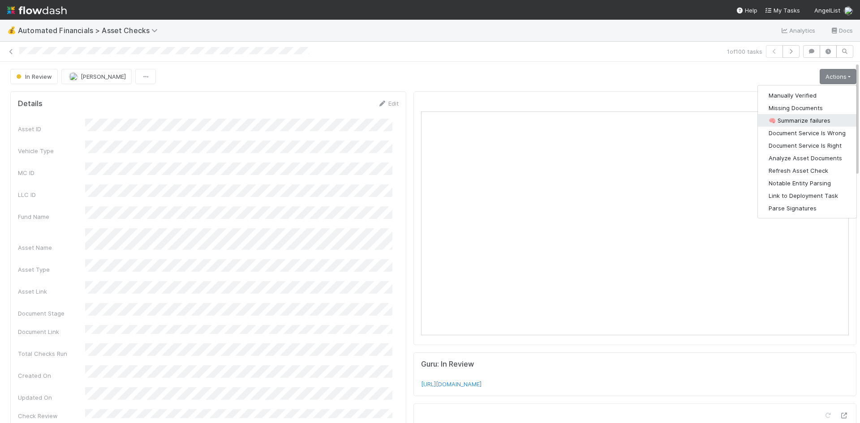
click at [817, 123] on button "🧠 Summarize failures" at bounding box center [807, 120] width 99 height 13
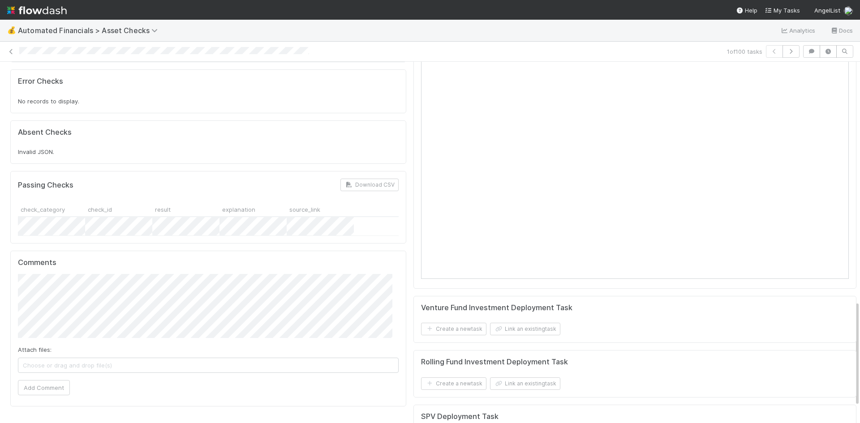
scroll to position [851, 0]
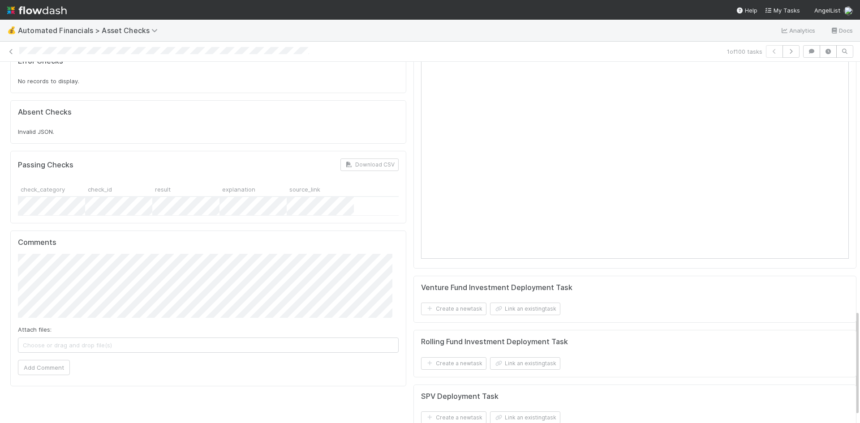
click at [138, 338] on span "Choose or drag and drop file(s)" at bounding box center [208, 345] width 380 height 14
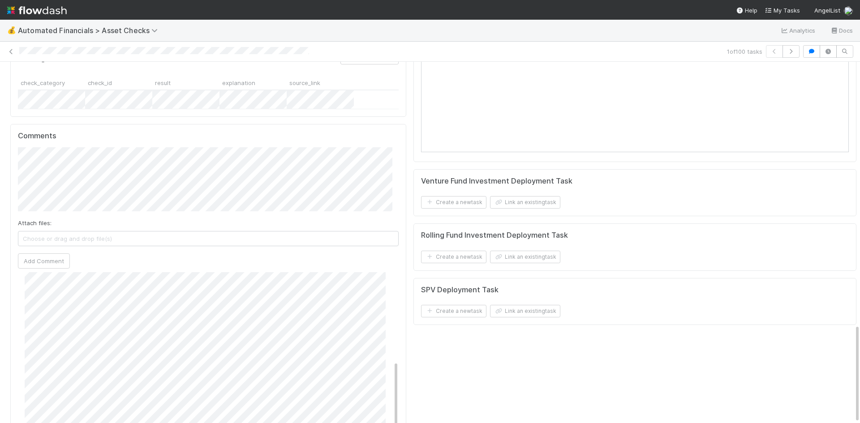
scroll to position [201, 0]
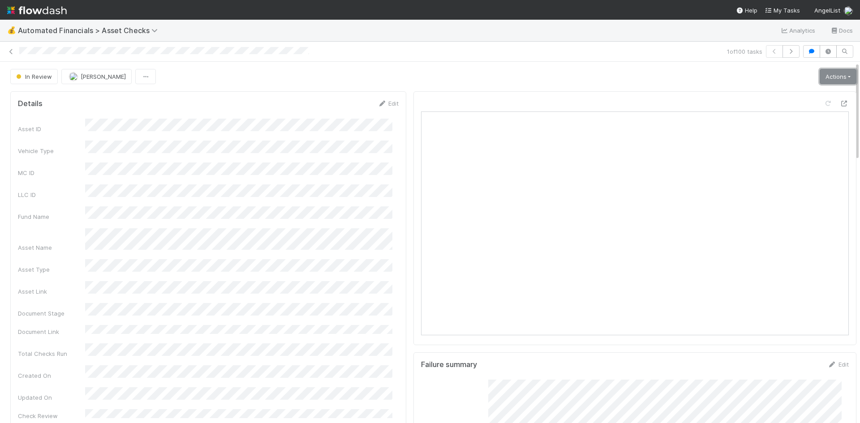
click at [827, 69] on link "Actions" at bounding box center [837, 76] width 37 height 15
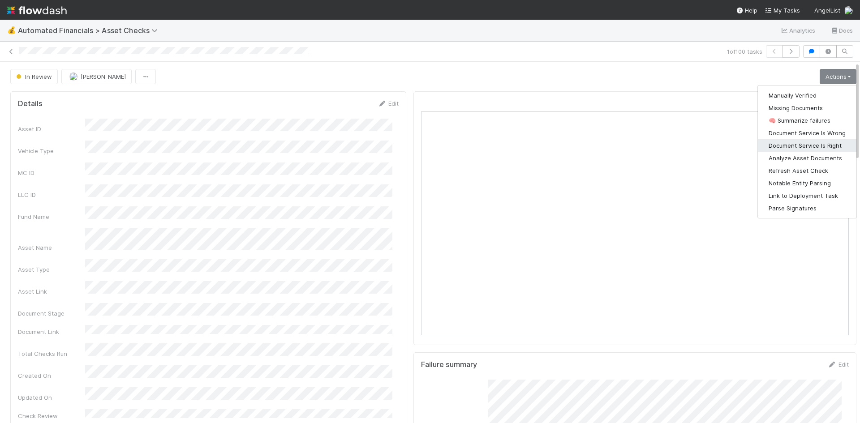
click at [811, 139] on button "Document Service Is Right" at bounding box center [807, 145] width 99 height 13
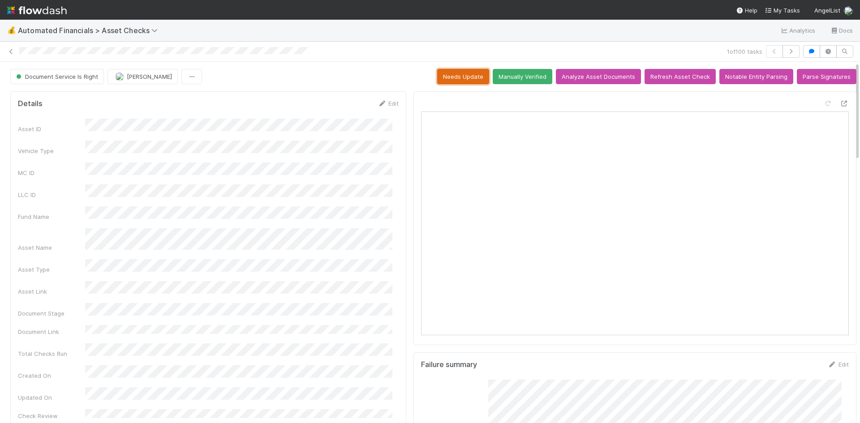
click at [472, 69] on button "Needs Update" at bounding box center [463, 76] width 52 height 15
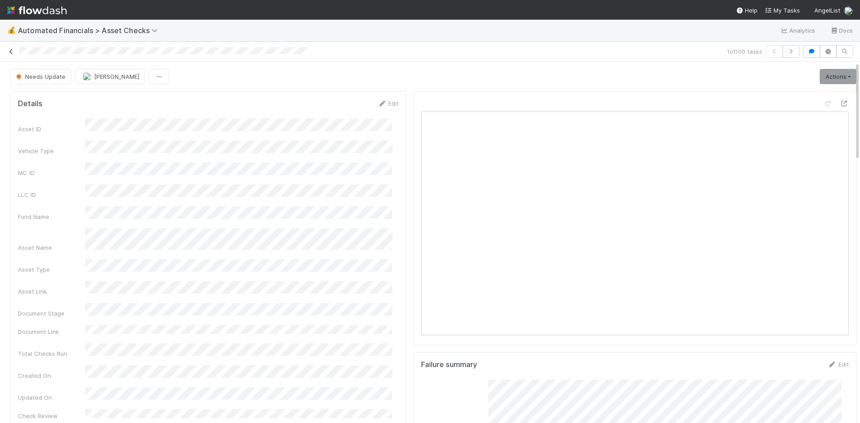
click at [11, 49] on icon at bounding box center [11, 52] width 9 height 6
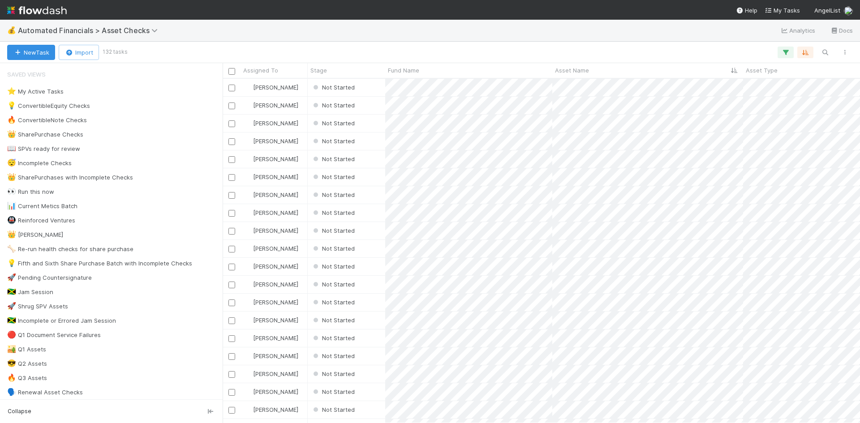
scroll to position [338, 630]
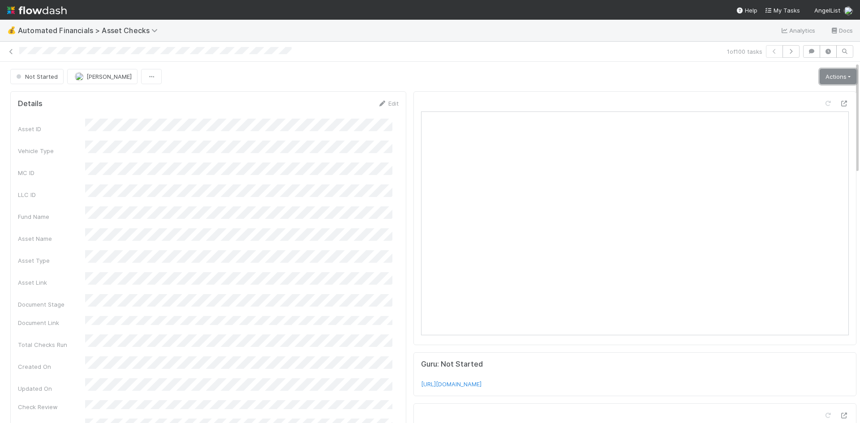
click at [819, 80] on link "Actions" at bounding box center [837, 76] width 37 height 15
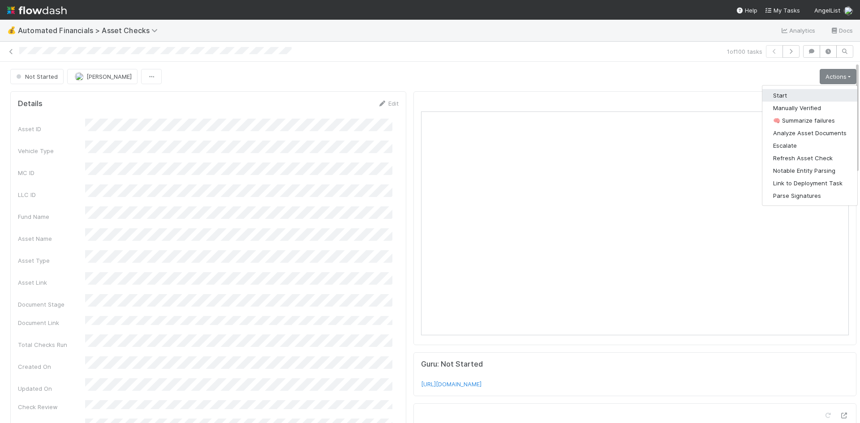
click at [807, 94] on button "Start" at bounding box center [809, 95] width 95 height 13
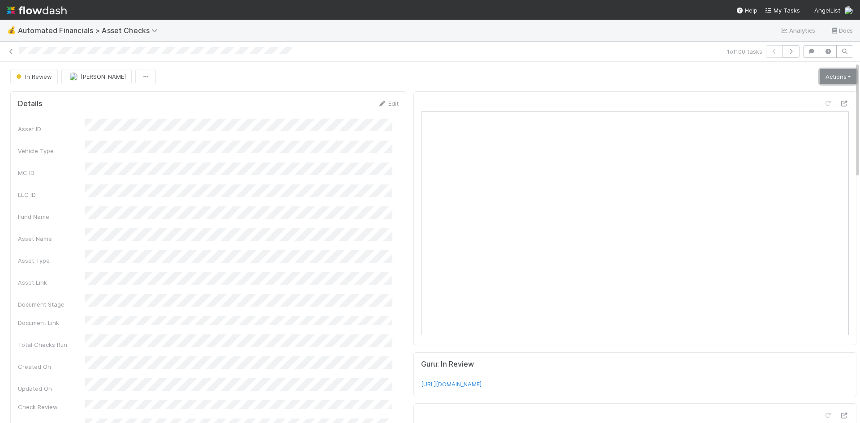
click at [823, 73] on link "Actions" at bounding box center [837, 76] width 37 height 15
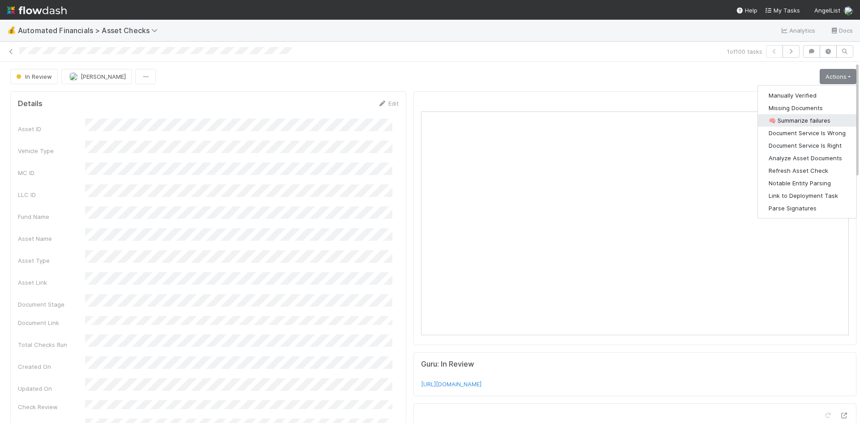
click at [793, 118] on button "🧠 Summarize failures" at bounding box center [807, 120] width 99 height 13
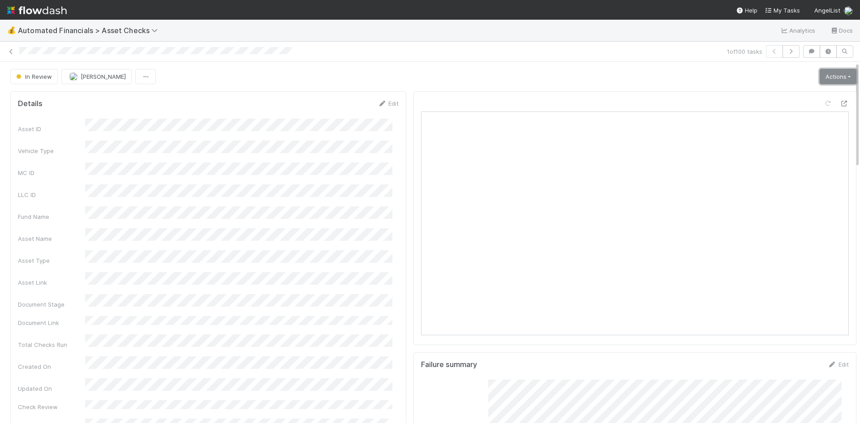
click at [829, 73] on link "Actions" at bounding box center [837, 76] width 37 height 15
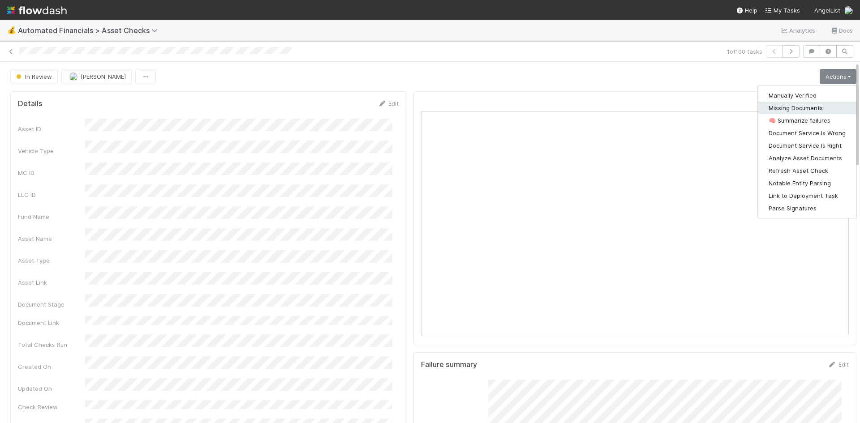
drag, startPoint x: 787, startPoint y: 111, endPoint x: 859, endPoint y: 96, distance: 73.6
click at [791, 107] on button "Missing Documents" at bounding box center [807, 108] width 99 height 13
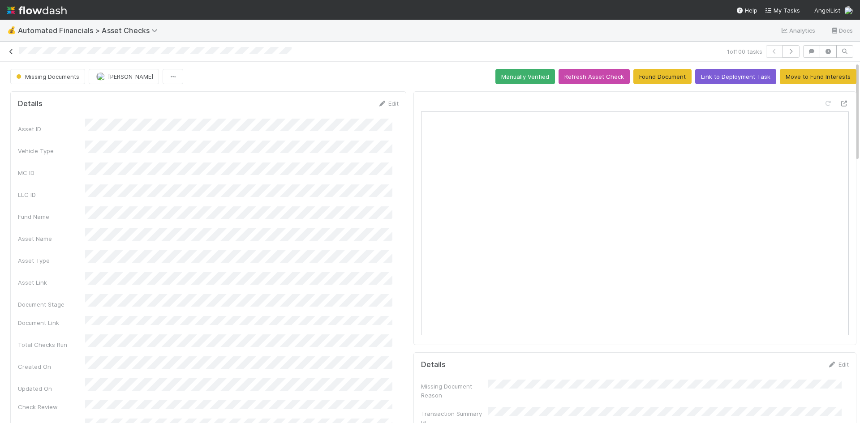
click at [8, 49] on icon at bounding box center [11, 52] width 9 height 6
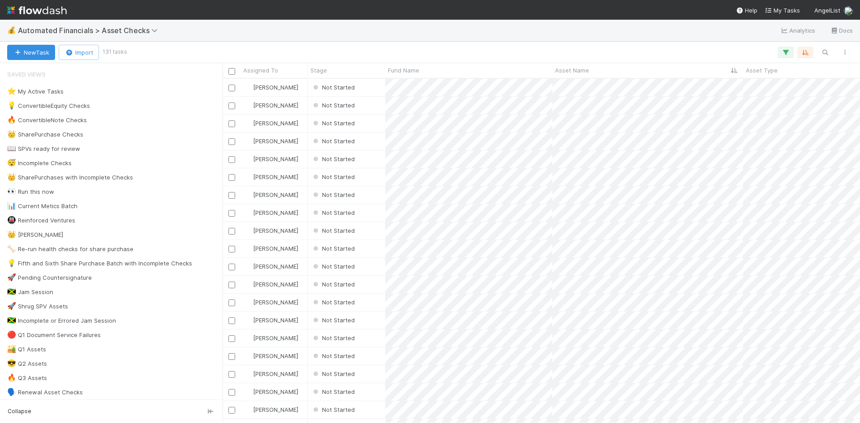
scroll to position [338, 630]
click at [373, 90] on div "Not Started" at bounding box center [346, 87] width 77 height 17
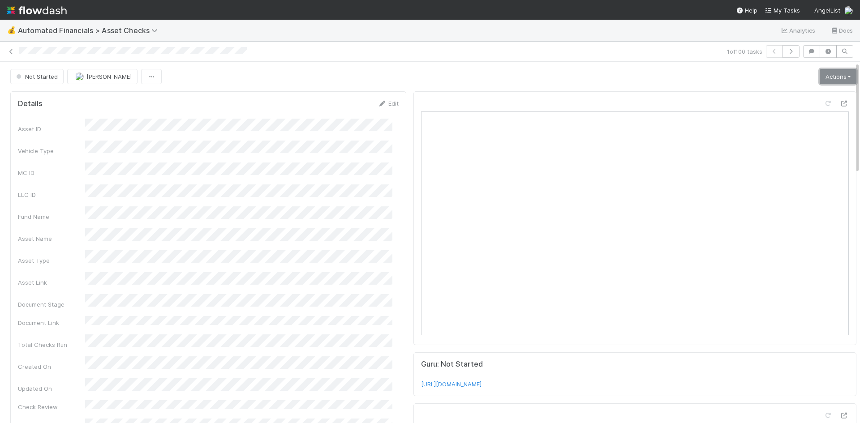
click at [826, 77] on link "Actions" at bounding box center [837, 76] width 37 height 15
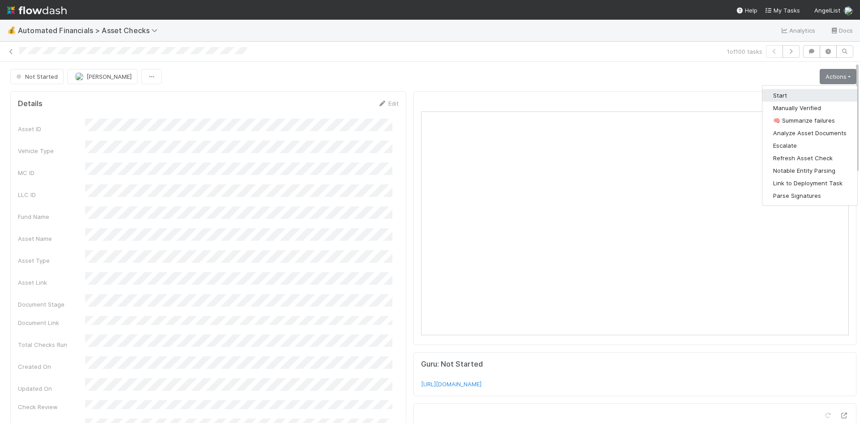
click at [808, 94] on button "Start" at bounding box center [809, 95] width 95 height 13
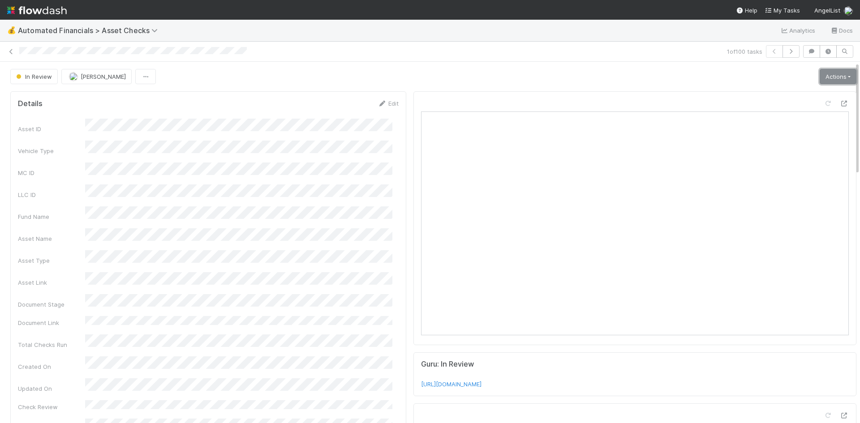
click at [823, 73] on link "Actions" at bounding box center [837, 76] width 37 height 15
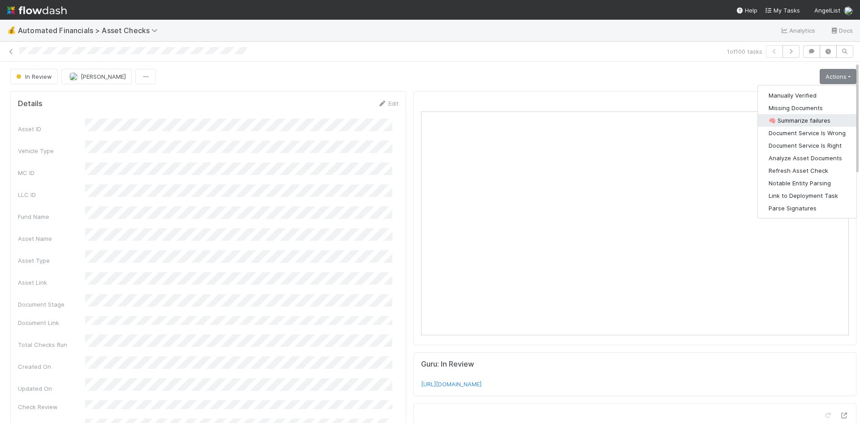
click at [811, 120] on button "🧠 Summarize failures" at bounding box center [807, 120] width 99 height 13
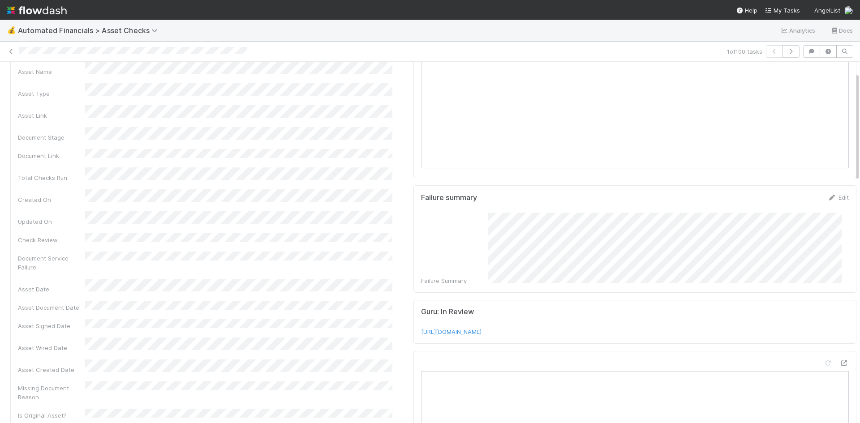
scroll to position [313, 0]
